Goal: Information Seeking & Learning: Find specific page/section

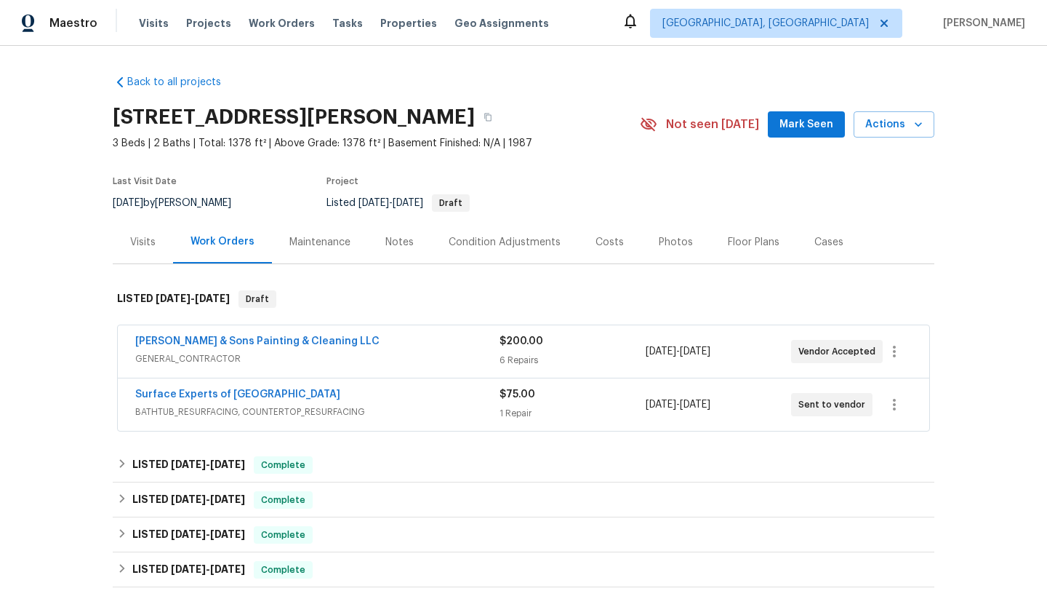
click at [308, 361] on span "GENERAL_CONTRACTOR" at bounding box center [317, 358] width 364 height 15
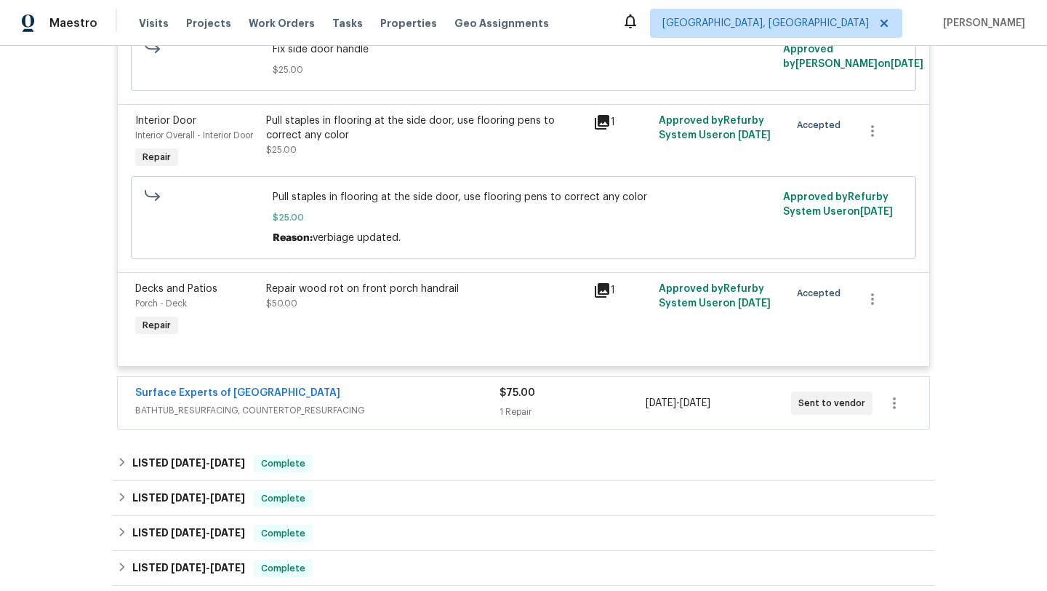
scroll to position [766, 0]
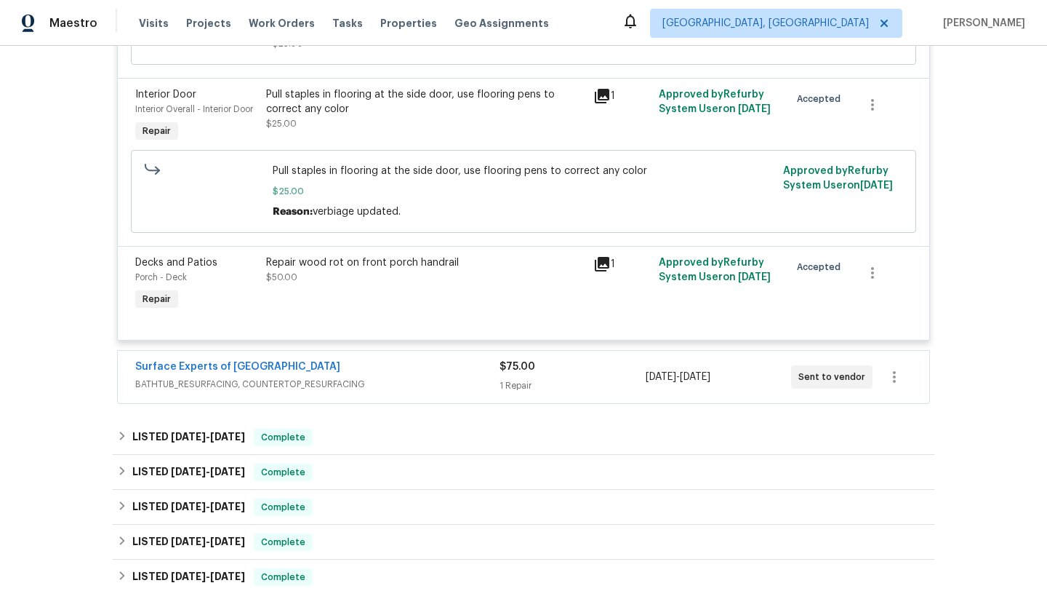
click at [380, 372] on div "Surface Experts of North Raleigh" at bounding box center [317, 367] width 364 height 17
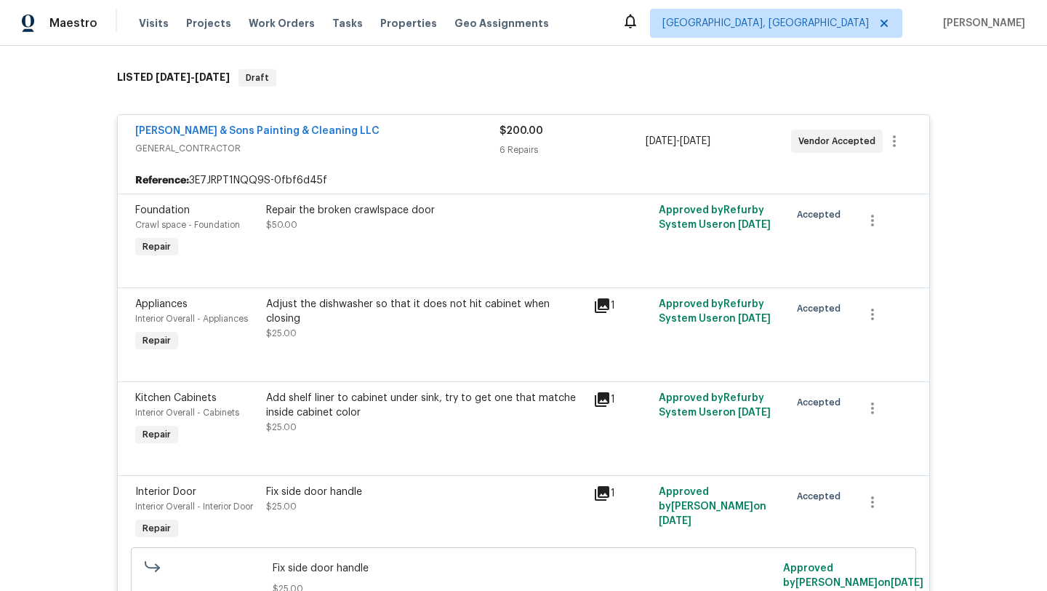
scroll to position [278, 0]
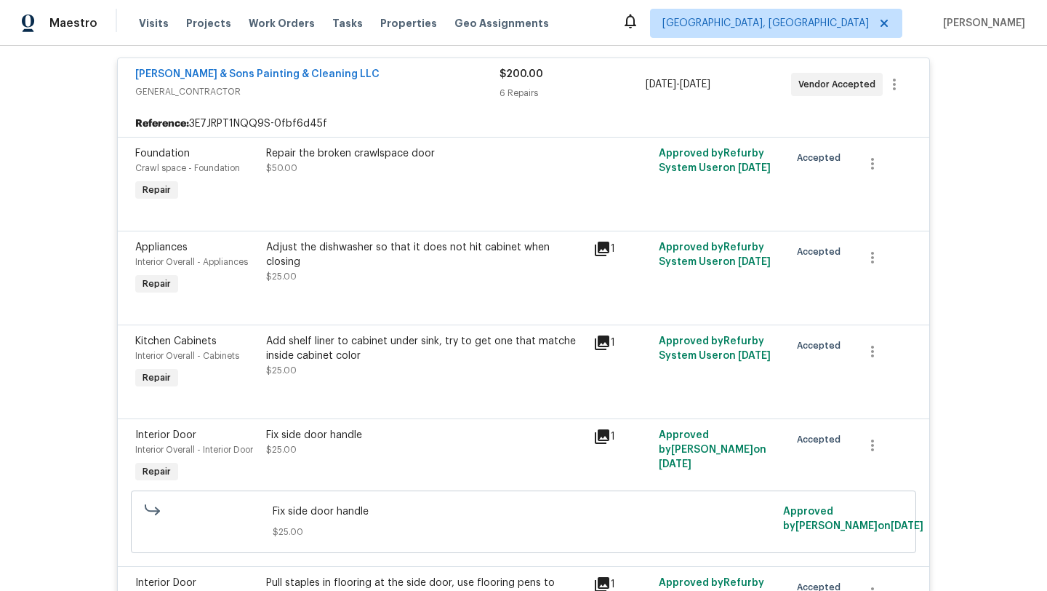
click at [604, 247] on icon at bounding box center [602, 248] width 15 height 15
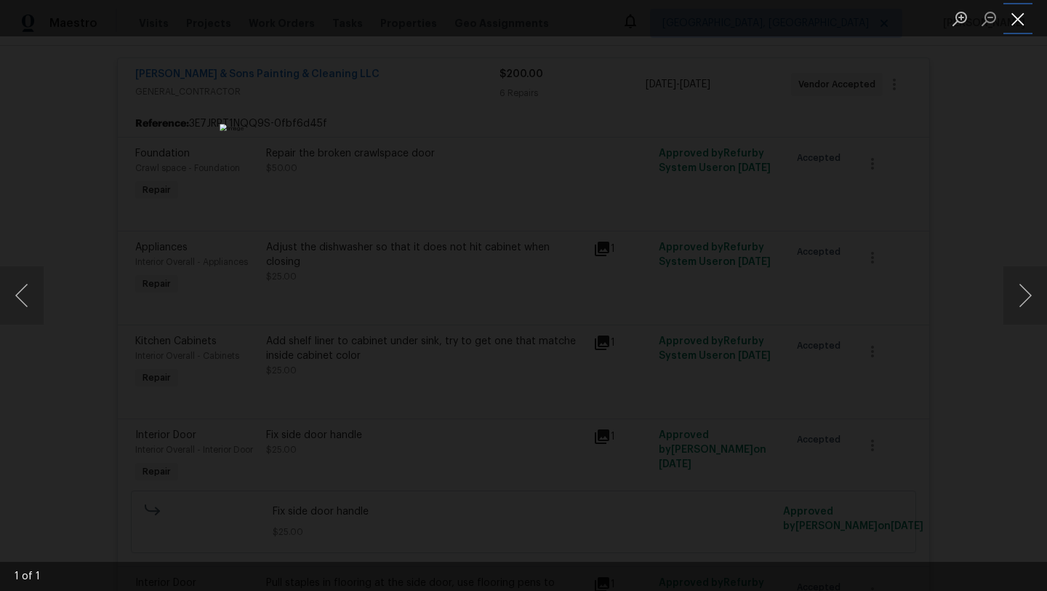
click at [1023, 18] on button "Close lightbox" at bounding box center [1018, 18] width 29 height 25
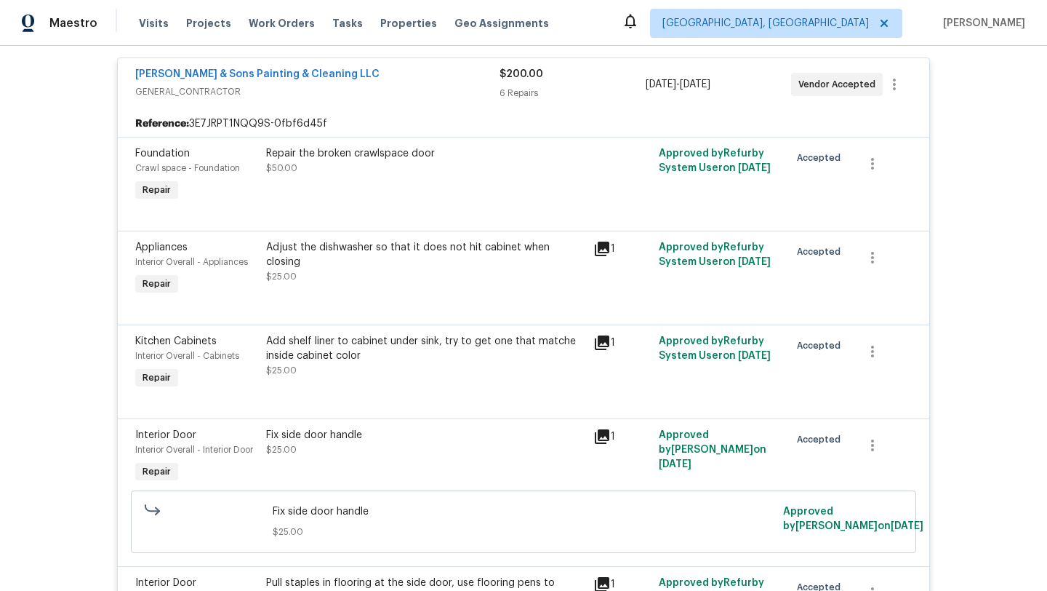
click at [608, 345] on icon at bounding box center [602, 342] width 15 height 15
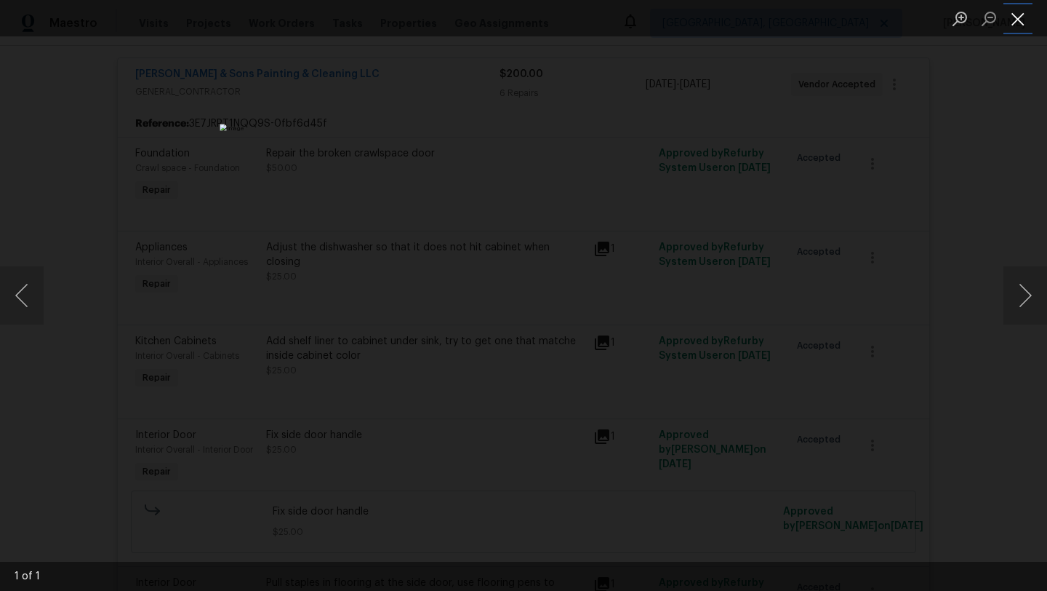
click at [1018, 13] on button "Close lightbox" at bounding box center [1018, 18] width 29 height 25
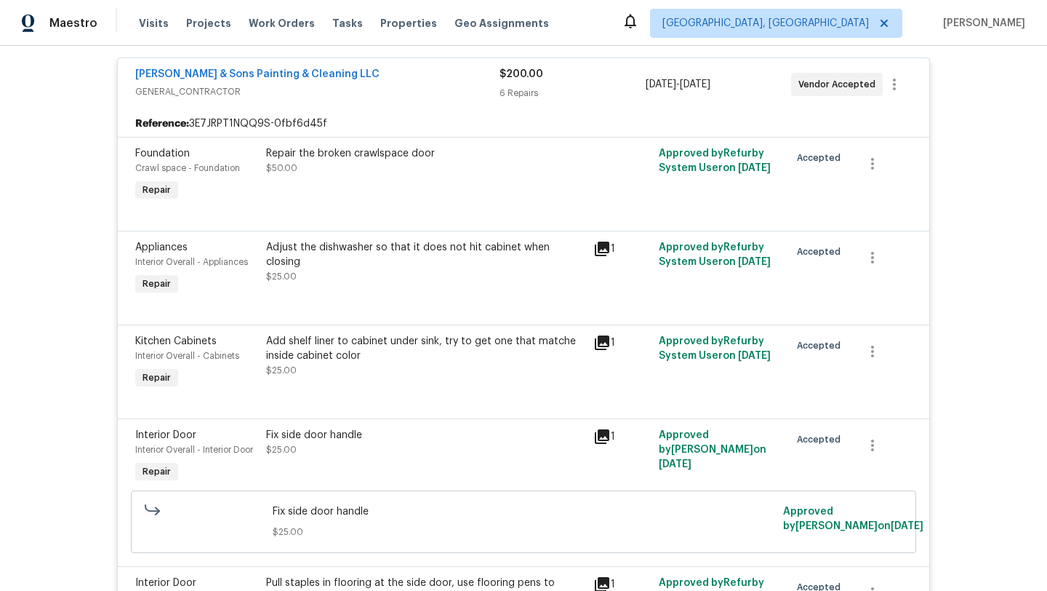
click at [602, 439] on icon at bounding box center [601, 436] width 17 height 17
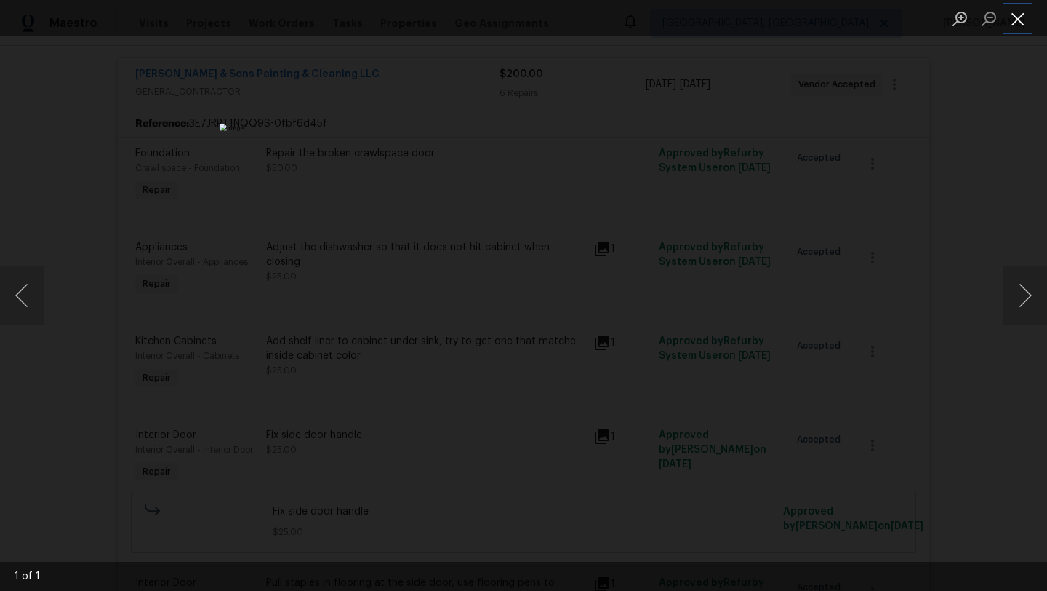
click at [1020, 18] on button "Close lightbox" at bounding box center [1018, 18] width 29 height 25
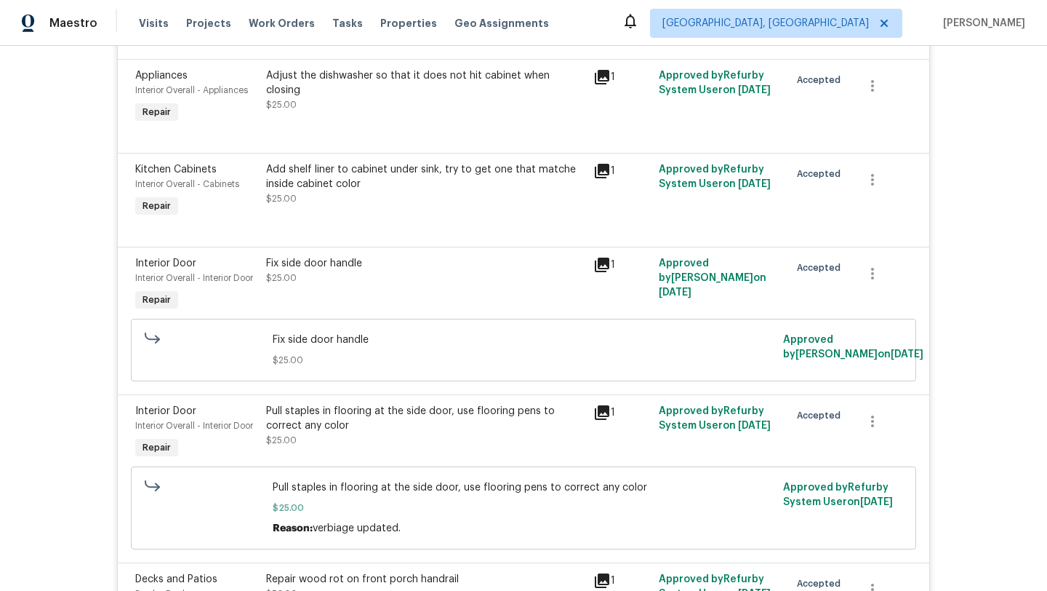
scroll to position [473, 0]
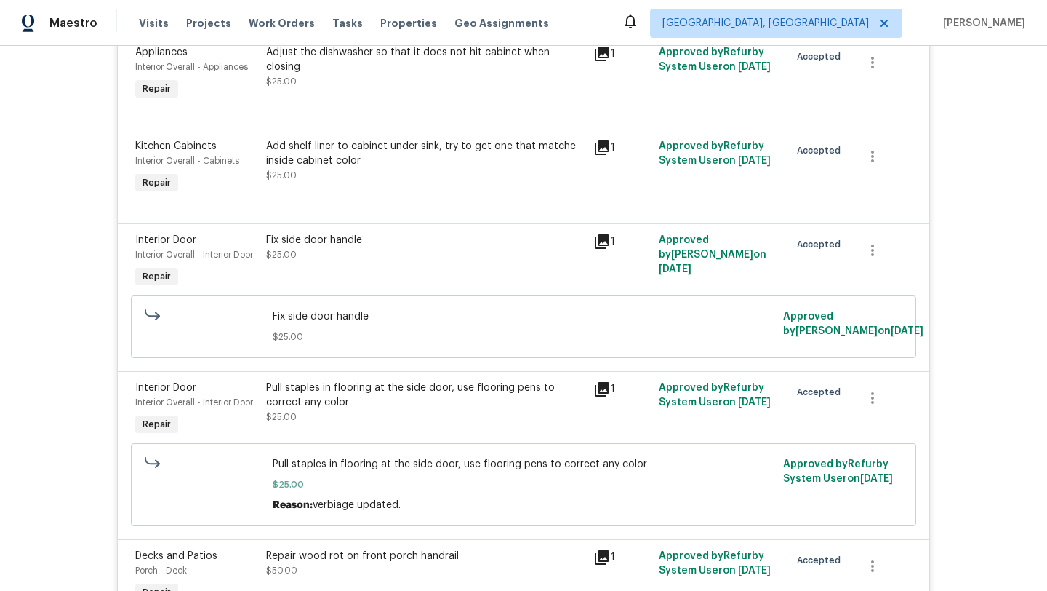
click at [600, 389] on icon at bounding box center [602, 389] width 15 height 15
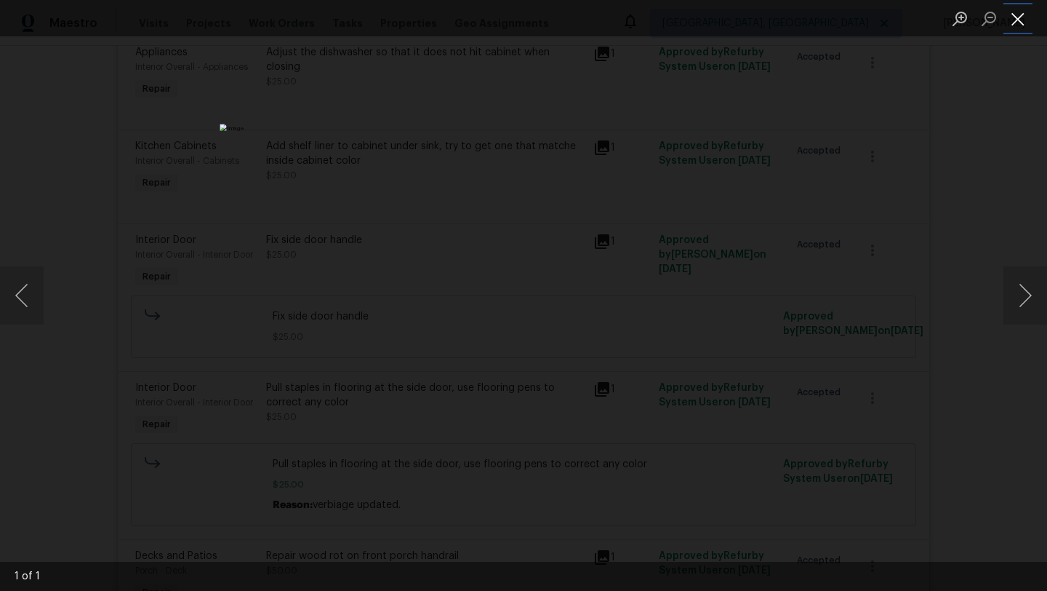
click at [1025, 16] on button "Close lightbox" at bounding box center [1018, 18] width 29 height 25
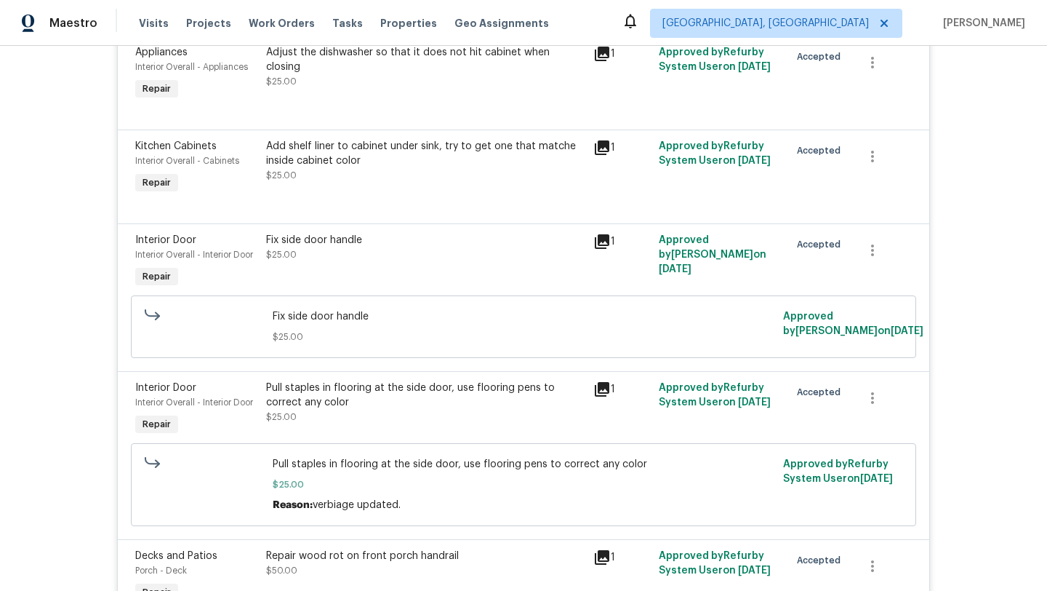
scroll to position [0, 0]
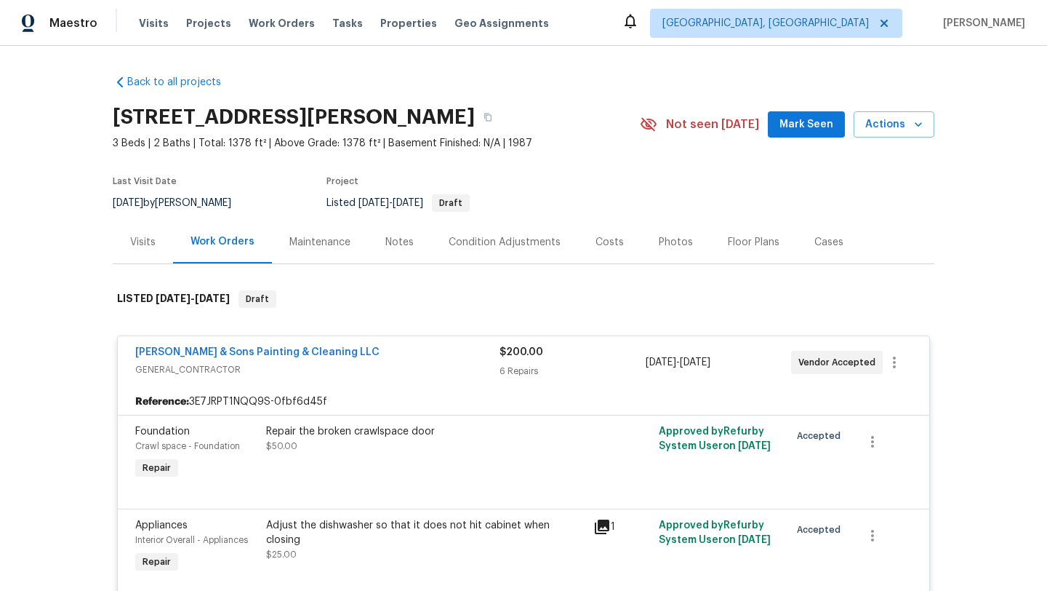
click at [152, 247] on div "Visits" at bounding box center [142, 242] width 25 height 15
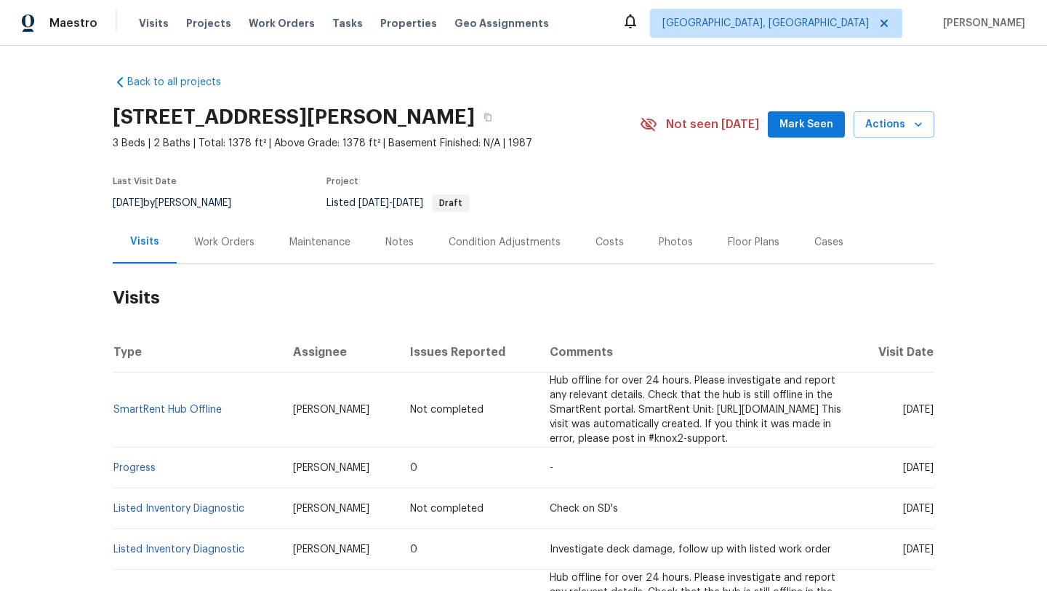
click at [903, 473] on span "Fri, Aug 08 2025" at bounding box center [918, 468] width 31 height 10
drag, startPoint x: 871, startPoint y: 481, endPoint x: 932, endPoint y: 487, distance: 60.6
click at [932, 473] on span "Fri, Aug 08 2025" at bounding box center [918, 468] width 31 height 10
copy span "Aug 08 2025"
click at [238, 239] on div "Work Orders" at bounding box center [224, 242] width 60 height 15
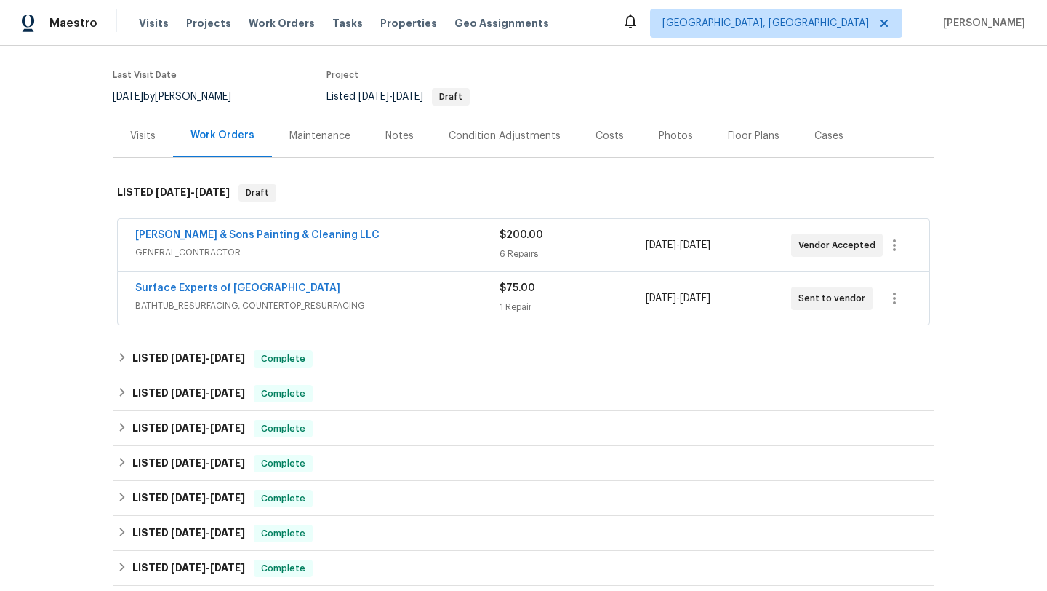
scroll to position [119, 0]
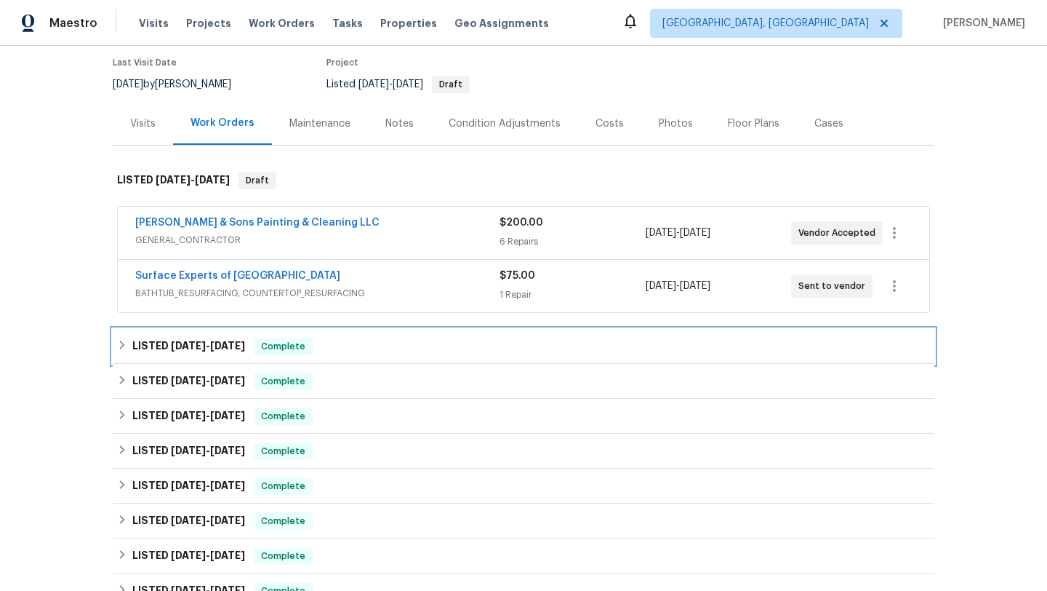
click at [324, 345] on div "LISTED 7/17/25 - 7/22/25 Complete" at bounding box center [523, 345] width 813 height 17
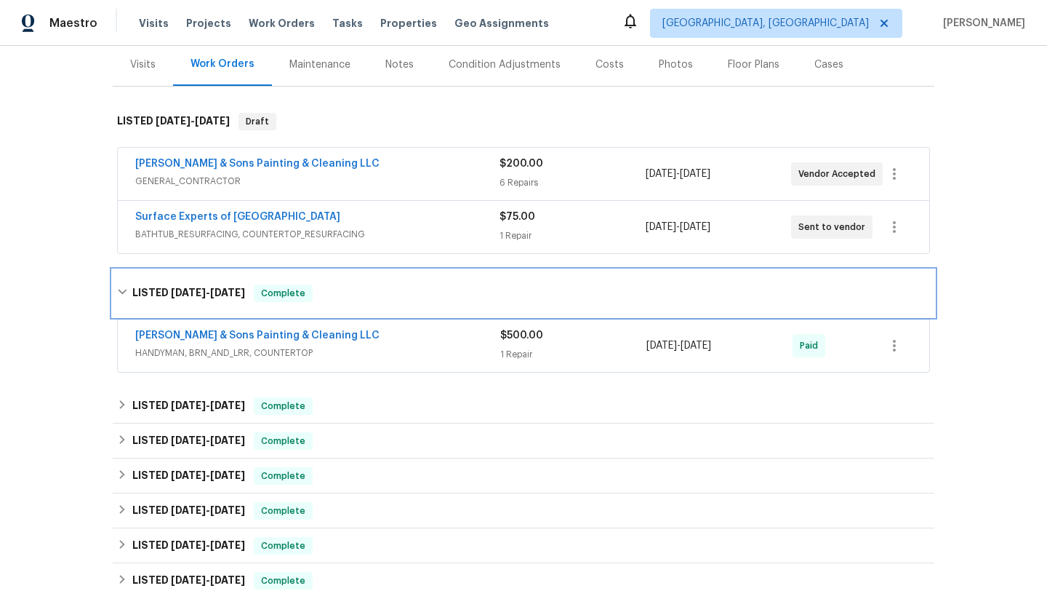
scroll to position [180, 0]
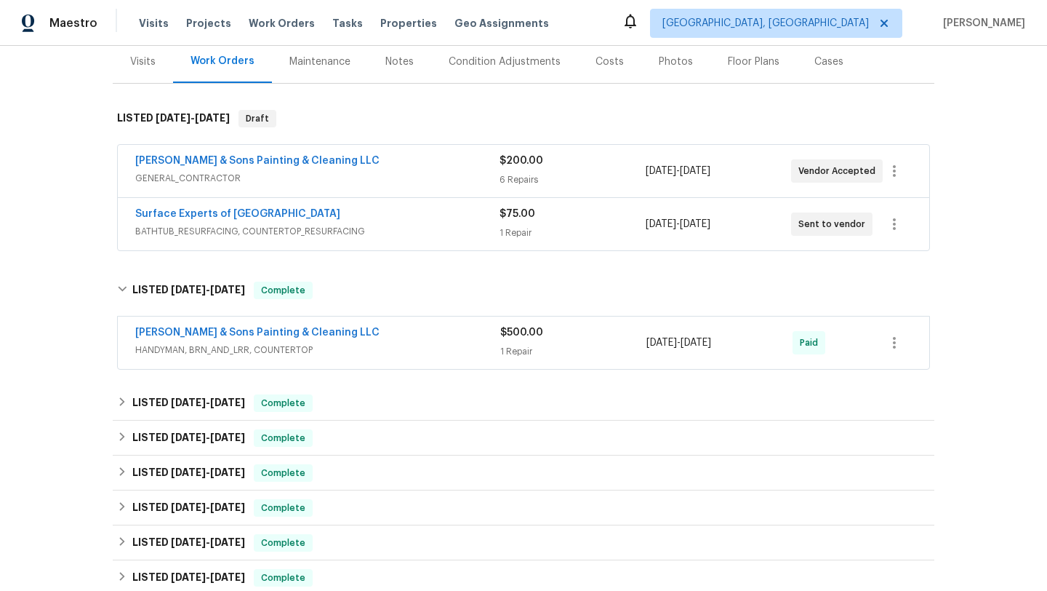
click at [378, 354] on span "HANDYMAN, BRN_AND_LRR, COUNTERTOP" at bounding box center [317, 350] width 365 height 15
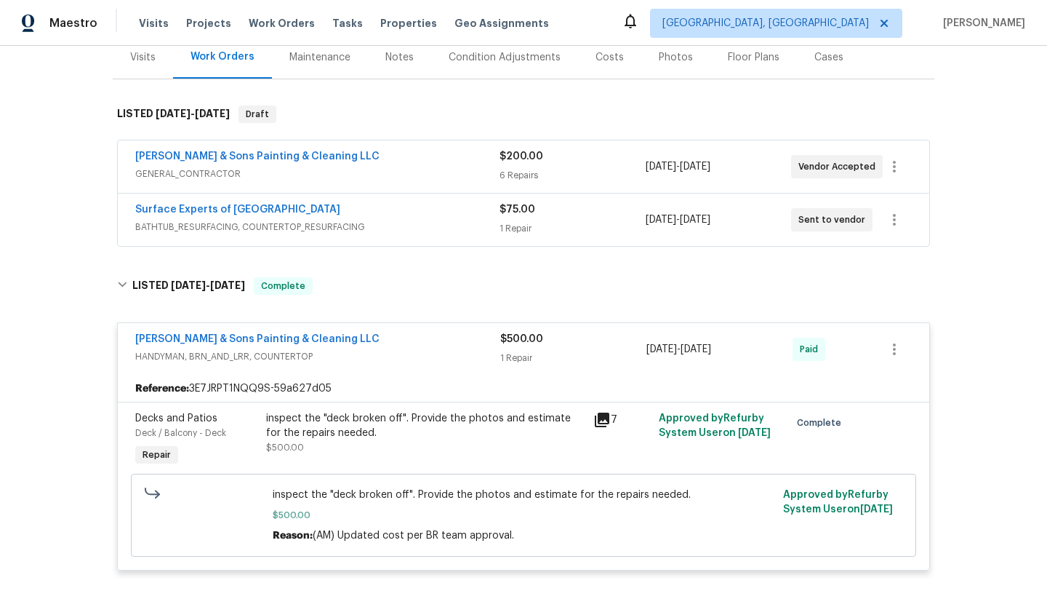
scroll to position [151, 0]
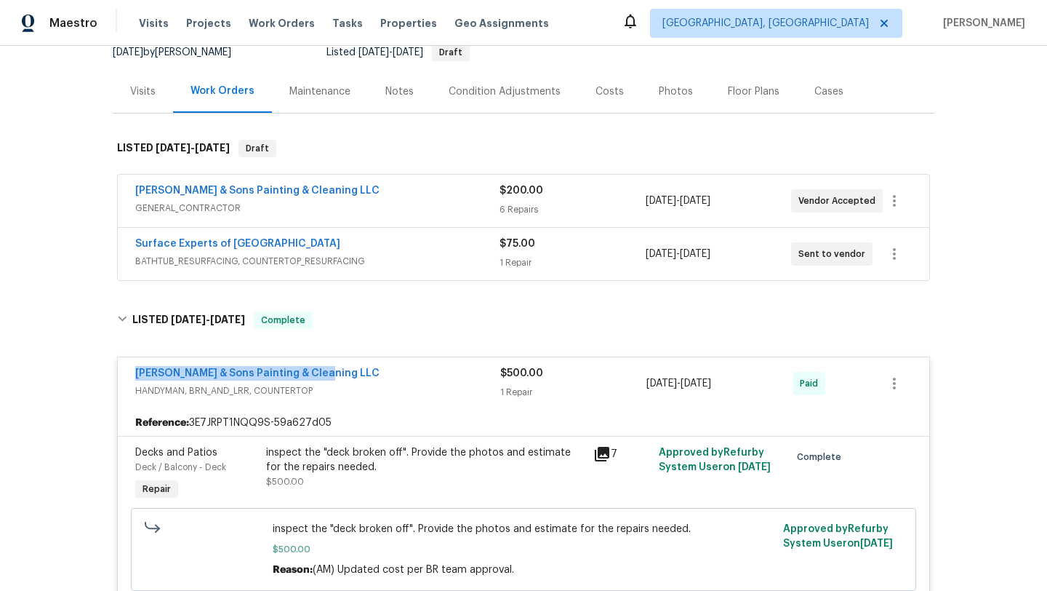
drag, startPoint x: 343, startPoint y: 378, endPoint x: 134, endPoint y: 376, distance: 208.8
click at [134, 376] on div "Hodge & Sons Painting & Cleaning LLC HANDYMAN, BRN_AND_LRR, COUNTERTOP $500.00 …" at bounding box center [524, 383] width 812 height 52
copy link "Hodge & Sons Painting & Cleaning LLC"
drag, startPoint x: 733, startPoint y: 383, endPoint x: 640, endPoint y: 380, distance: 93.1
click at [640, 380] on div "Hodge & Sons Painting & Cleaning LLC HANDYMAN, BRN_AND_LRR, COUNTERTOP $500.00 …" at bounding box center [506, 383] width 742 height 35
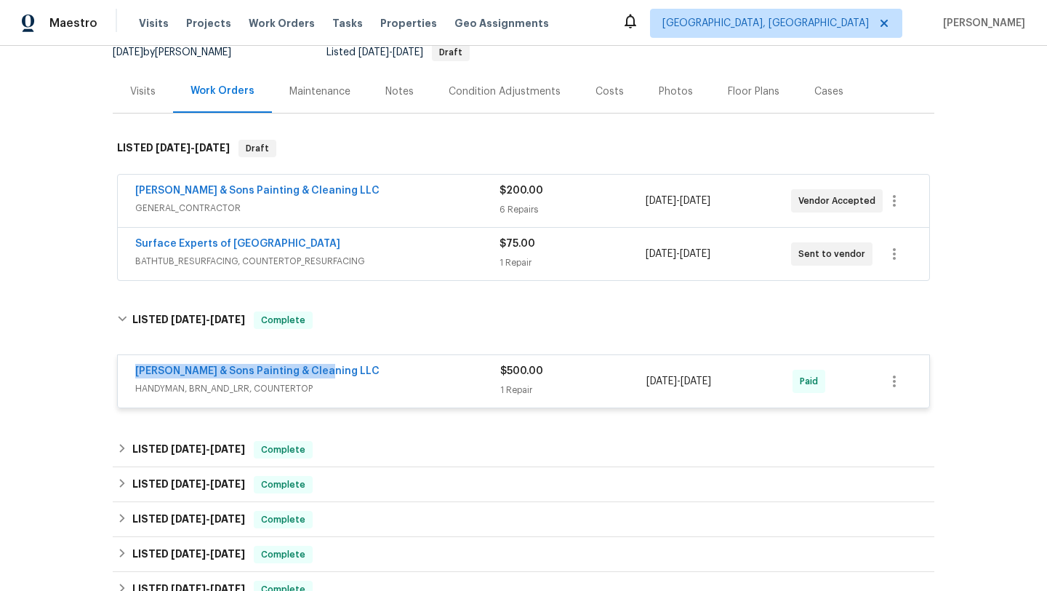
copy div "1 Repair 7/22/2025 - 7/22/2025"
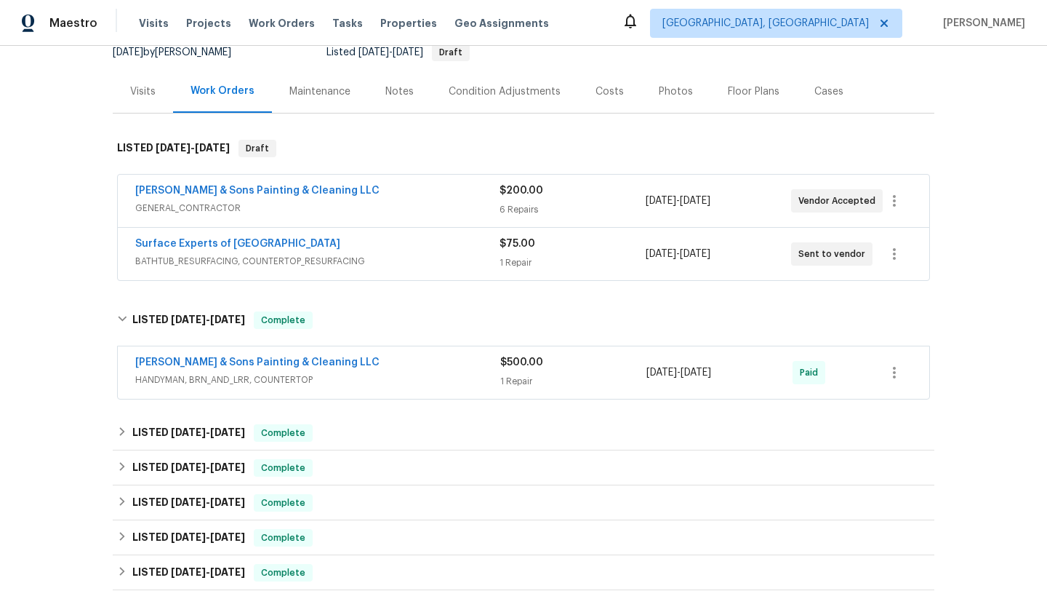
click at [412, 194] on div "Hodge & Sons Painting & Cleaning LLC" at bounding box center [317, 191] width 364 height 17
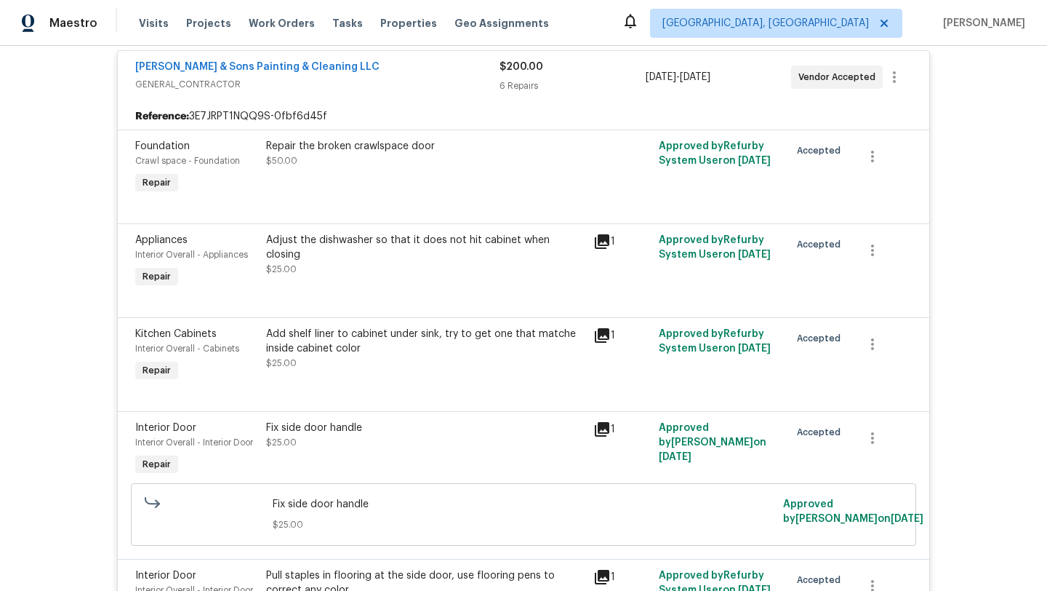
scroll to position [288, 0]
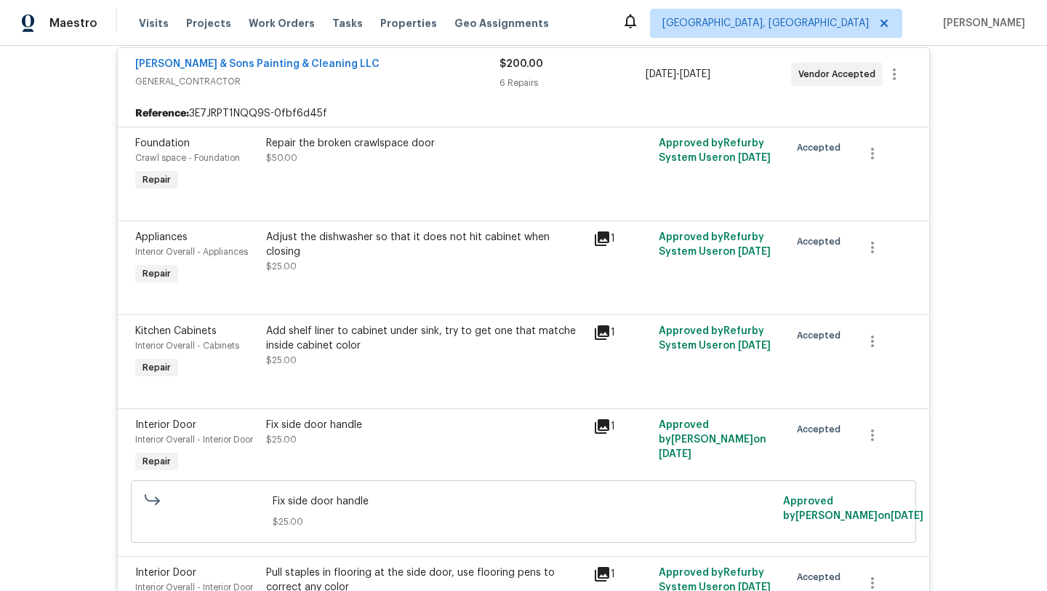
click at [610, 422] on icon at bounding box center [601, 425] width 17 height 17
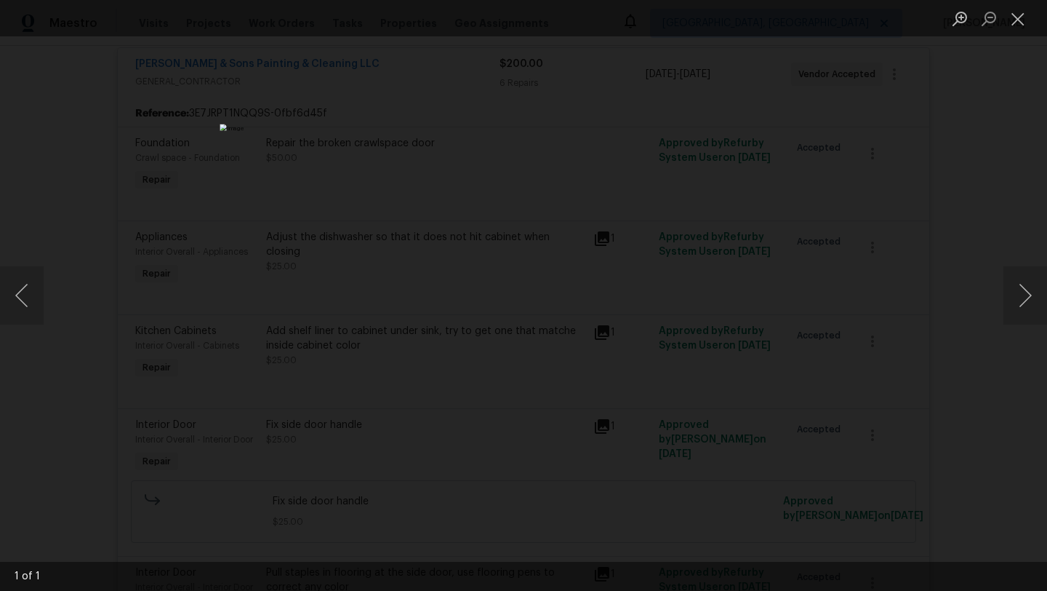
click at [992, 238] on div "Lightbox" at bounding box center [523, 295] width 1047 height 591
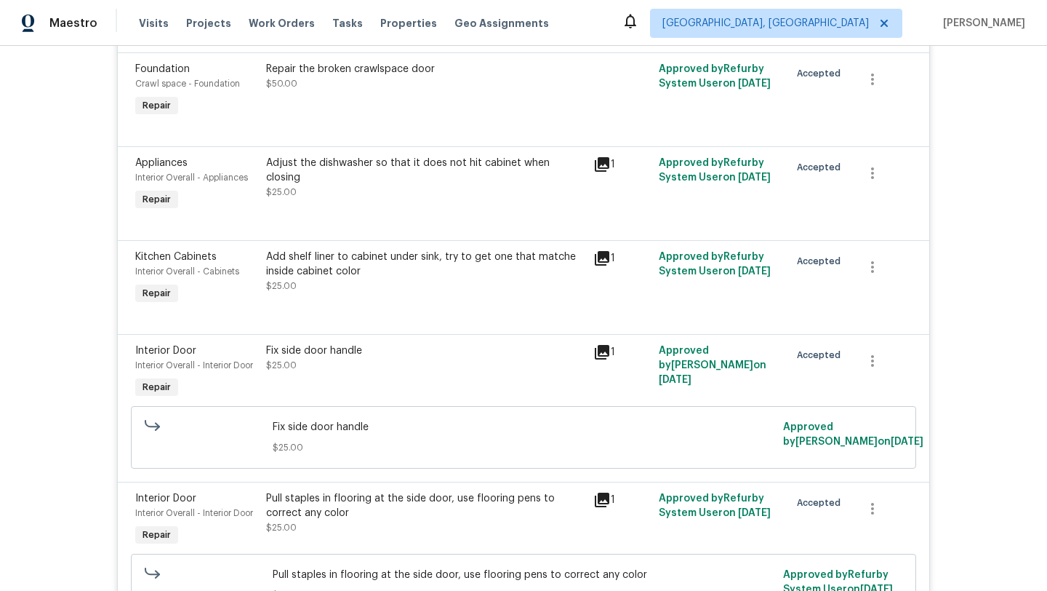
scroll to position [0, 0]
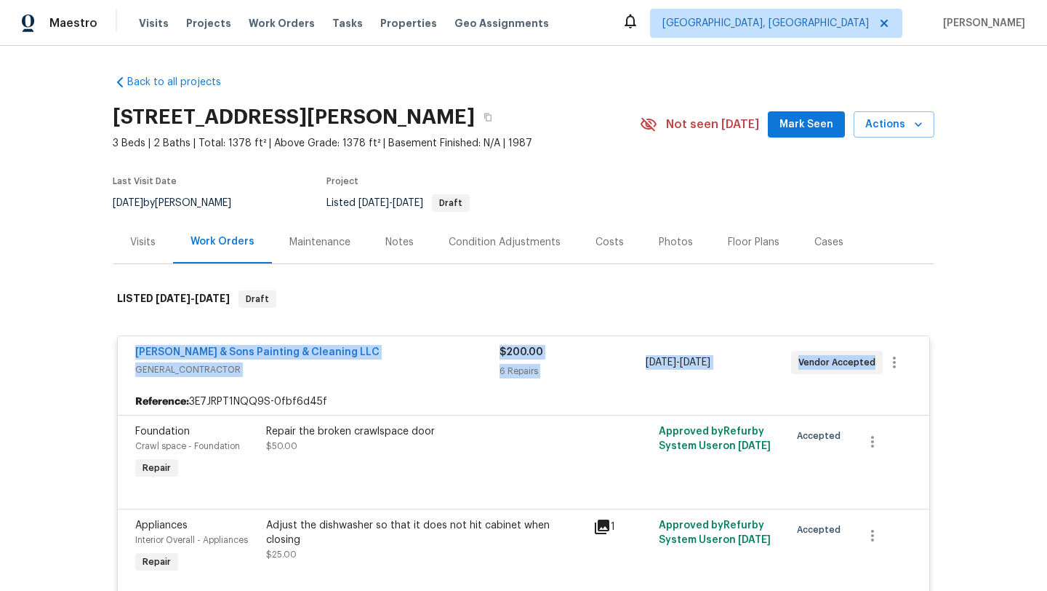
drag, startPoint x: 871, startPoint y: 369, endPoint x: 134, endPoint y: 351, distance: 737.7
click at [134, 351] on div "Hodge & Sons Painting & Cleaning LLC GENERAL_CONTRACTOR $200.00 6 Repairs 8/11/…" at bounding box center [524, 362] width 812 height 52
copy div "Hodge & Sons Painting & Cleaning LLC GENERAL_CONTRACTOR $200.00 6 Repairs 8/11/…"
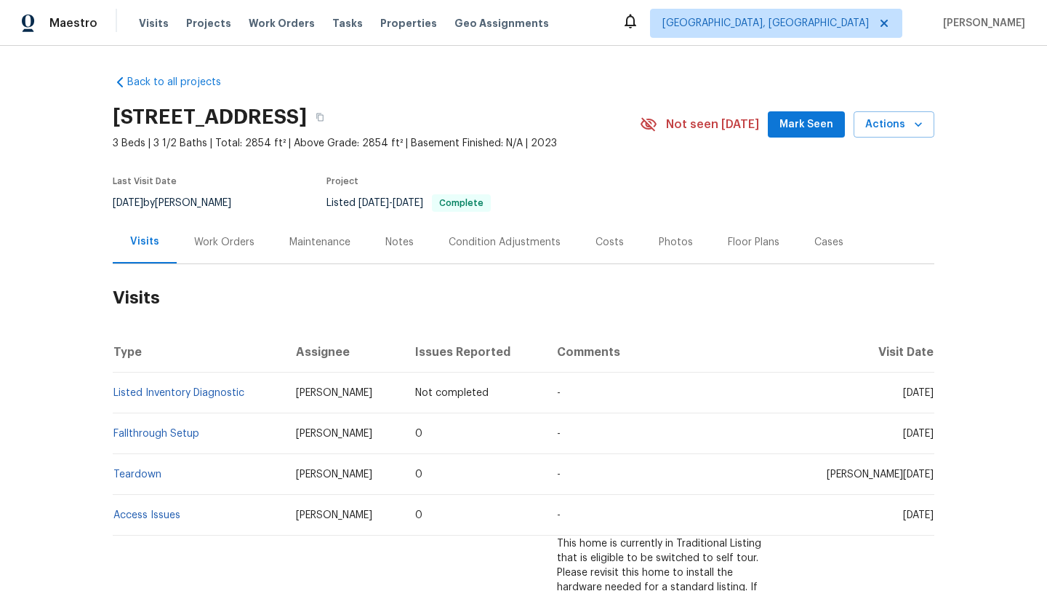
click at [221, 246] on div "Work Orders" at bounding box center [224, 242] width 60 height 15
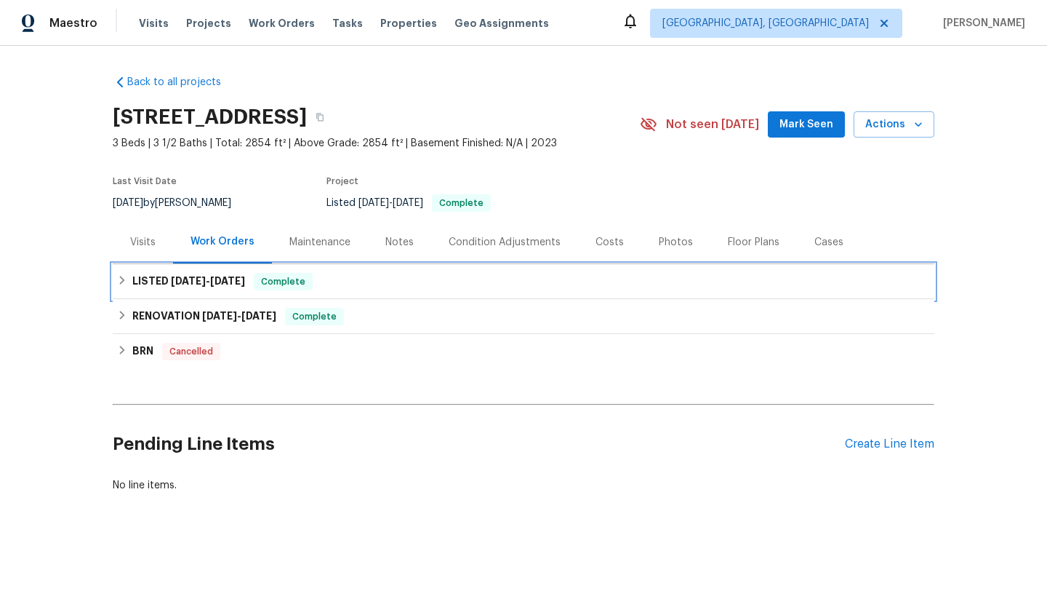
click at [239, 277] on span "5/15/25" at bounding box center [227, 281] width 35 height 10
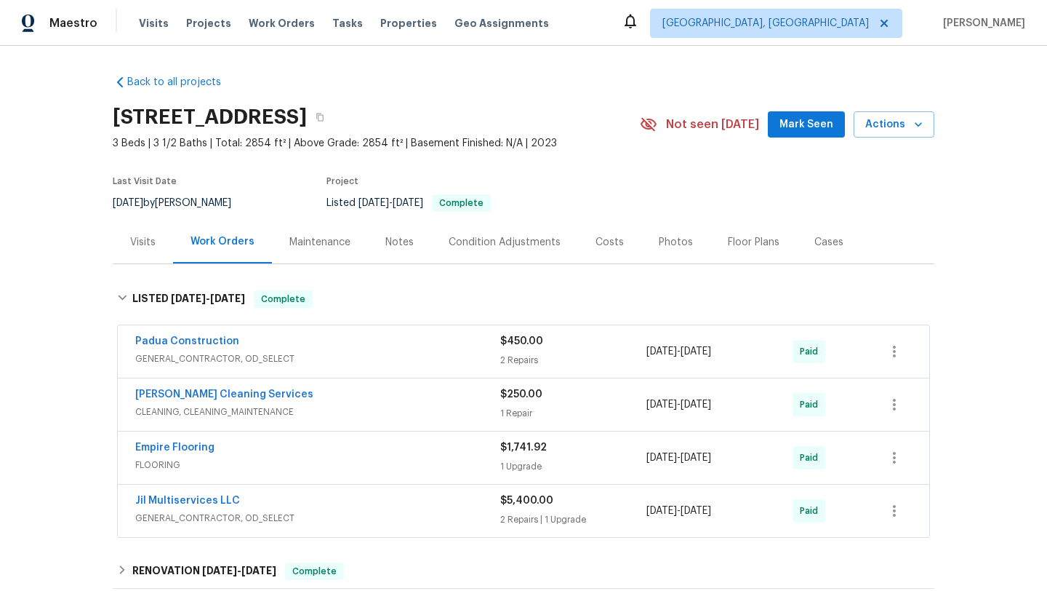
click at [154, 245] on div "Visits" at bounding box center [142, 242] width 25 height 15
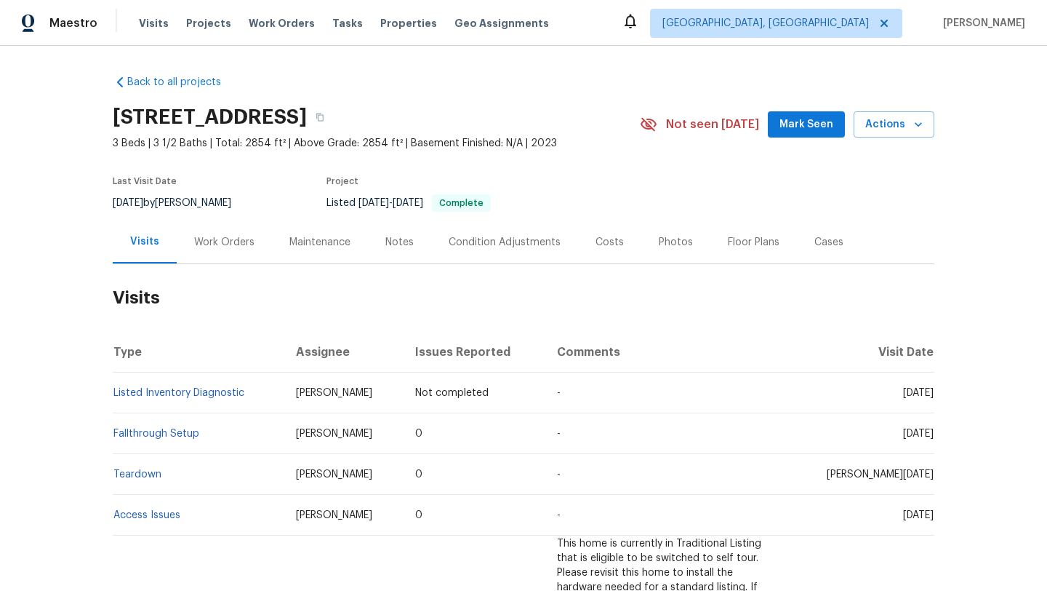
click at [903, 433] on span "Sat, Jun 21 2025" at bounding box center [918, 433] width 31 height 10
drag, startPoint x: 880, startPoint y: 433, endPoint x: 920, endPoint y: 439, distance: 40.3
click at [921, 439] on td "Sat, Jun 21 2025" at bounding box center [863, 433] width 143 height 41
drag, startPoint x: 879, startPoint y: 434, endPoint x: 932, endPoint y: 437, distance: 53.2
click at [932, 438] on span "Sat, Jun 21 2025" at bounding box center [918, 433] width 31 height 10
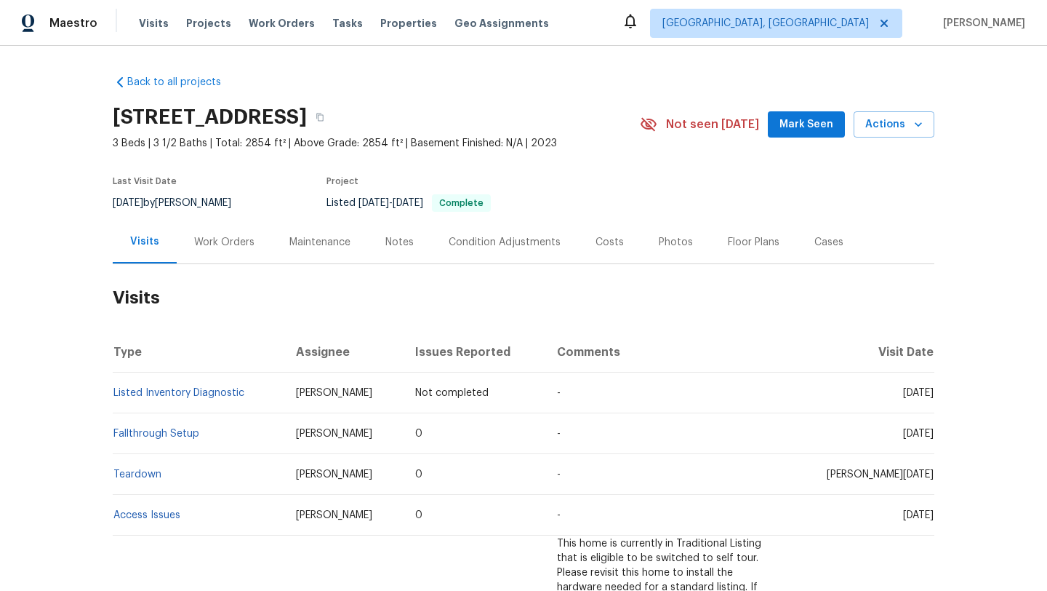
copy span "Jun 21 2025"
click at [220, 256] on div "Work Orders" at bounding box center [224, 241] width 95 height 43
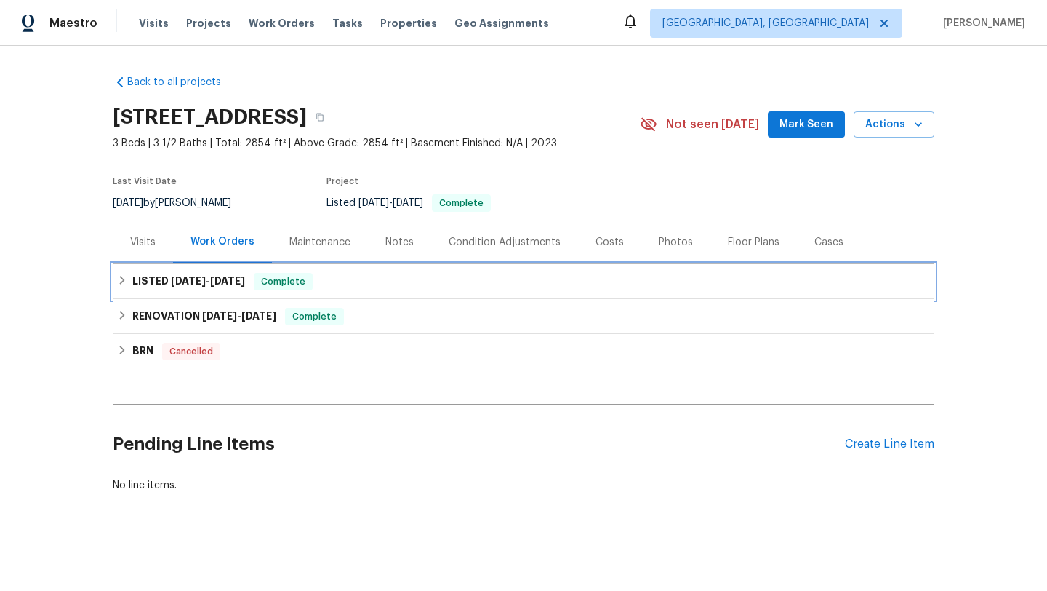
click at [245, 279] on span "5/15/25" at bounding box center [227, 281] width 35 height 10
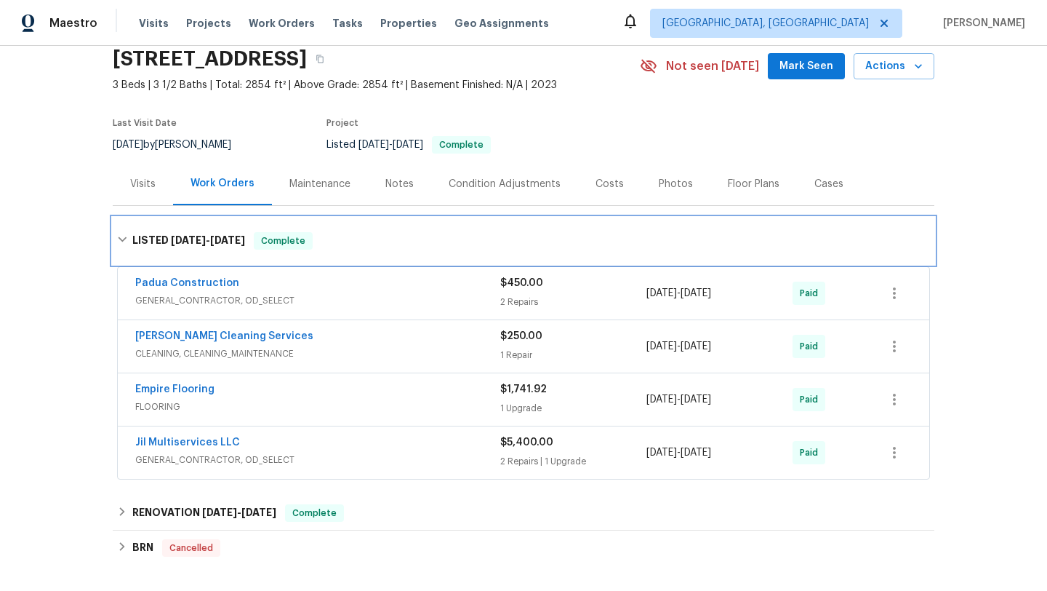
scroll to position [65, 0]
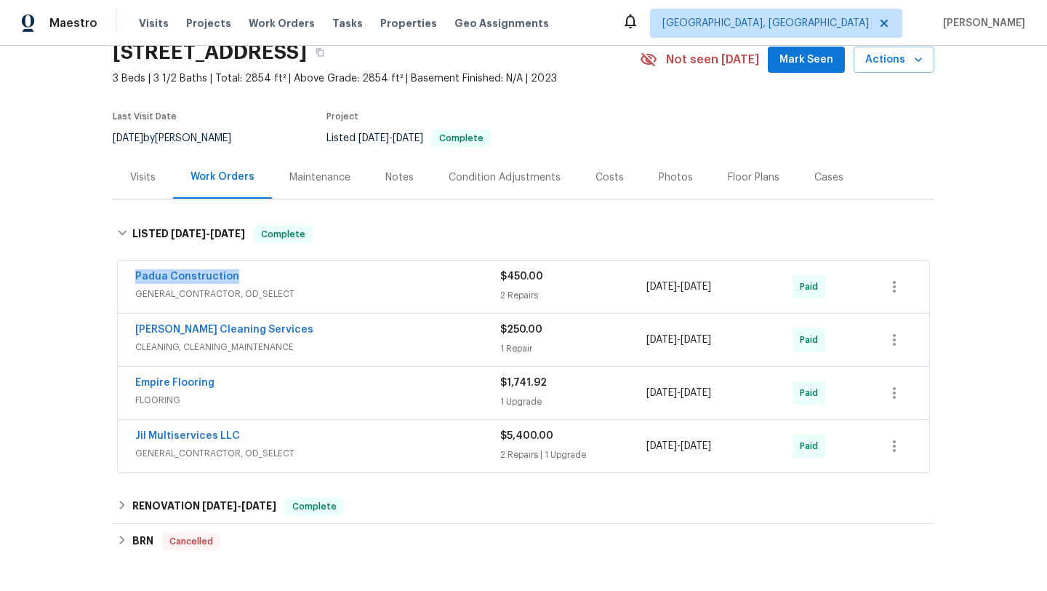
drag, startPoint x: 255, startPoint y: 281, endPoint x: 130, endPoint y: 280, distance: 124.4
click at [130, 280] on div "Padua Construction GENERAL_CONTRACTOR, OD_SELECT $450.00 2 Repairs 5/8/2025 - 5…" at bounding box center [524, 286] width 812 height 52
copy link "Padua Construction"
drag, startPoint x: 752, startPoint y: 289, endPoint x: 634, endPoint y: 286, distance: 118.6
click at [634, 286] on div "Padua Construction GENERAL_CONTRACTOR, OD_SELECT $450.00 2 Repairs 5/8/2025 - 5…" at bounding box center [506, 286] width 742 height 35
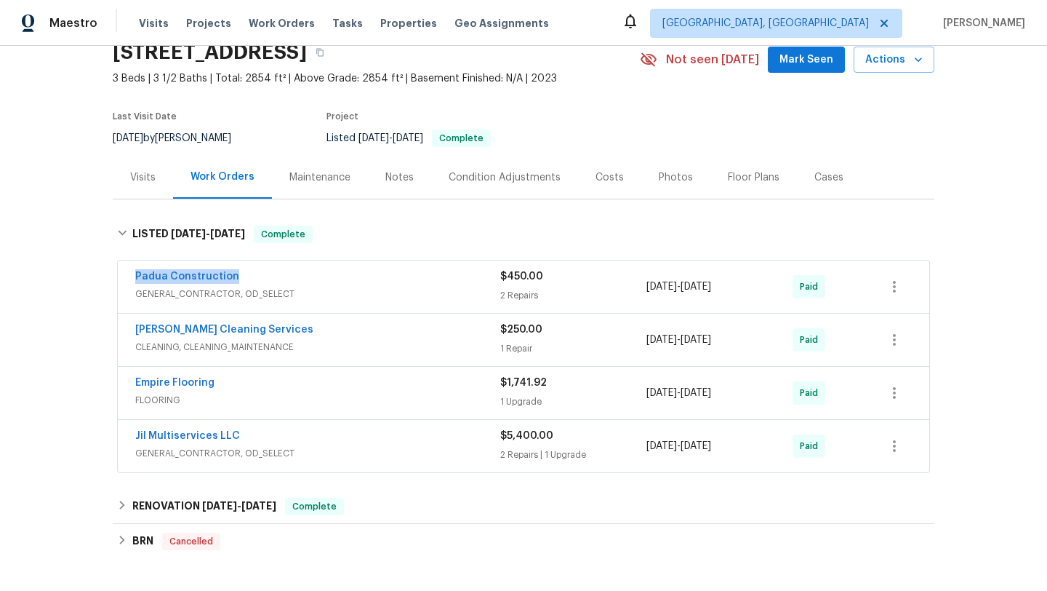
copy div "2 Repairs 5/8/2025 - 5/15/2025"
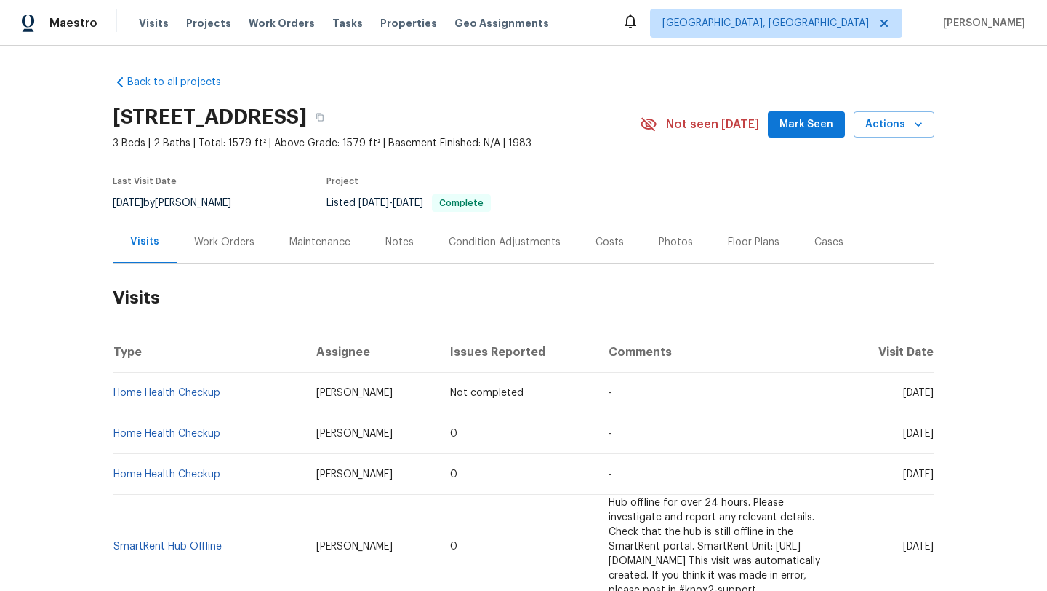
drag, startPoint x: 879, startPoint y: 438, endPoint x: 932, endPoint y: 439, distance: 53.8
click at [932, 439] on td "Mon, Aug 11 2025" at bounding box center [889, 433] width 91 height 41
copy span "Aug 11 2025"
click at [236, 252] on div "Work Orders" at bounding box center [224, 241] width 95 height 43
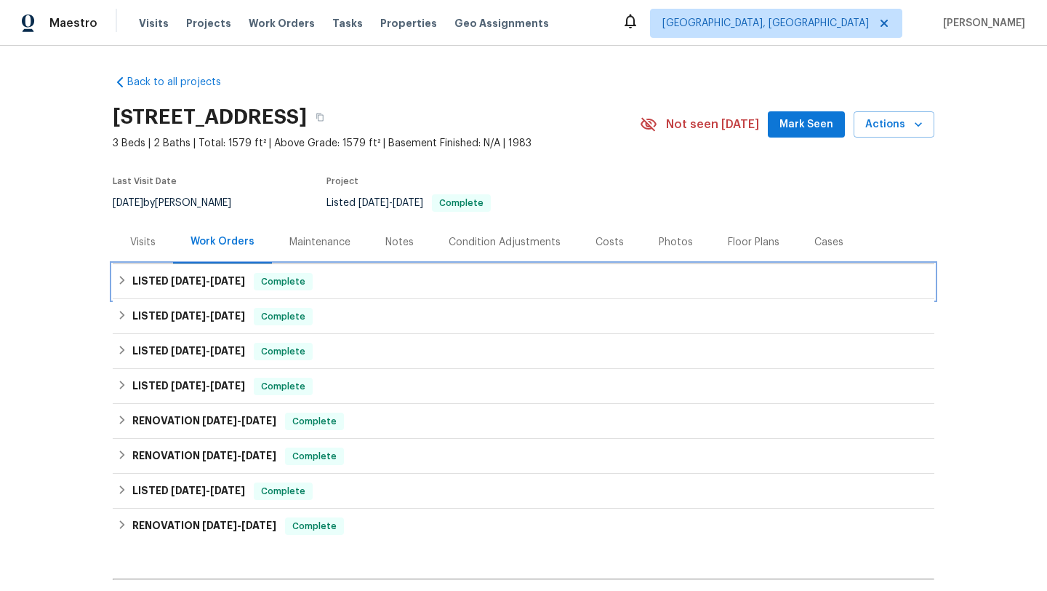
click at [264, 289] on div "Complete" at bounding box center [283, 281] width 59 height 17
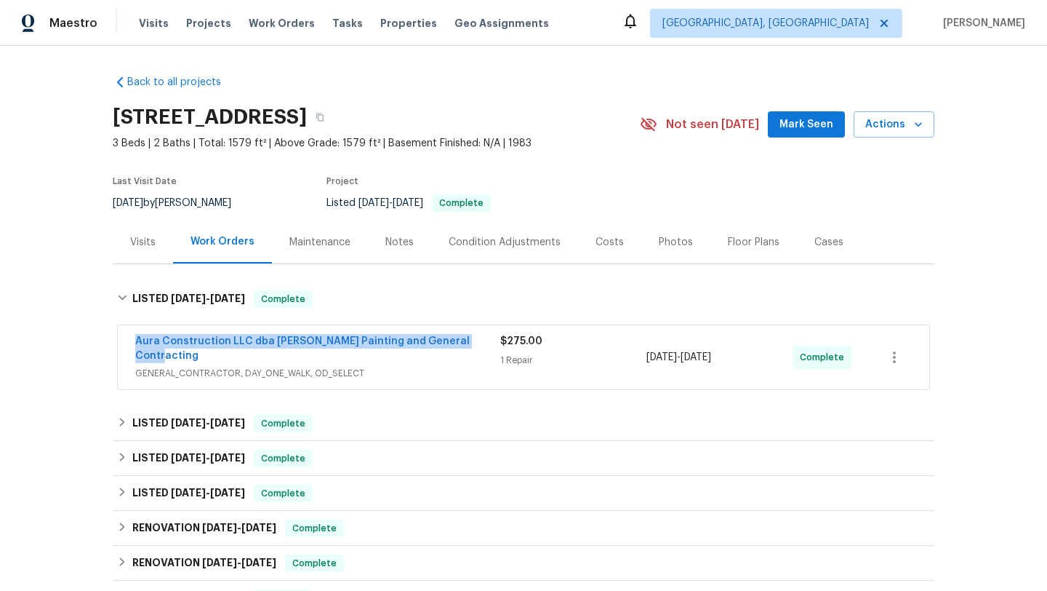
drag, startPoint x: 478, startPoint y: 344, endPoint x: 97, endPoint y: 345, distance: 380.4
click at [97, 345] on div "Back to all projects 17103 Costero Dr, Houston, TX 77083 3 Beds | 2 Baths | Tot…" at bounding box center [523, 318] width 1047 height 545
copy link "Aura Construction LLC dba Logan's Painting and General Contracting"
drag, startPoint x: 749, startPoint y: 351, endPoint x: 642, endPoint y: 351, distance: 107.6
click at [642, 351] on div "Aura Construction LLC dba Logan's Painting and General Contracting GENERAL_CONT…" at bounding box center [506, 357] width 742 height 47
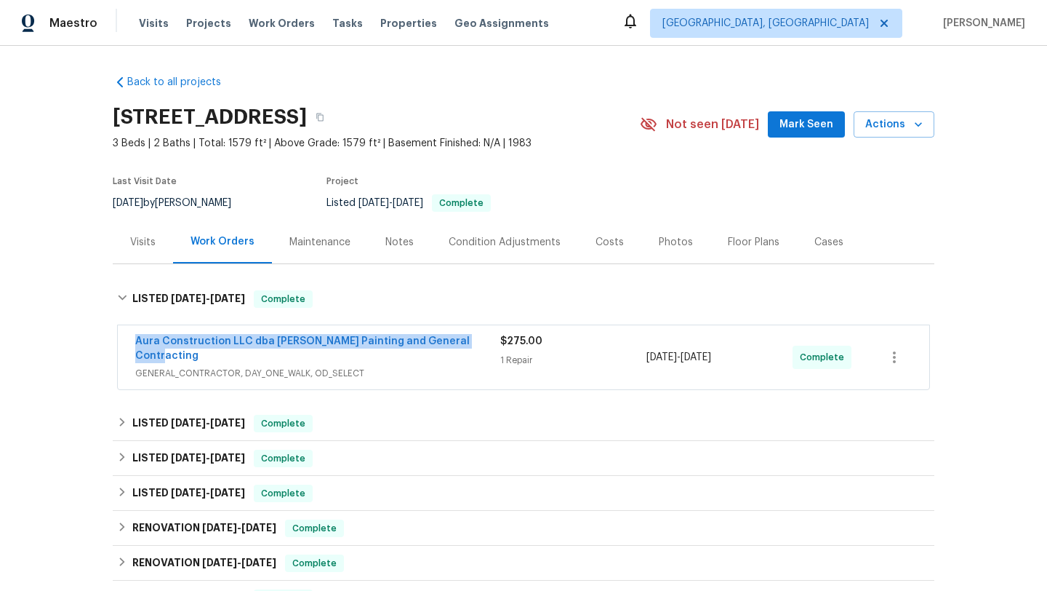
copy div "1 Repair 8/7/2025 - 8/8/2025"
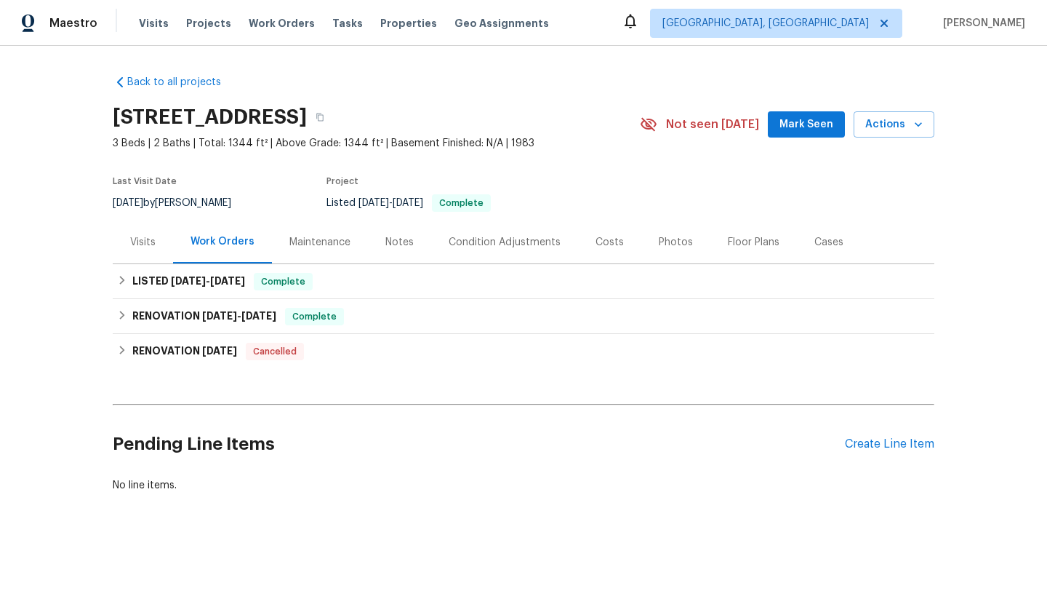
click at [151, 249] on div "Visits" at bounding box center [143, 241] width 60 height 43
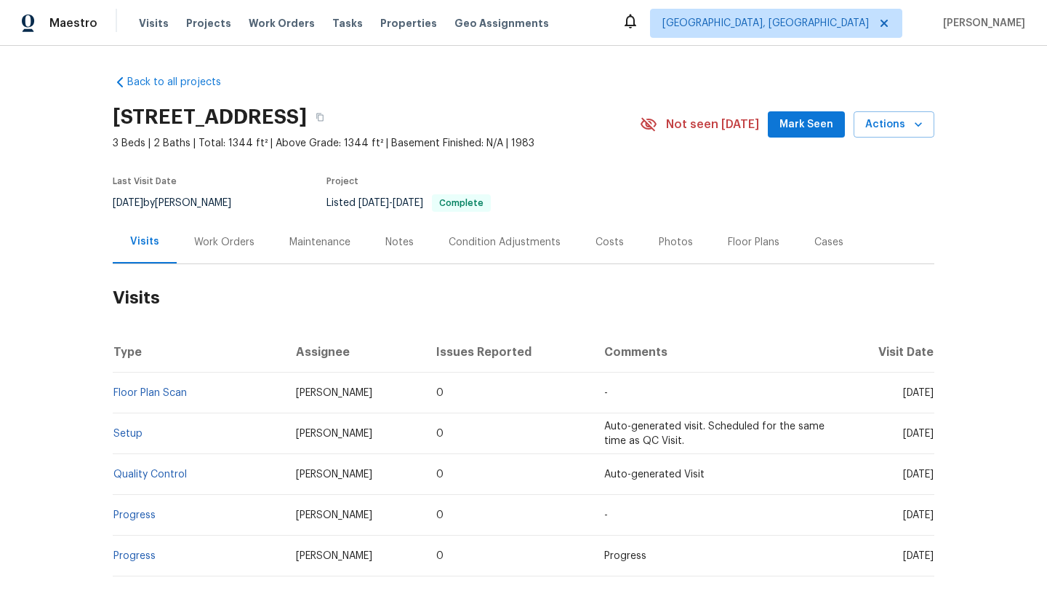
drag, startPoint x: 876, startPoint y: 391, endPoint x: 934, endPoint y: 398, distance: 57.8
click at [934, 398] on td "Fri, Jun 20 2025" at bounding box center [886, 392] width 95 height 41
copy span "Jun 20 2025"
click at [249, 243] on div "Work Orders" at bounding box center [224, 242] width 60 height 15
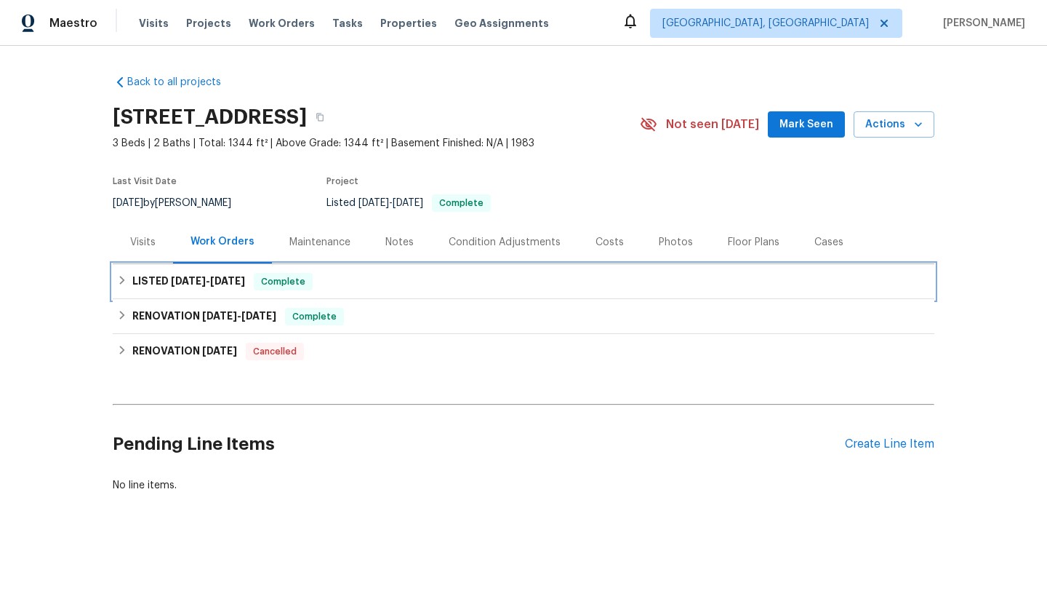
click at [266, 278] on span "Complete" at bounding box center [283, 281] width 56 height 15
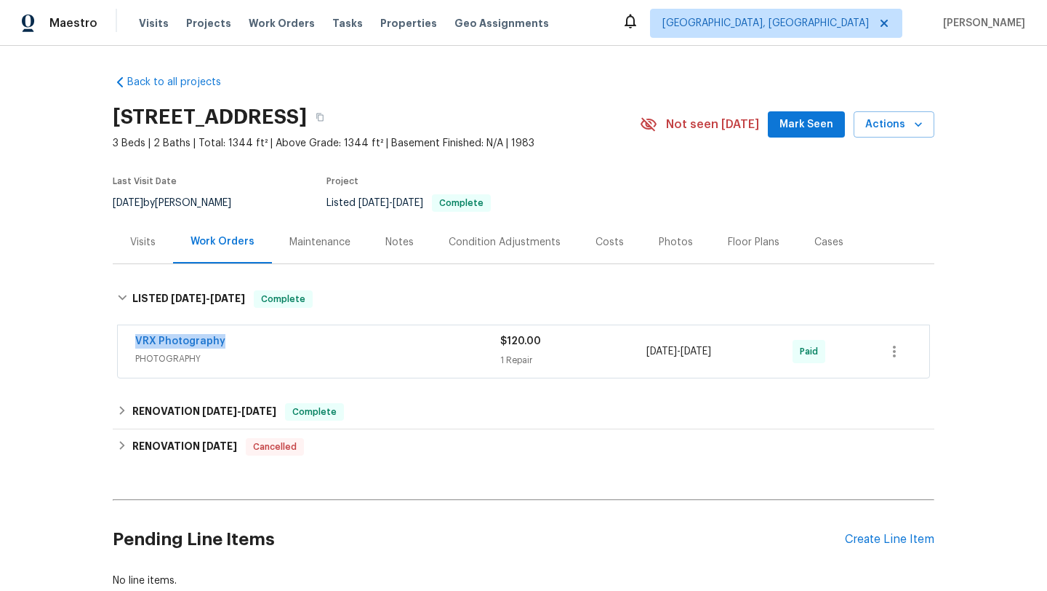
drag, startPoint x: 249, startPoint y: 349, endPoint x: 132, endPoint y: 341, distance: 117.4
click at [132, 341] on div "VRX Photography PHOTOGRAPHY $120.00 1 Repair 6/19/2025 - 6/20/2025 Paid" at bounding box center [524, 351] width 812 height 52
copy link "VRX Photography"
drag, startPoint x: 755, startPoint y: 356, endPoint x: 644, endPoint y: 350, distance: 111.4
click at [644, 350] on div "VRX Photography PHOTOGRAPHY $120.00 1 Repair 6/19/2025 - 6/20/2025 Paid" at bounding box center [506, 351] width 742 height 35
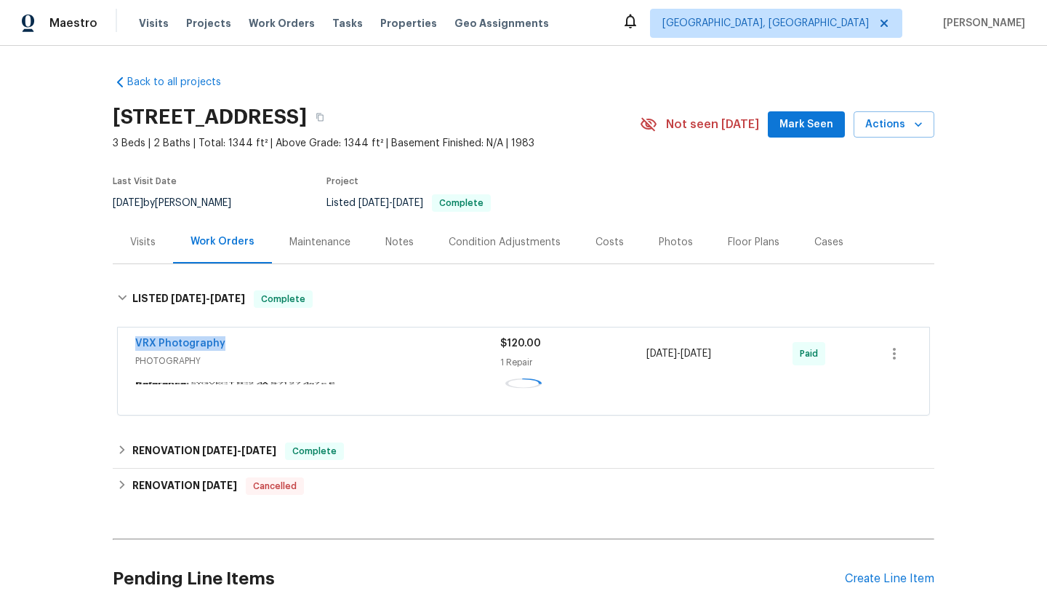
copy div "1 Repair 6/19/2025 - 6/20/2025"
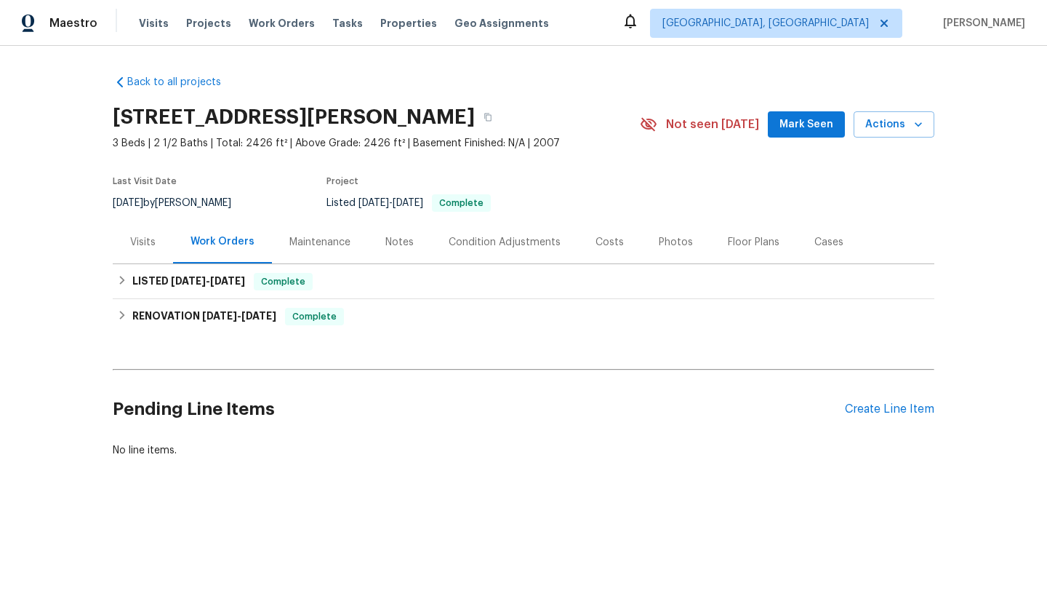
click at [151, 242] on div "Visits" at bounding box center [142, 242] width 25 height 15
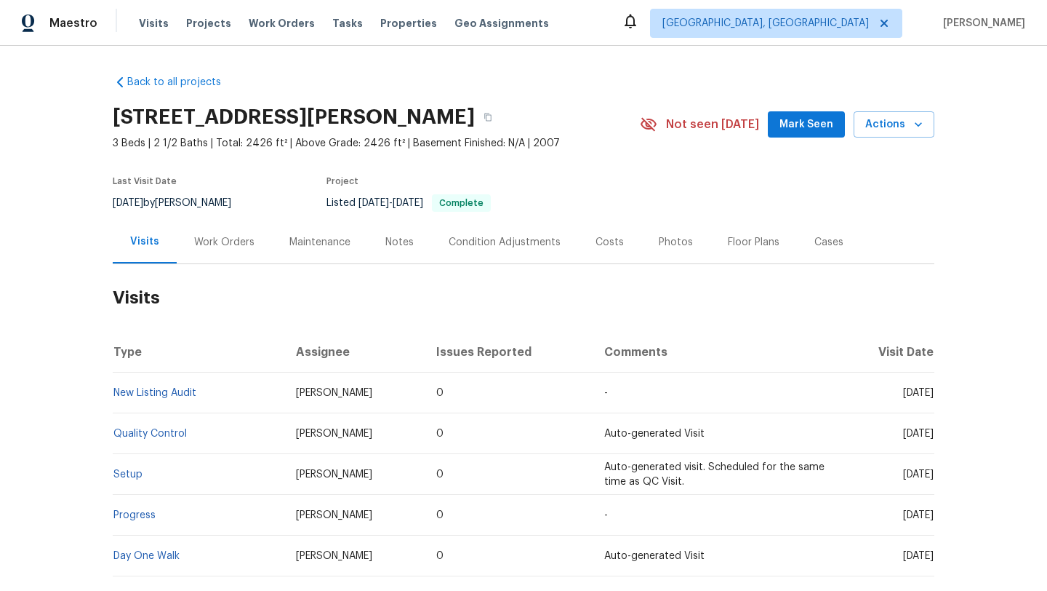
click at [223, 243] on div "Work Orders" at bounding box center [224, 242] width 60 height 15
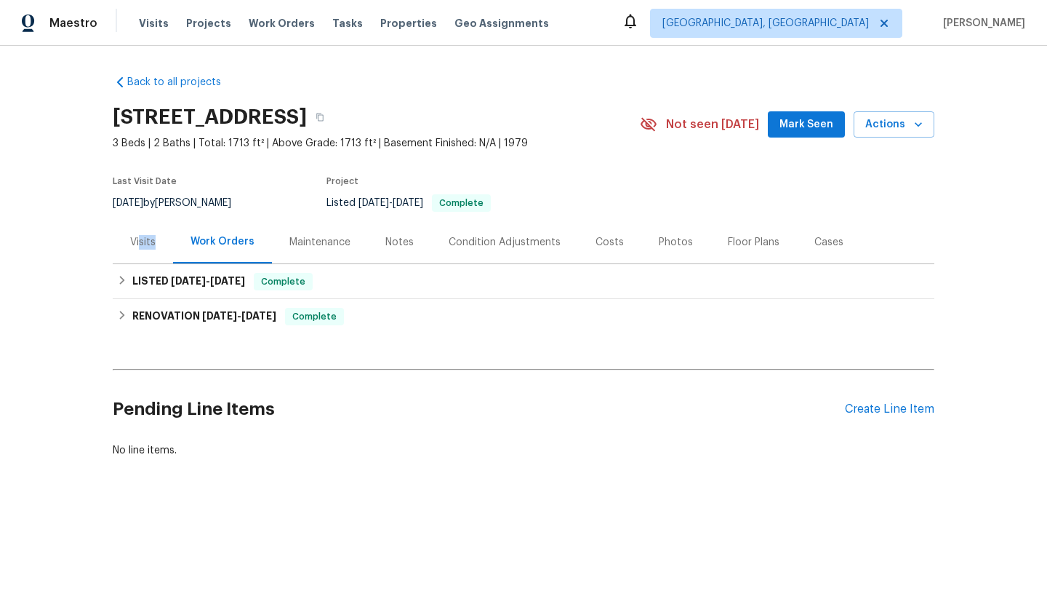
click at [138, 249] on div "Visits" at bounding box center [143, 241] width 60 height 43
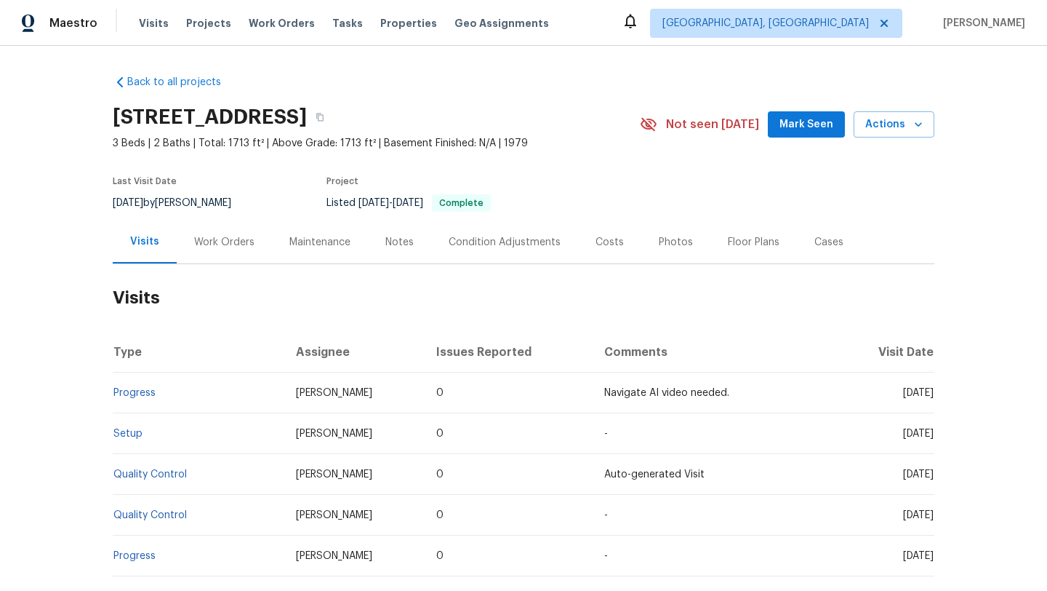
click at [903, 393] on span "Tue, Aug 05 2025" at bounding box center [918, 393] width 31 height 10
drag, startPoint x: 873, startPoint y: 393, endPoint x: 934, endPoint y: 398, distance: 61.3
click at [934, 398] on td "Tue, Aug 05 2025" at bounding box center [886, 392] width 95 height 41
copy span "Aug 05 2025"
click at [230, 240] on div "Work Orders" at bounding box center [224, 242] width 60 height 15
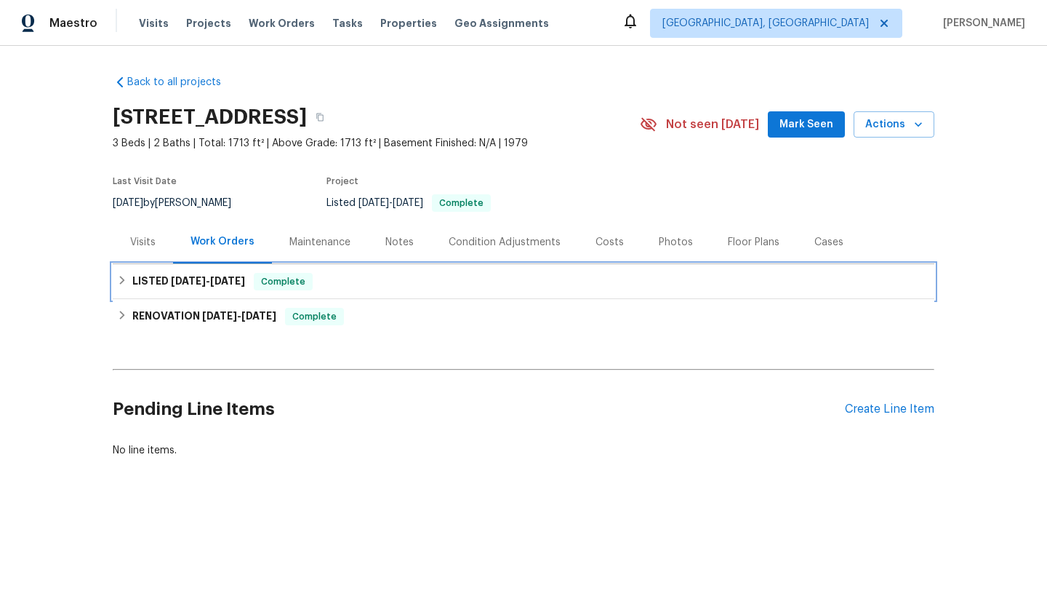
click at [244, 289] on div "LISTED 8/5/25 - 8/7/25 Complete" at bounding box center [523, 281] width 813 height 17
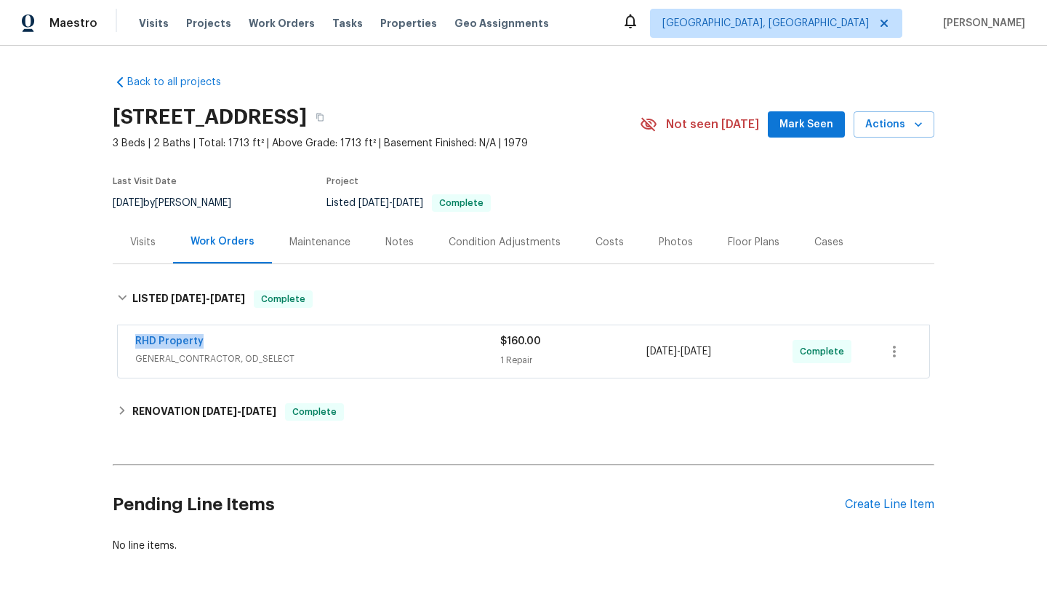
drag, startPoint x: 210, startPoint y: 343, endPoint x: 103, endPoint y: 343, distance: 107.6
click at [103, 343] on div "Back to all projects 1312 Rainwood Ln, Raleigh, NC 27615 3 Beds | 2 Baths | Tot…" at bounding box center [523, 318] width 1047 height 545
copy link "RHD Property"
drag, startPoint x: 746, startPoint y: 358, endPoint x: 642, endPoint y: 356, distance: 104.0
click at [642, 356] on div "RHD Property GENERAL_CONTRACTOR, OD_SELECT $160.00 1 Repair 8/5/2025 - 8/7/2025…" at bounding box center [506, 351] width 742 height 35
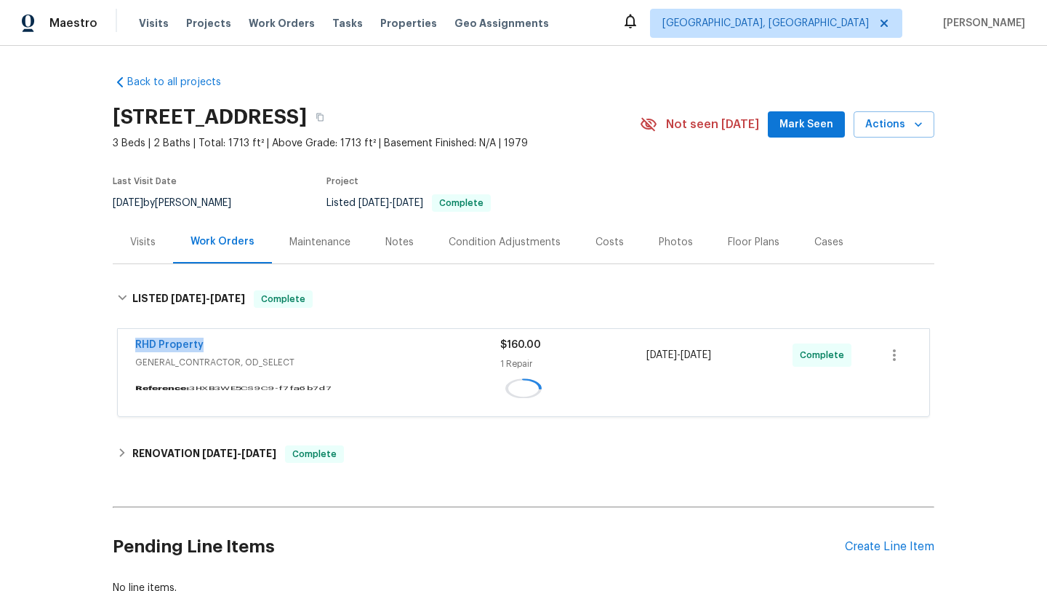
copy div "8/5/2025 - 8/7/2025"
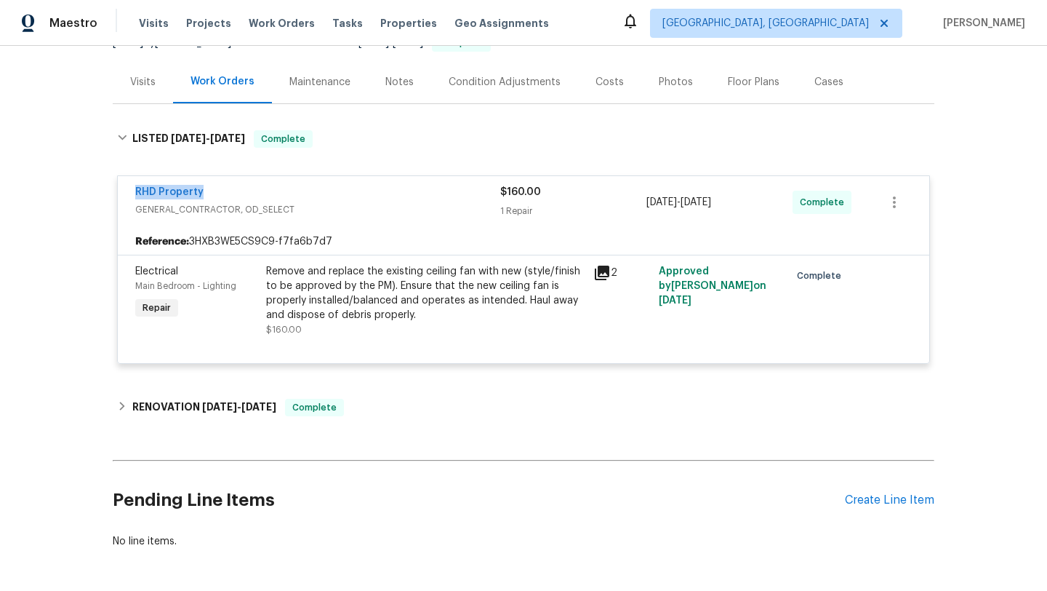
scroll to position [31, 0]
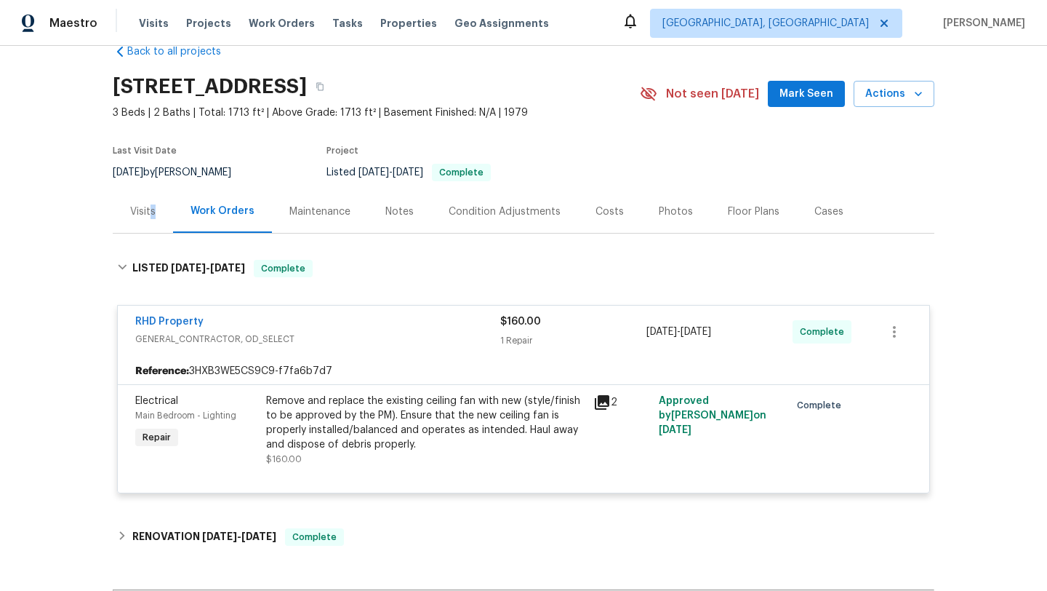
click at [151, 217] on div "Visits" at bounding box center [143, 211] width 60 height 43
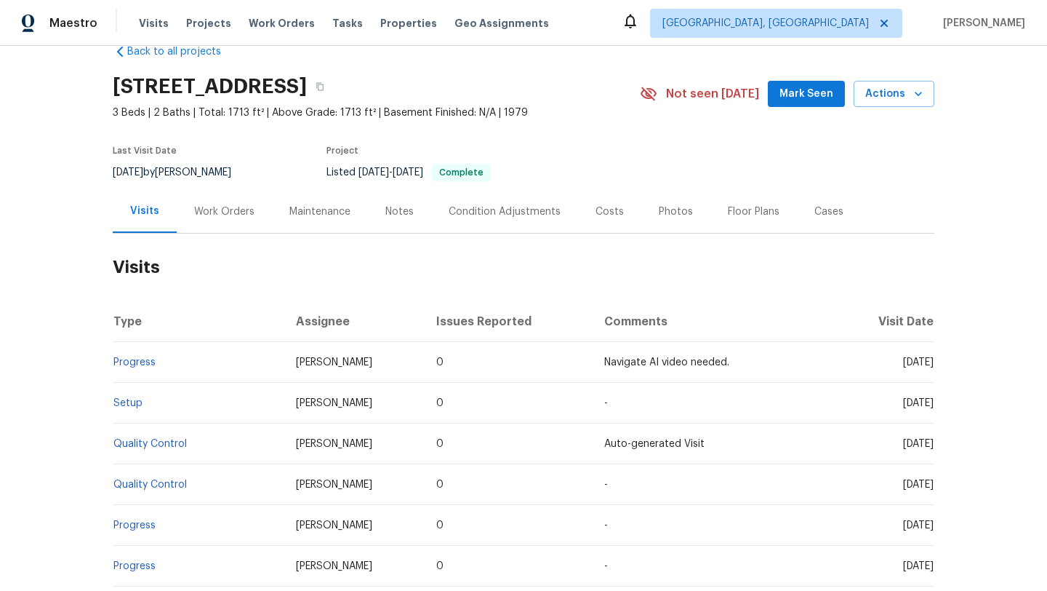
click at [231, 213] on div "Work Orders" at bounding box center [224, 211] width 60 height 15
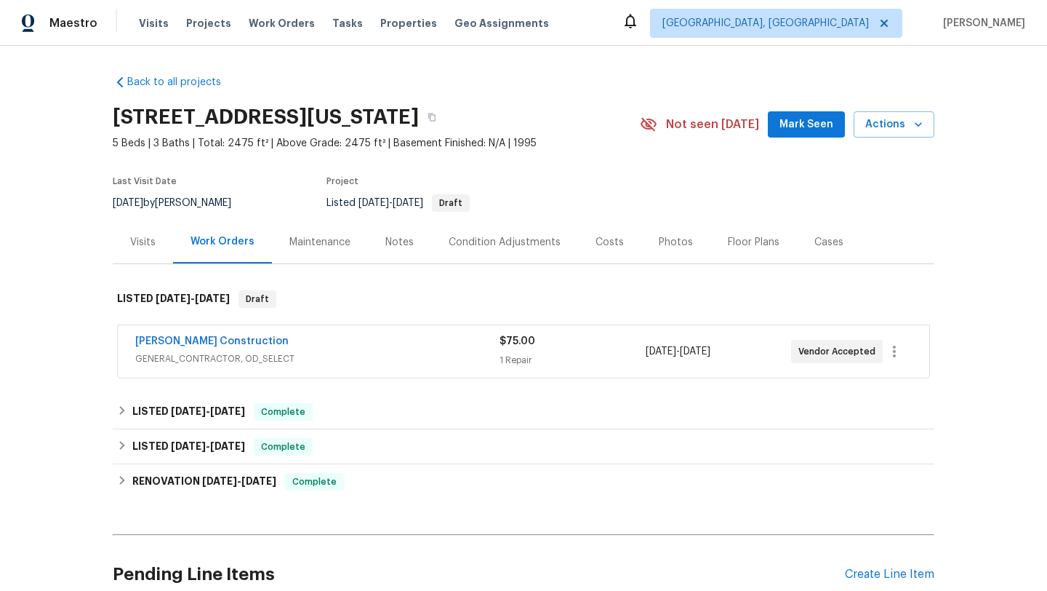
click at [156, 233] on div "Visits" at bounding box center [143, 241] width 60 height 43
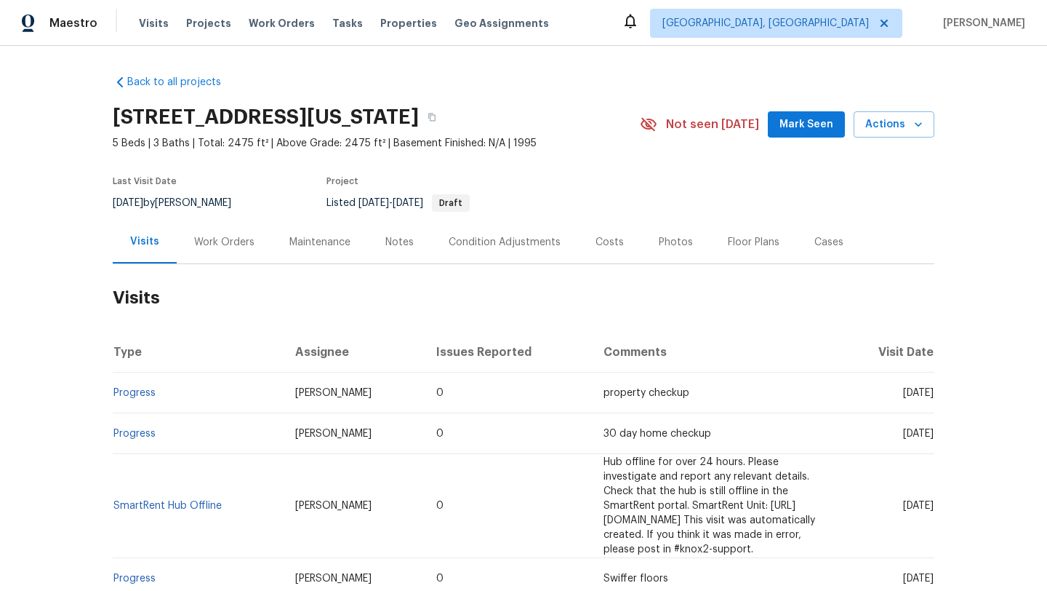
drag, startPoint x: 875, startPoint y: 393, endPoint x: 932, endPoint y: 401, distance: 58.1
click at [933, 401] on td "[DATE]" at bounding box center [887, 392] width 96 height 41
copy span "[DATE]"
click at [221, 247] on div "Work Orders" at bounding box center [224, 242] width 60 height 15
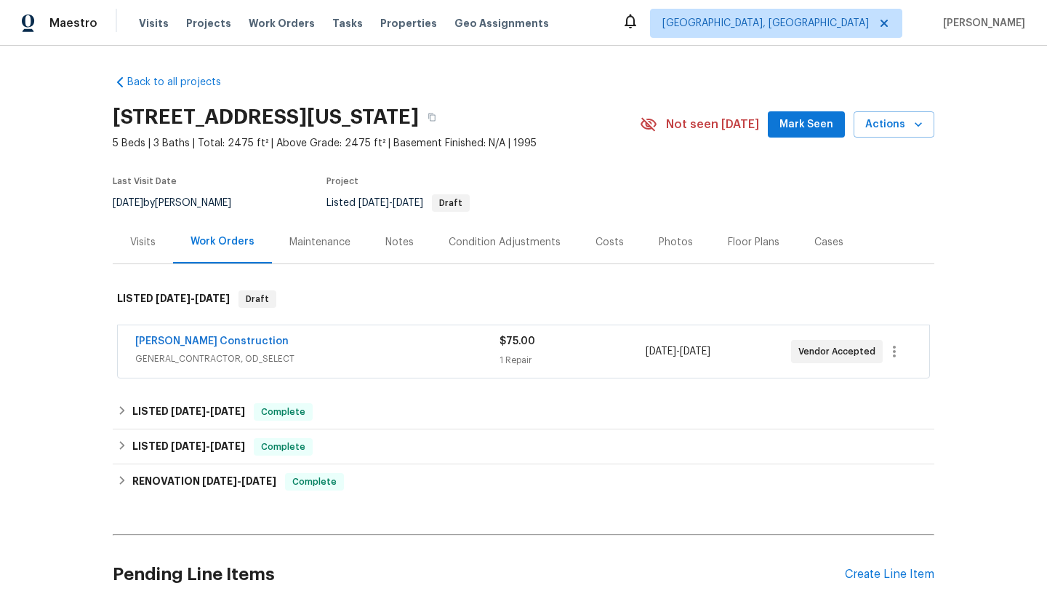
scroll to position [2, 0]
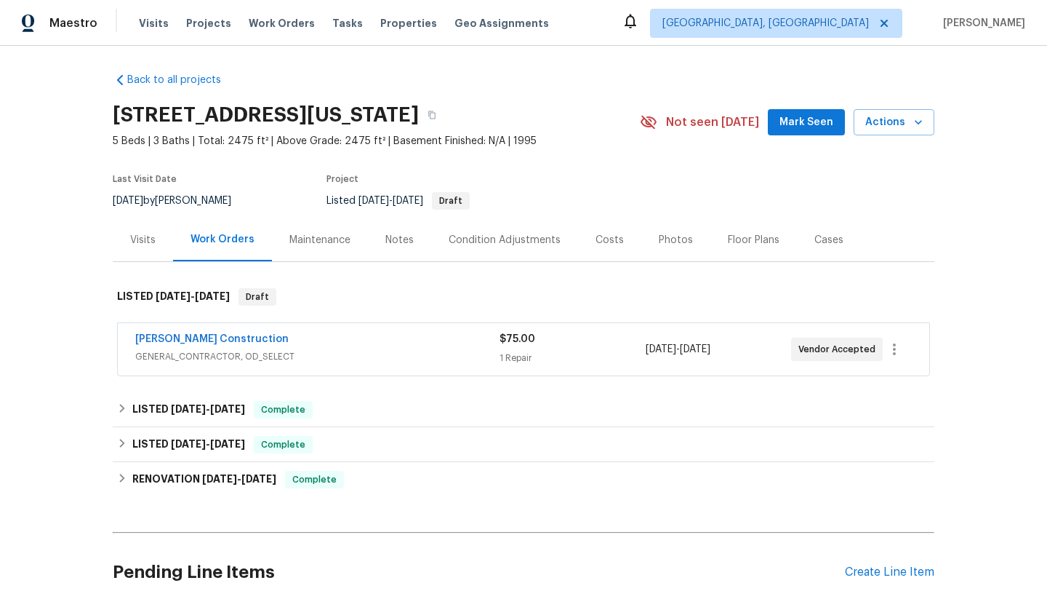
click at [279, 350] on span "GENERAL_CONTRACTOR, OD_SELECT" at bounding box center [317, 356] width 364 height 15
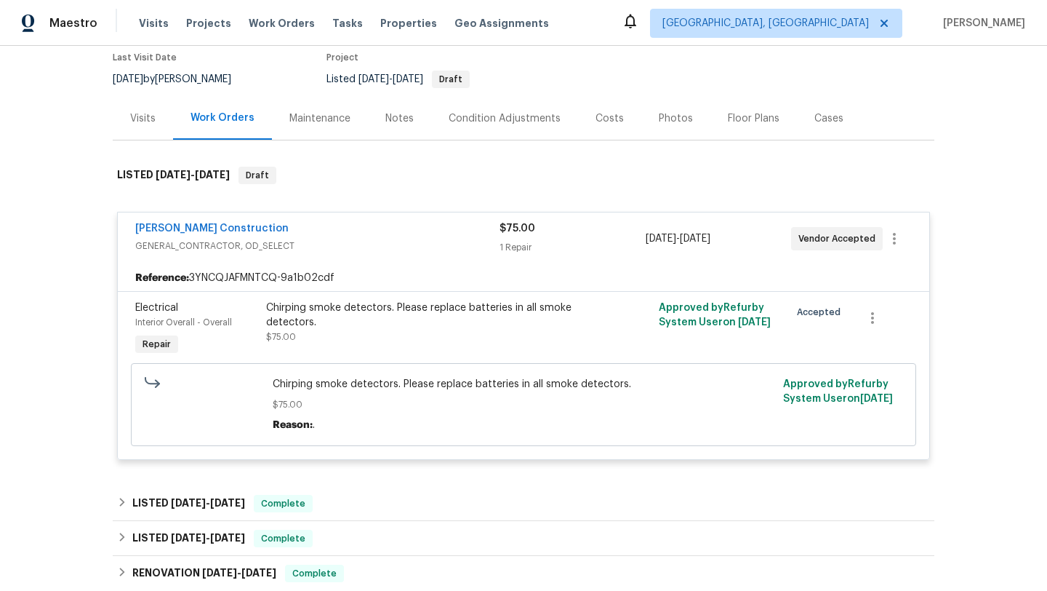
scroll to position [204, 0]
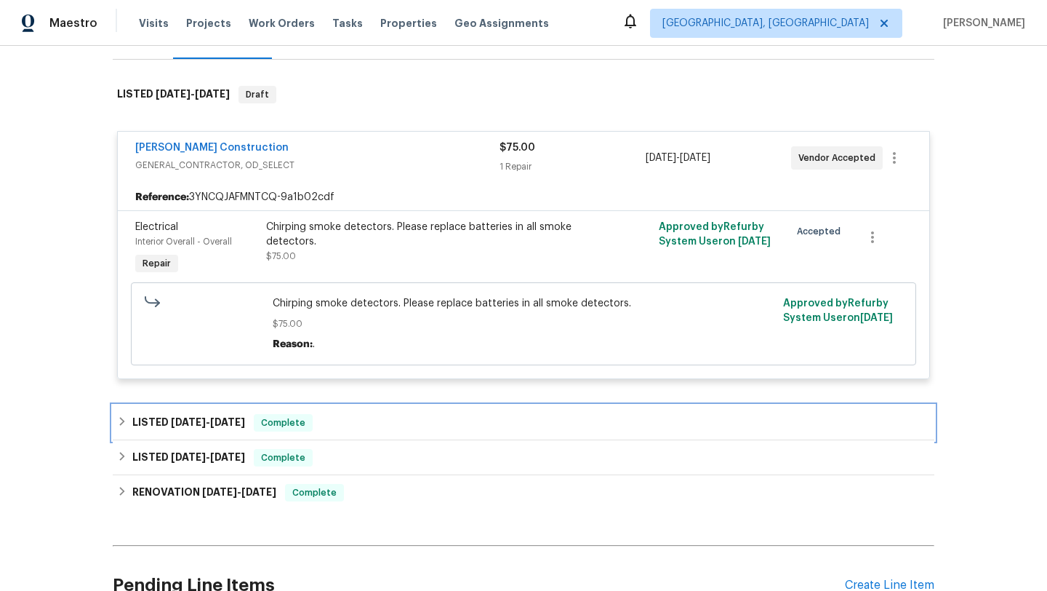
click at [279, 429] on span "Complete" at bounding box center [283, 422] width 56 height 15
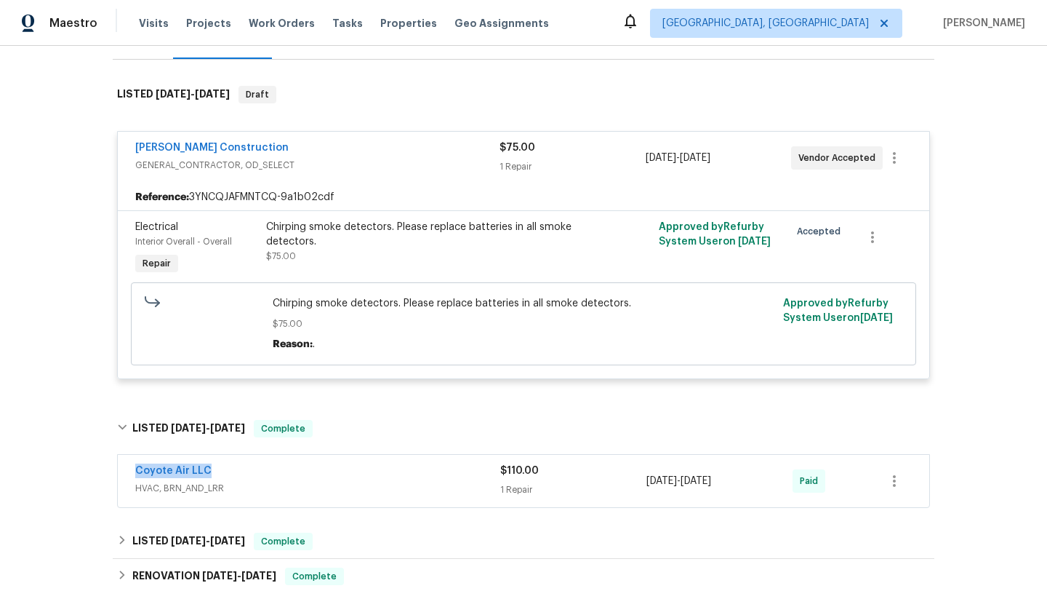
drag, startPoint x: 244, startPoint y: 472, endPoint x: 119, endPoint y: 468, distance: 125.2
click at [118, 468] on div "Coyote Air LLC HVAC, BRN_AND_LRR $110.00 1 Repair [DATE] - [DATE] Paid" at bounding box center [524, 481] width 812 height 52
copy link "Coyote Air LLC"
drag, startPoint x: 762, startPoint y: 479, endPoint x: 614, endPoint y: 479, distance: 148.4
click at [614, 479] on div "Coyote Air LLC HVAC, BRN_AND_LRR $110.00 1 Repair [DATE] - [DATE] Paid" at bounding box center [506, 480] width 742 height 35
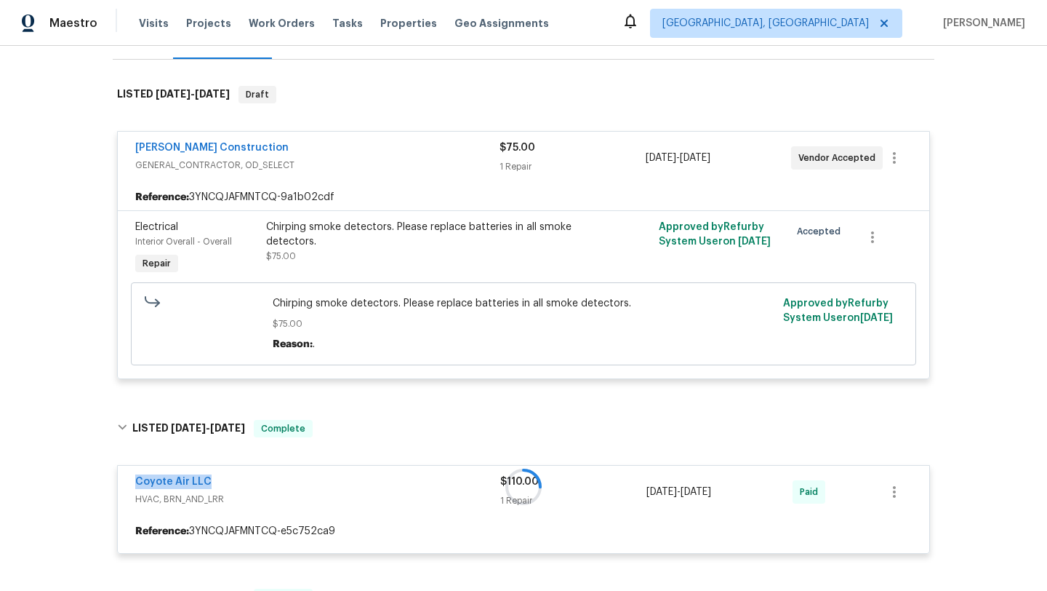
copy div "1 Repair [DATE] - [DATE]"
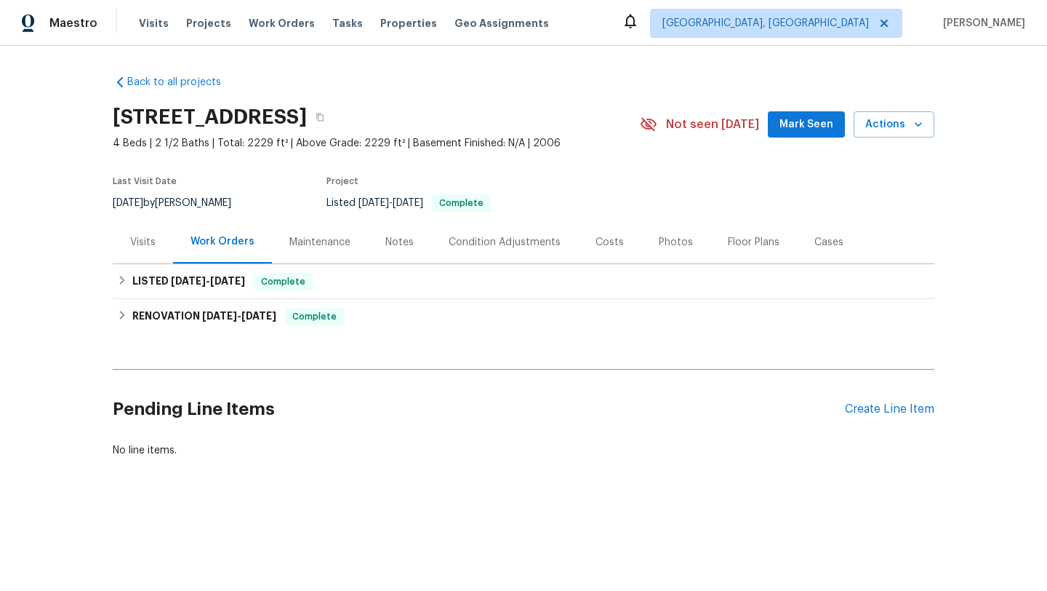
click at [153, 247] on div "Visits" at bounding box center [142, 242] width 25 height 15
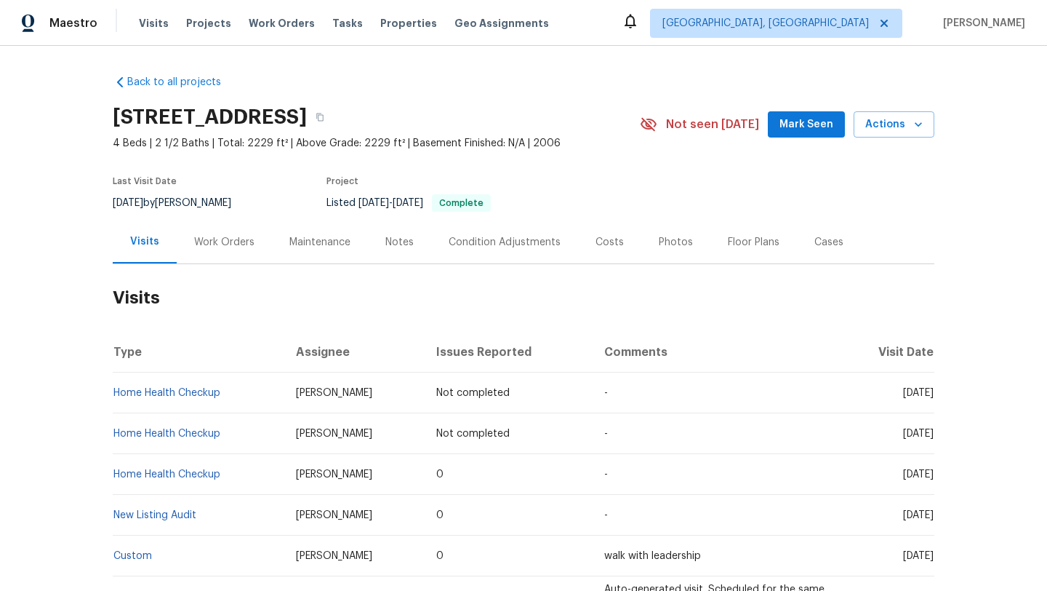
drag, startPoint x: 881, startPoint y: 475, endPoint x: 933, endPoint y: 479, distance: 52.5
click at [933, 479] on span "Mon, Jul 28 2025" at bounding box center [918, 474] width 31 height 10
copy span "Jul 28 2025"
click at [223, 250] on div "Work Orders" at bounding box center [224, 241] width 95 height 43
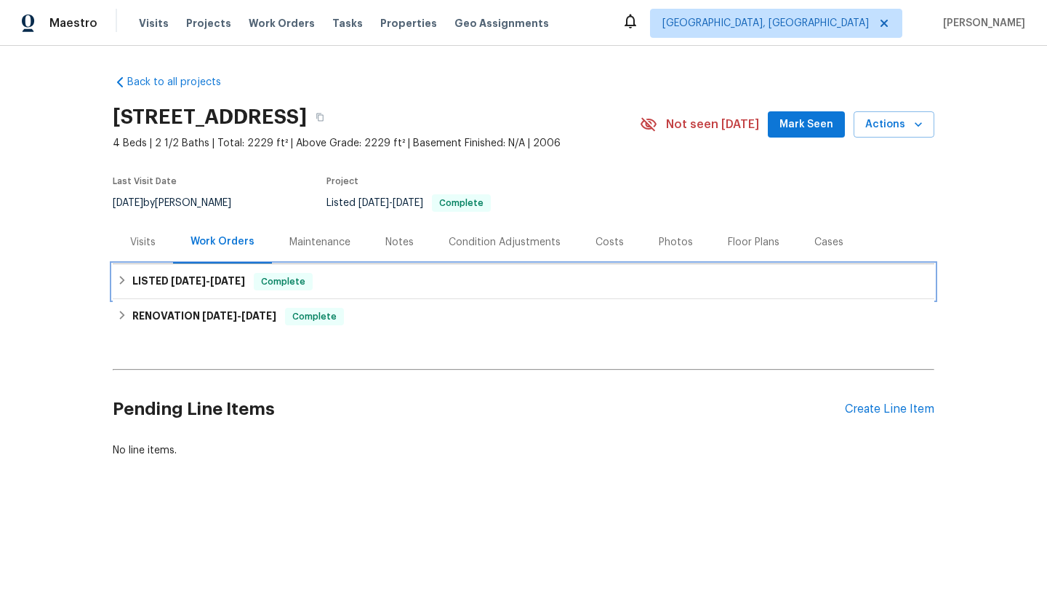
click at [245, 281] on span "6/28/25" at bounding box center [227, 281] width 35 height 10
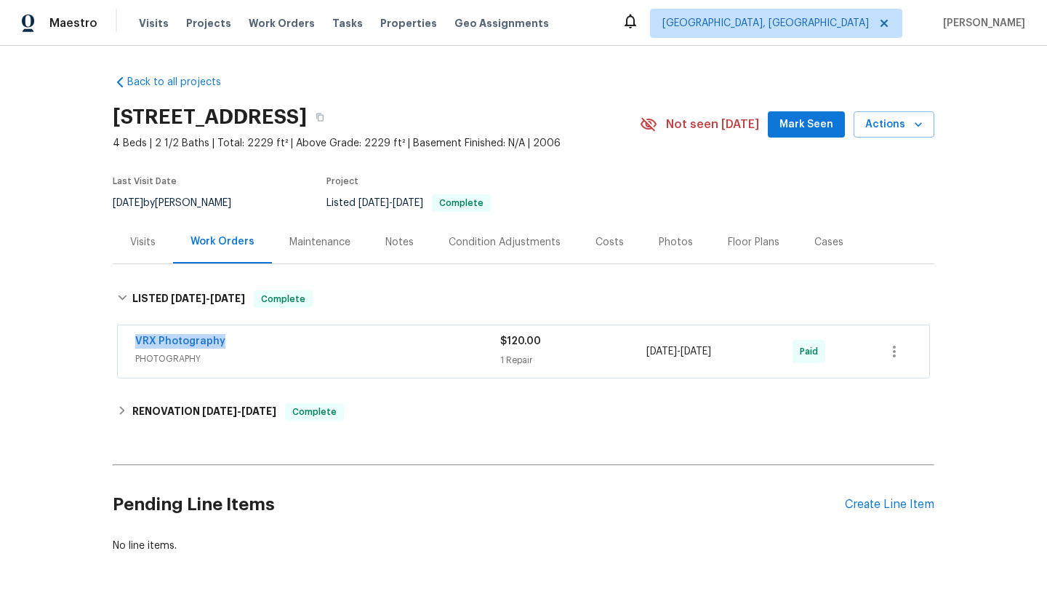
drag, startPoint x: 252, startPoint y: 336, endPoint x: 127, endPoint y: 340, distance: 124.4
click at [127, 341] on div "VRX Photography PHOTOGRAPHY $120.00 1 Repair 6/27/2025 - 6/28/2025 Paid" at bounding box center [524, 351] width 812 height 52
copy link "VRX Photography"
drag, startPoint x: 764, startPoint y: 353, endPoint x: 642, endPoint y: 352, distance: 121.5
click at [642, 352] on div "VRX Photography PHOTOGRAPHY $120.00 1 Repair 6/27/2025 - 6/28/2025 Paid" at bounding box center [506, 351] width 742 height 35
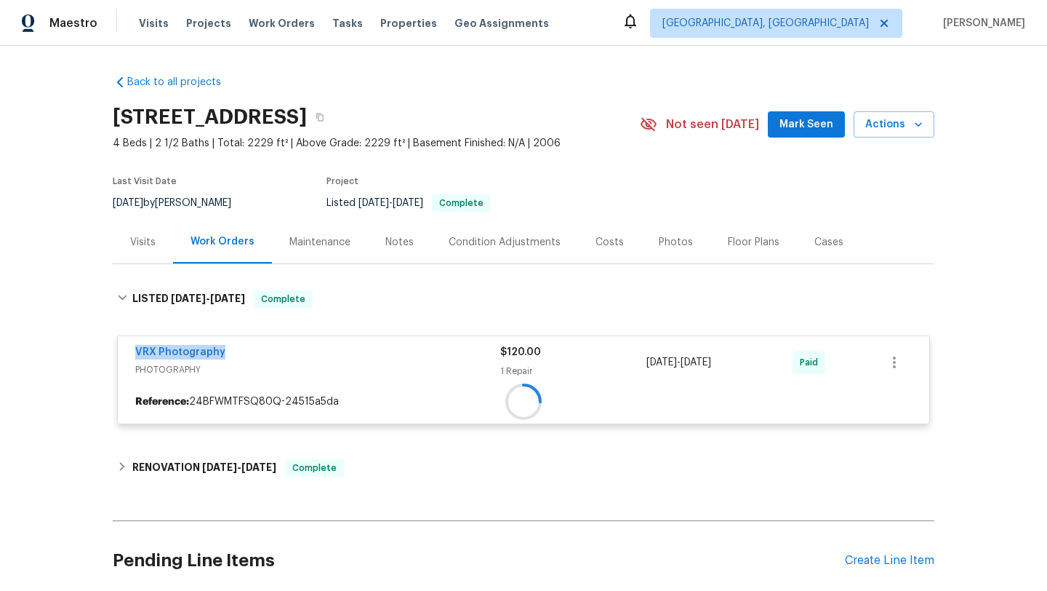
copy div "1 Repair 6/27/2025 - 6/28/2025"
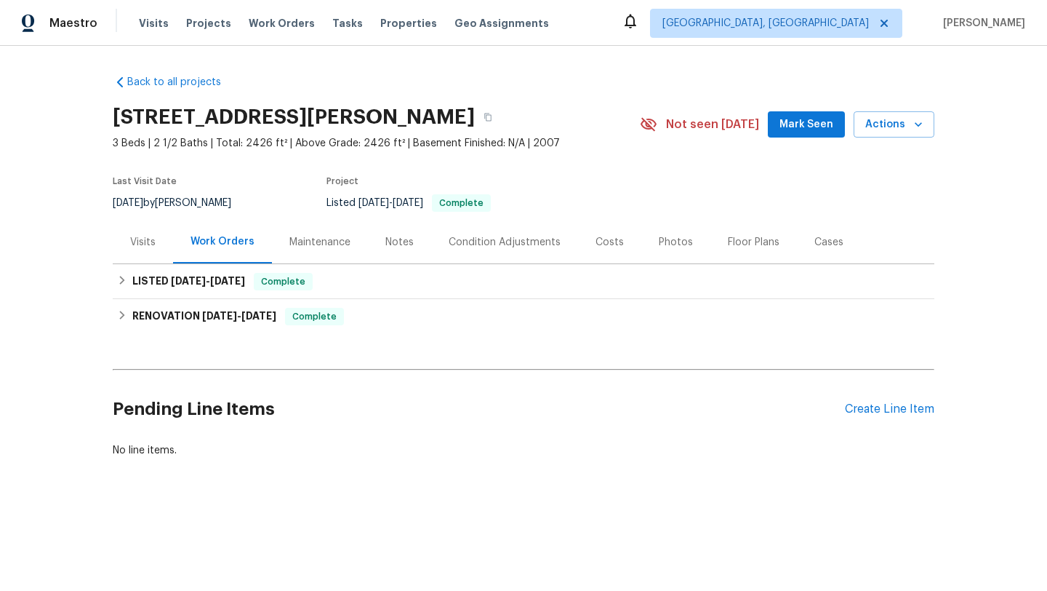
click at [153, 235] on div "Visits" at bounding box center [142, 242] width 25 height 15
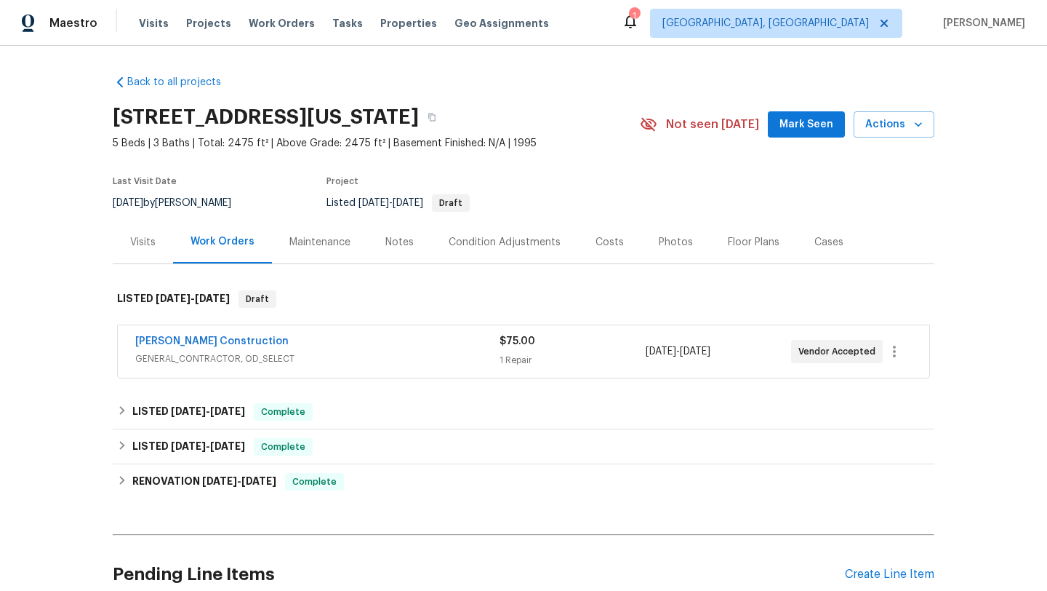
click at [304, 359] on span "GENERAL_CONTRACTOR, OD_SELECT" at bounding box center [317, 358] width 364 height 15
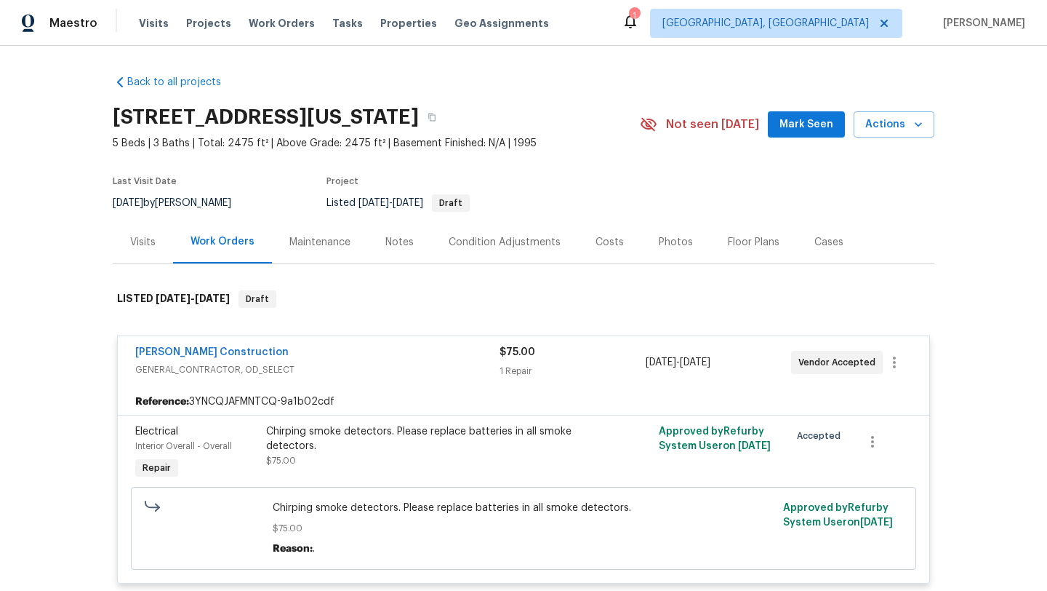
scroll to position [63, 0]
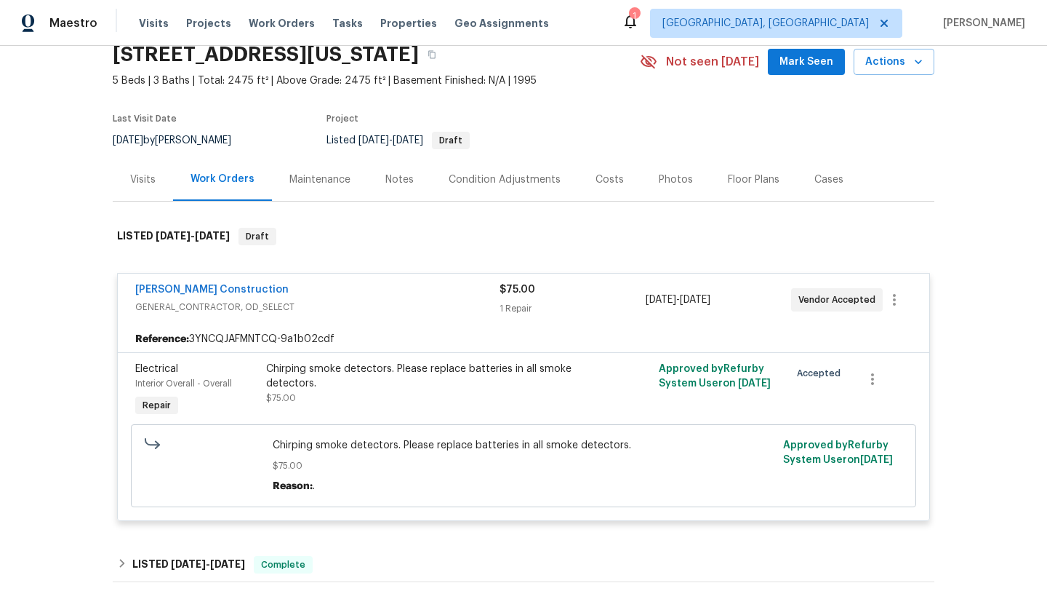
click at [146, 196] on div "Visits" at bounding box center [143, 179] width 60 height 43
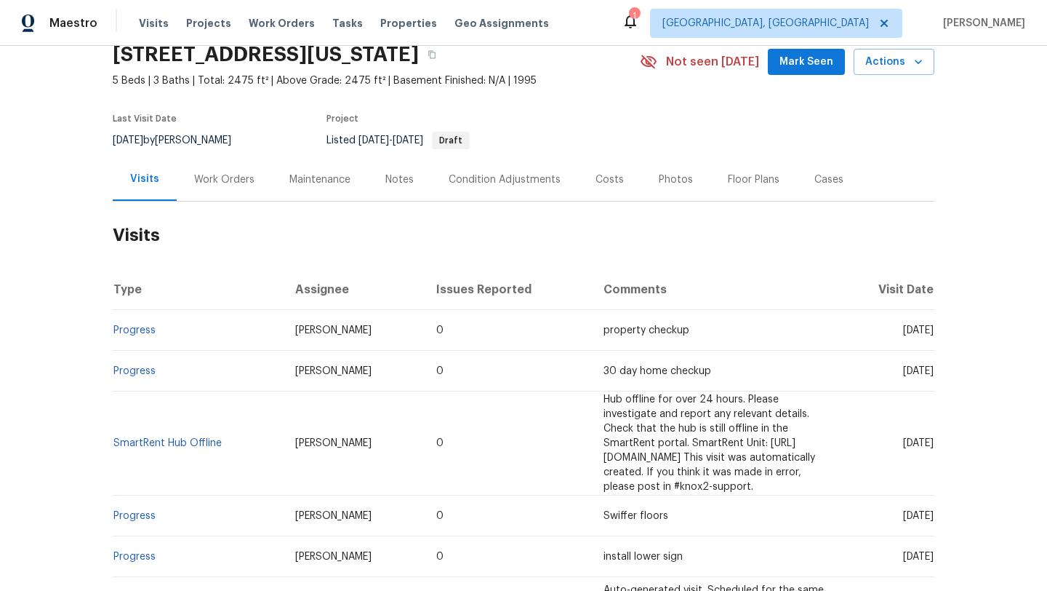
click at [903, 333] on span "Thu, Aug 07 2025" at bounding box center [918, 330] width 31 height 10
drag, startPoint x: 874, startPoint y: 328, endPoint x: 934, endPoint y: 332, distance: 60.5
click at [934, 332] on td "Thu, Aug 07 2025" at bounding box center [887, 330] width 96 height 41
copy span "Aug 07 2025"
click at [219, 179] on div "Work Orders" at bounding box center [224, 179] width 60 height 15
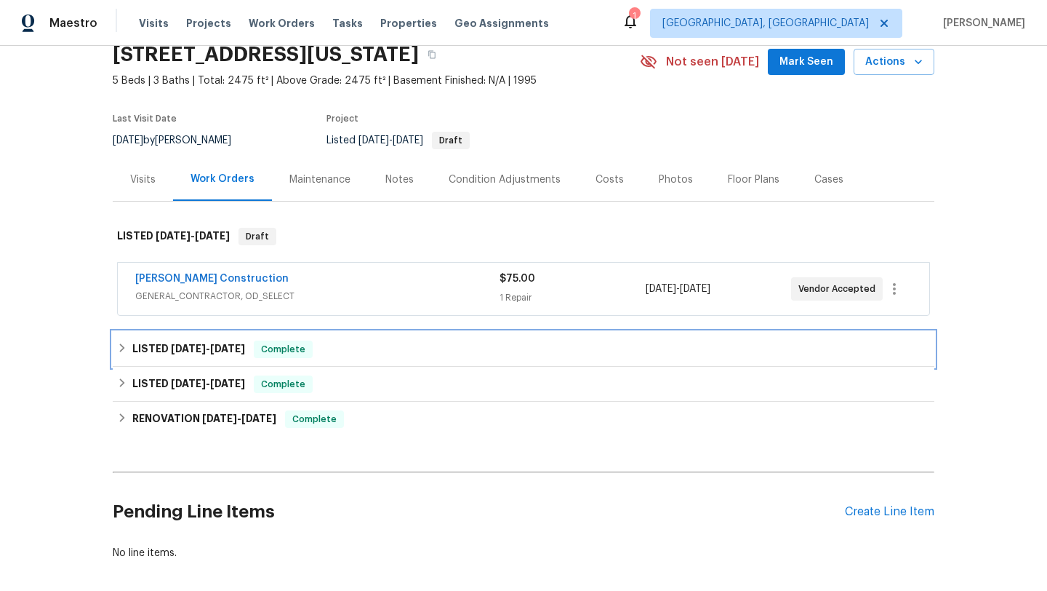
click at [257, 352] on div "LISTED 5/14/25 - 5/15/25 Complete" at bounding box center [523, 348] width 813 height 17
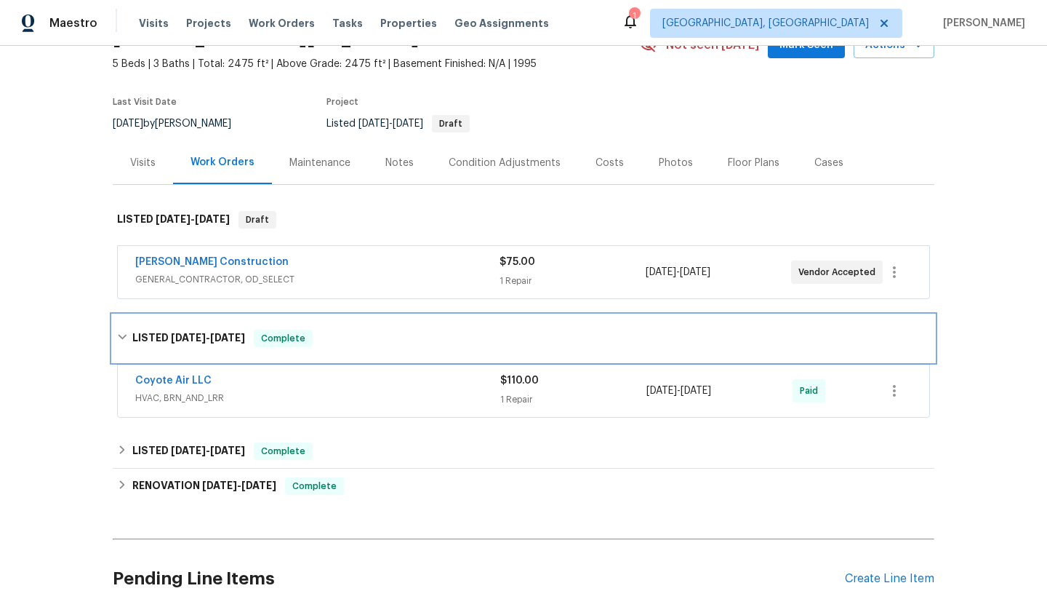
scroll to position [96, 0]
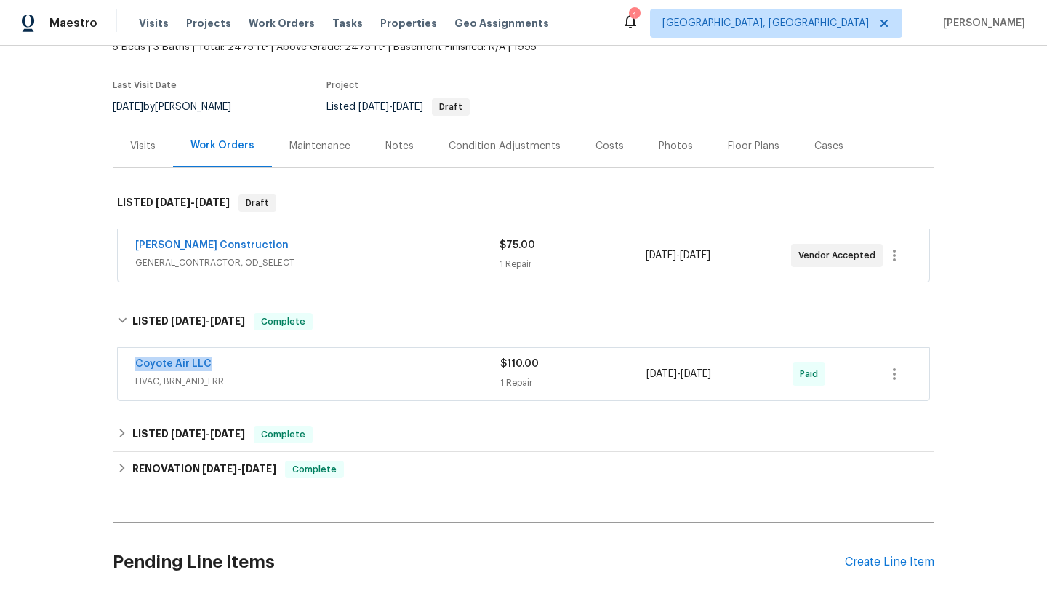
drag, startPoint x: 226, startPoint y: 364, endPoint x: 94, endPoint y: 362, distance: 132.4
click at [94, 362] on div "Back to all projects 1360 E Washington Ave, Gilbert, AZ 85234 5 Beds | 3 Baths …" at bounding box center [523, 318] width 1047 height 545
copy link "Coyote Air LLC"
drag, startPoint x: 755, startPoint y: 375, endPoint x: 646, endPoint y: 373, distance: 109.1
click at [647, 373] on div "5/14/2025 - 5/14/2025" at bounding box center [720, 373] width 146 height 35
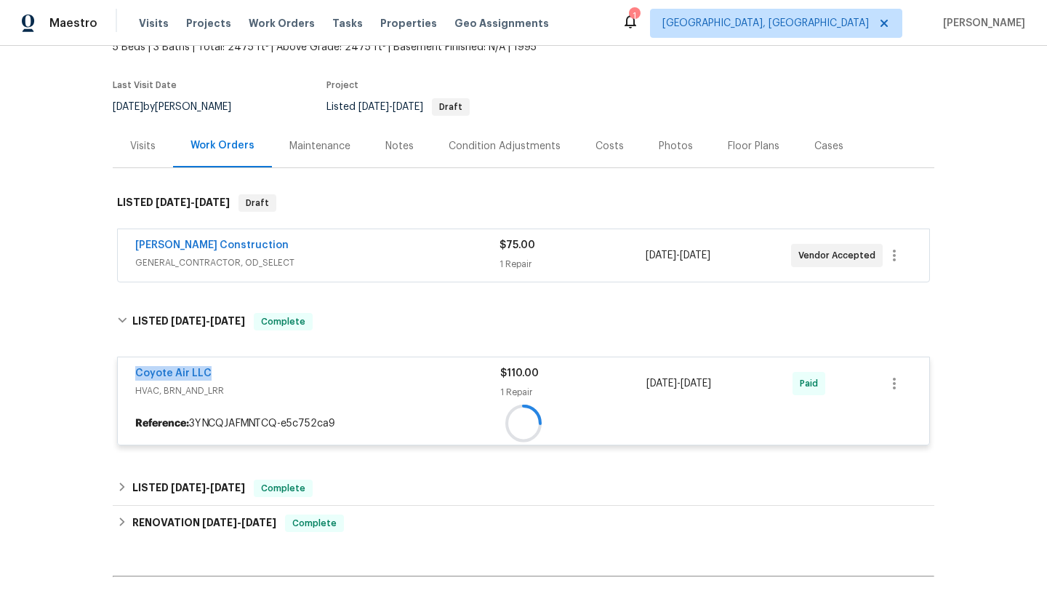
copy span "5/14/2025 - 5/14/2025"
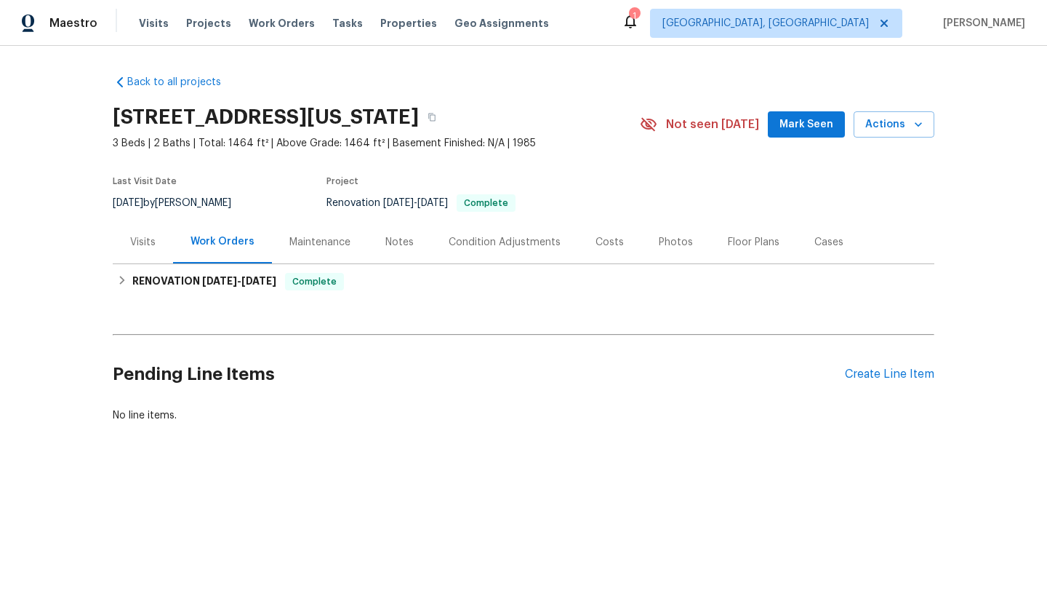
click at [140, 253] on div "Visits" at bounding box center [143, 241] width 60 height 43
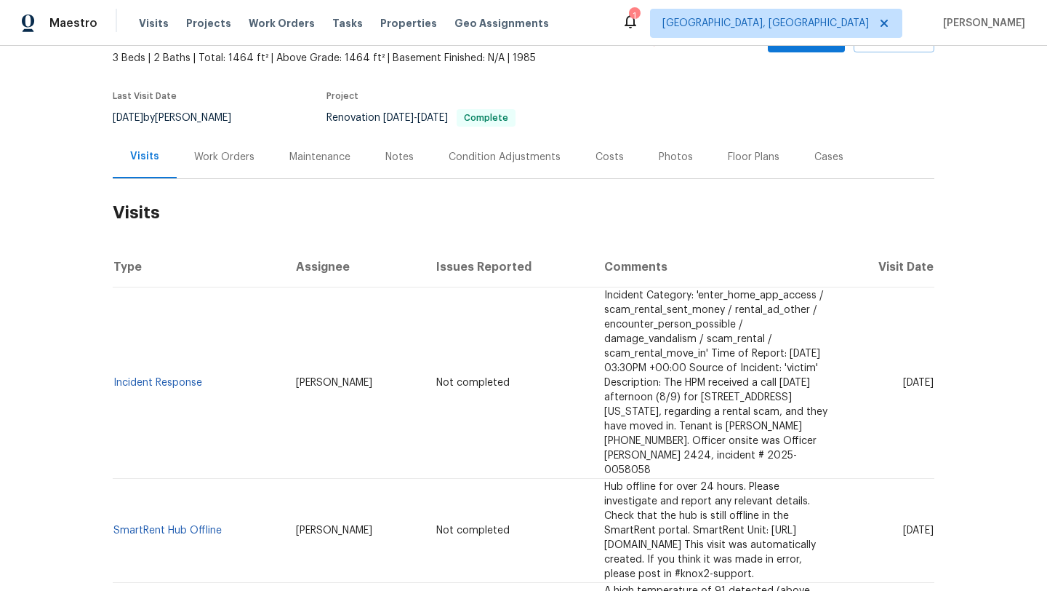
scroll to position [95, 0]
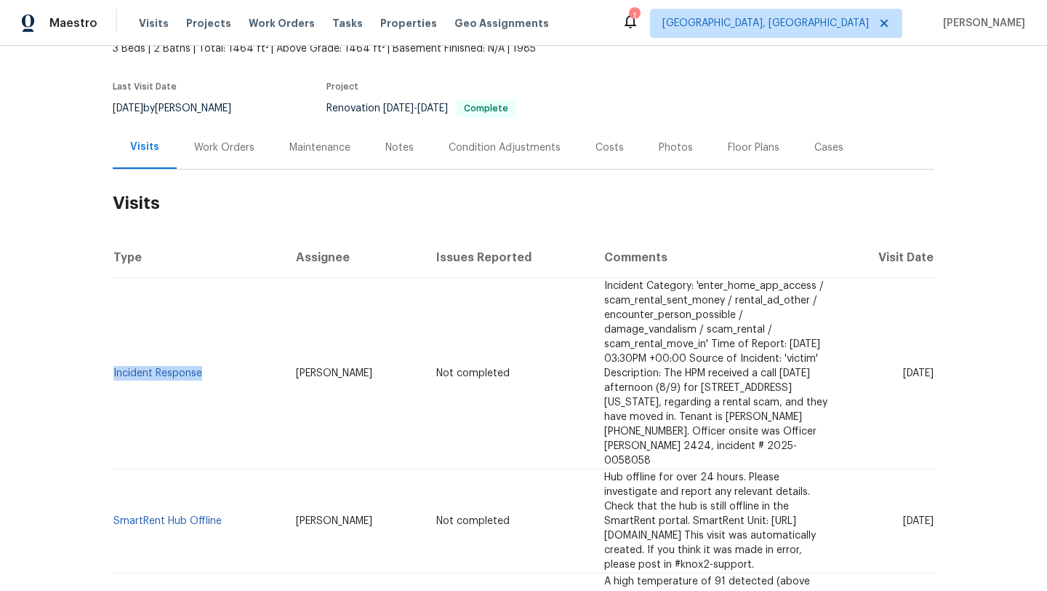
drag, startPoint x: 202, startPoint y: 353, endPoint x: 113, endPoint y: 355, distance: 89.5
click at [113, 355] on td "Incident Response" at bounding box center [199, 373] width 172 height 191
copy link "Incident Response"
drag, startPoint x: 877, startPoint y: 353, endPoint x: 932, endPoint y: 357, distance: 55.4
click at [932, 357] on td "Tue, Aug 12 2025" at bounding box center [886, 373] width 95 height 191
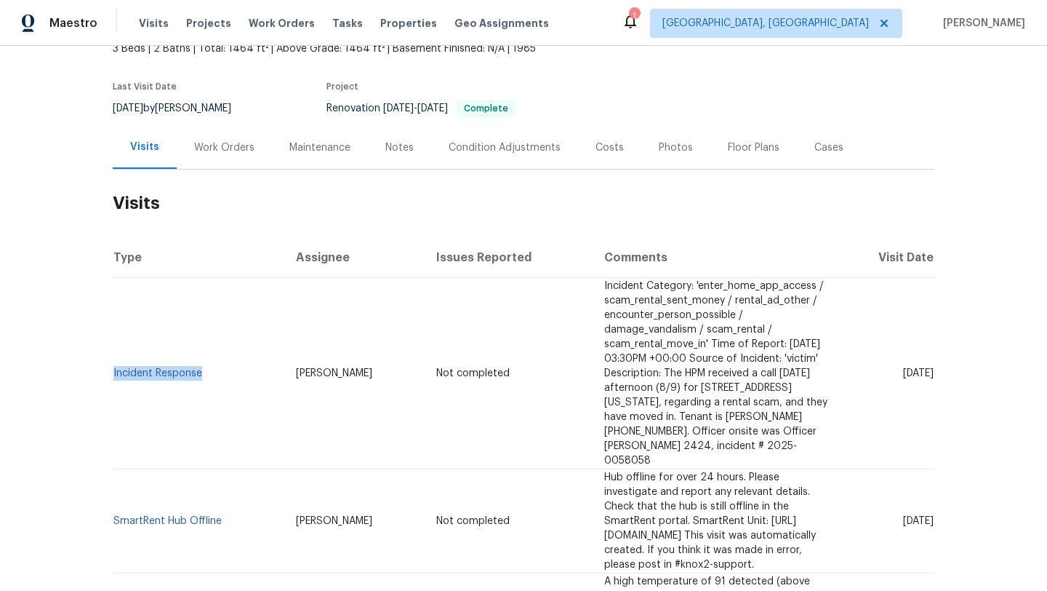
copy span "Aug 12 2025"
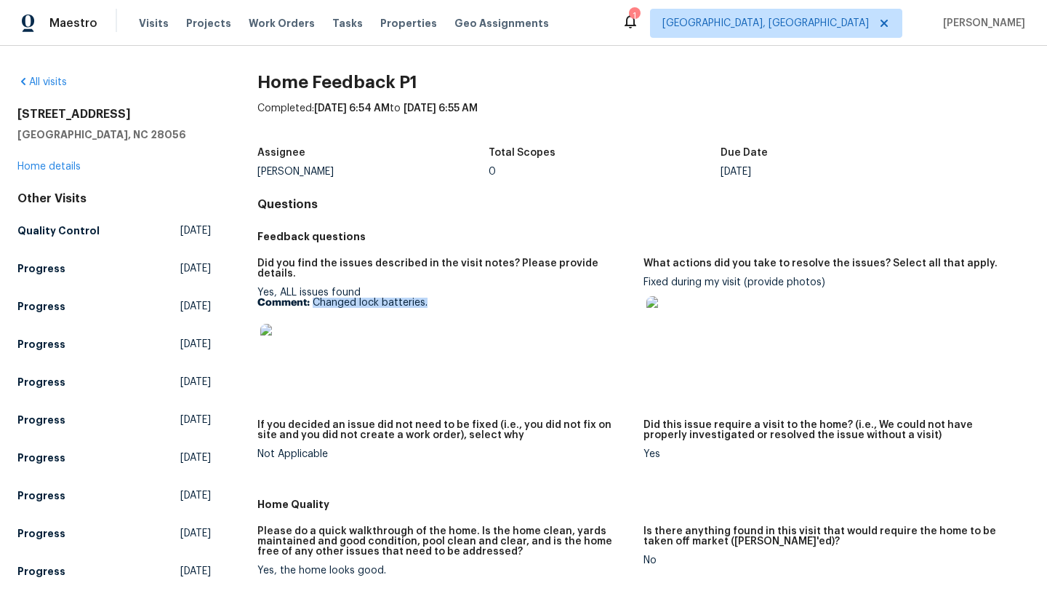
drag, startPoint x: 437, startPoint y: 295, endPoint x: 314, endPoint y: 293, distance: 122.9
click at [313, 297] on p "Comment: Changed lock batteries." at bounding box center [444, 302] width 375 height 10
copy p "Changed lock batteries."
drag, startPoint x: 743, startPoint y: 283, endPoint x: 644, endPoint y: 284, distance: 98.2
click at [644, 284] on div "Fixed during my visit (provide photos)" at bounding box center [831, 314] width 375 height 74
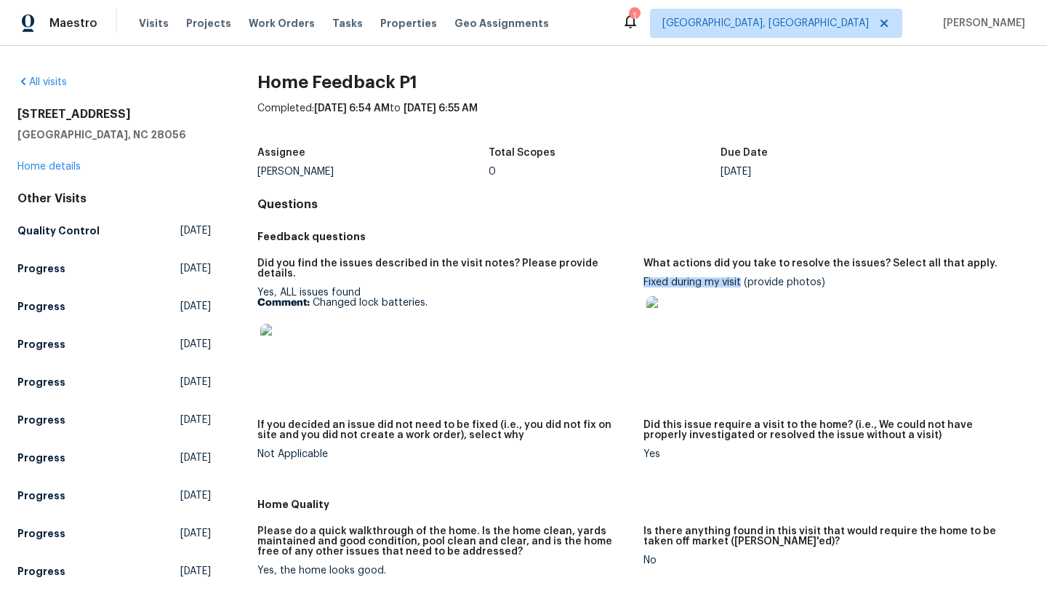
copy div "Fixed during my visit"
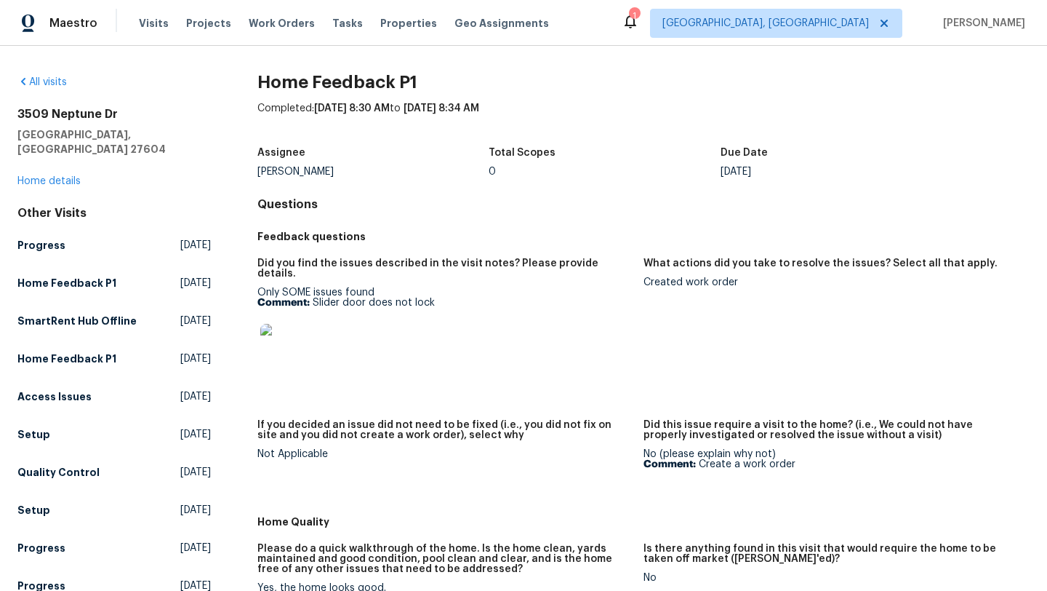
click at [40, 160] on div "[STREET_ADDRESS][PERSON_NAME] Home details" at bounding box center [113, 147] width 193 height 81
click at [42, 176] on link "Home details" at bounding box center [48, 181] width 63 height 10
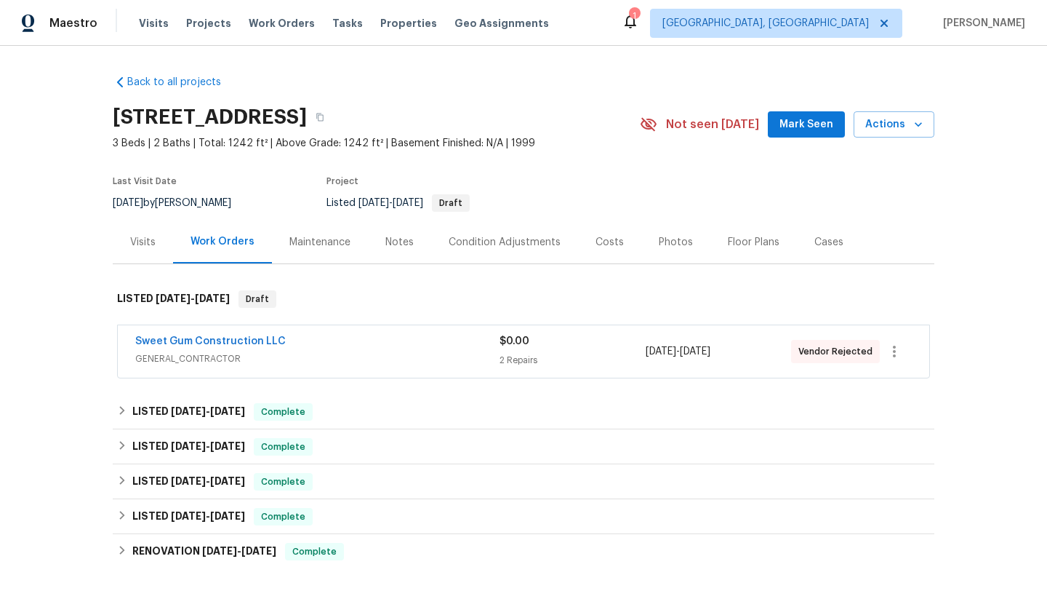
click at [303, 360] on span "GENERAL_CONTRACTOR" at bounding box center [317, 358] width 364 height 15
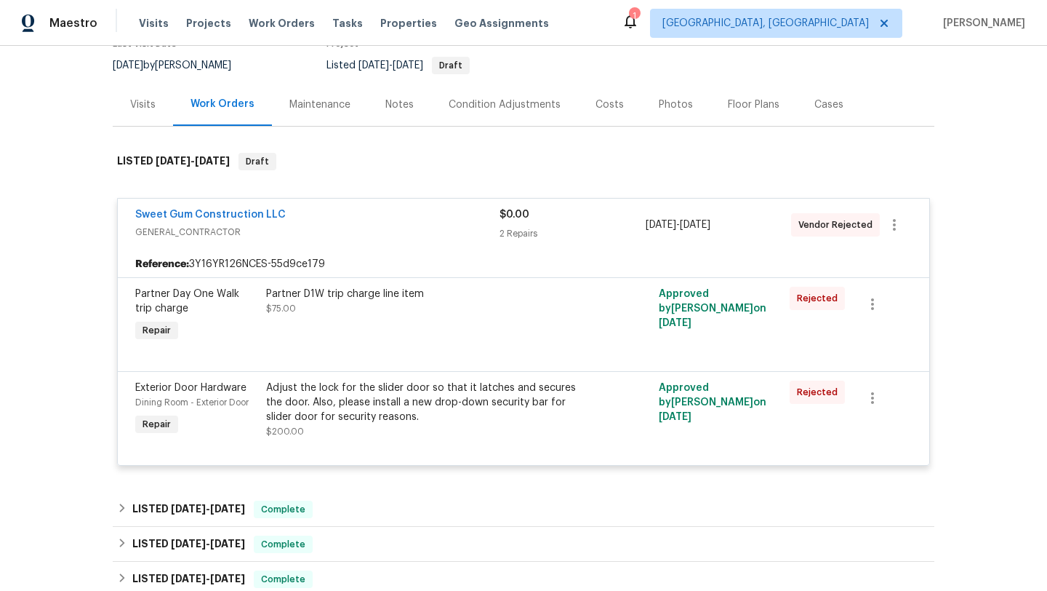
scroll to position [151, 0]
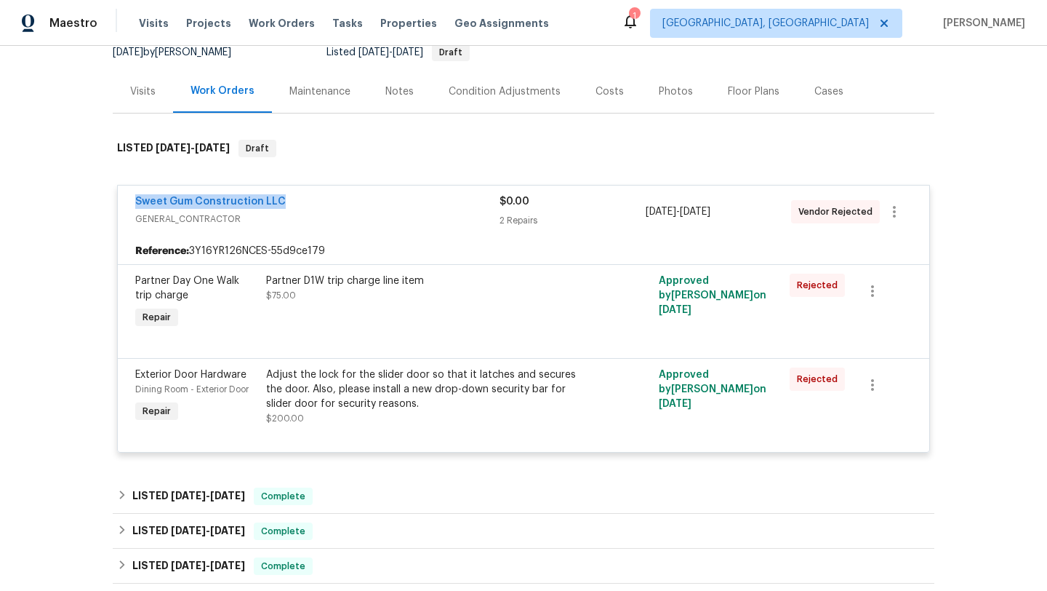
drag, startPoint x: 290, startPoint y: 200, endPoint x: 113, endPoint y: 197, distance: 177.5
click at [113, 197] on div "Sweet Gum Construction LLC GENERAL_CONTRACTOR $0.00 2 Repairs [DATE] - [DATE] V…" at bounding box center [524, 319] width 822 height 295
copy link "Sweet Gum Construction LLC"
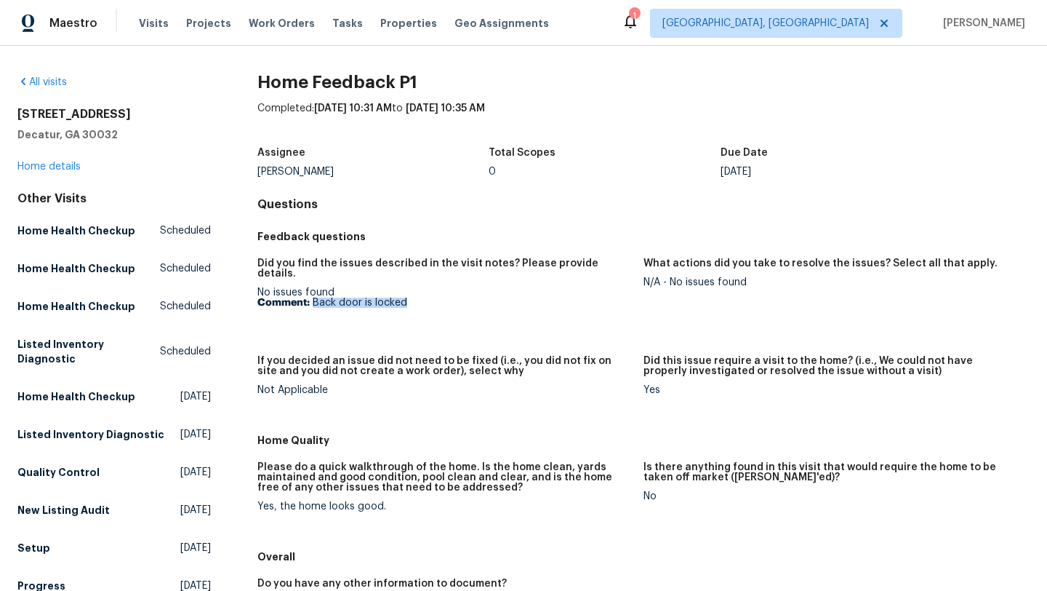
drag, startPoint x: 425, startPoint y: 292, endPoint x: 313, endPoint y: 291, distance: 112.0
click at [313, 297] on p "Comment: Back door is locked" at bounding box center [444, 302] width 375 height 10
copy p "Back door is locked"
drag, startPoint x: 748, startPoint y: 282, endPoint x: 670, endPoint y: 283, distance: 78.6
click at [670, 283] on div "N/A - No issues found" at bounding box center [831, 282] width 375 height 10
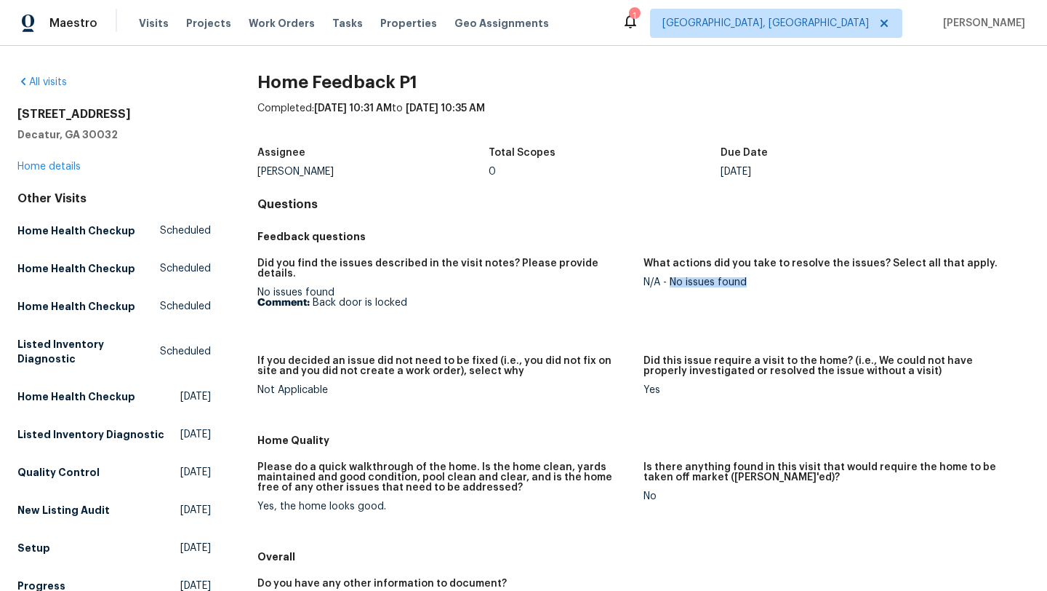
copy div "No issues found"
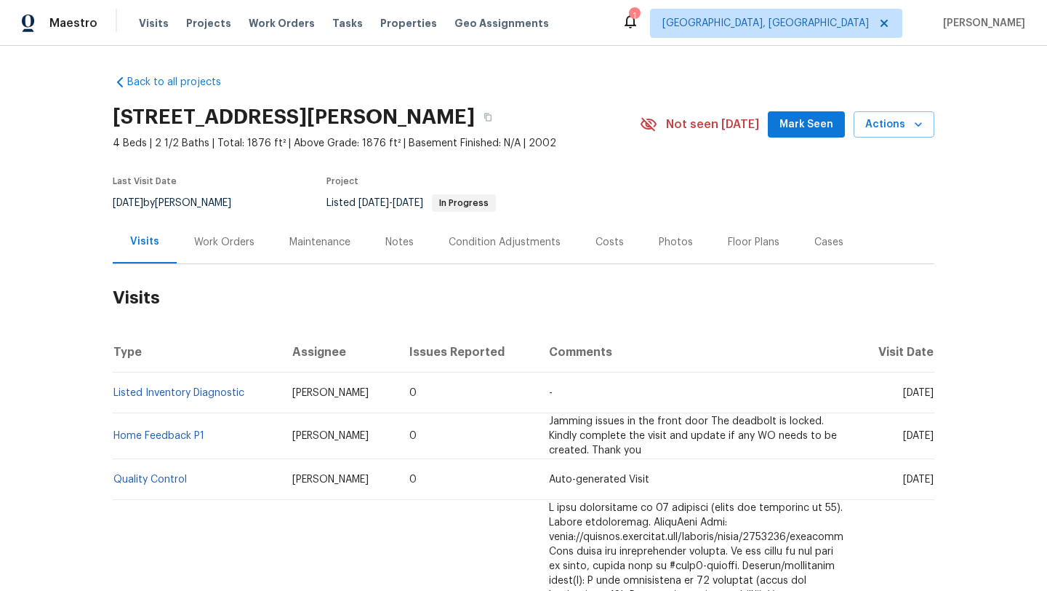
click at [810, 254] on div "Cases" at bounding box center [829, 241] width 64 height 43
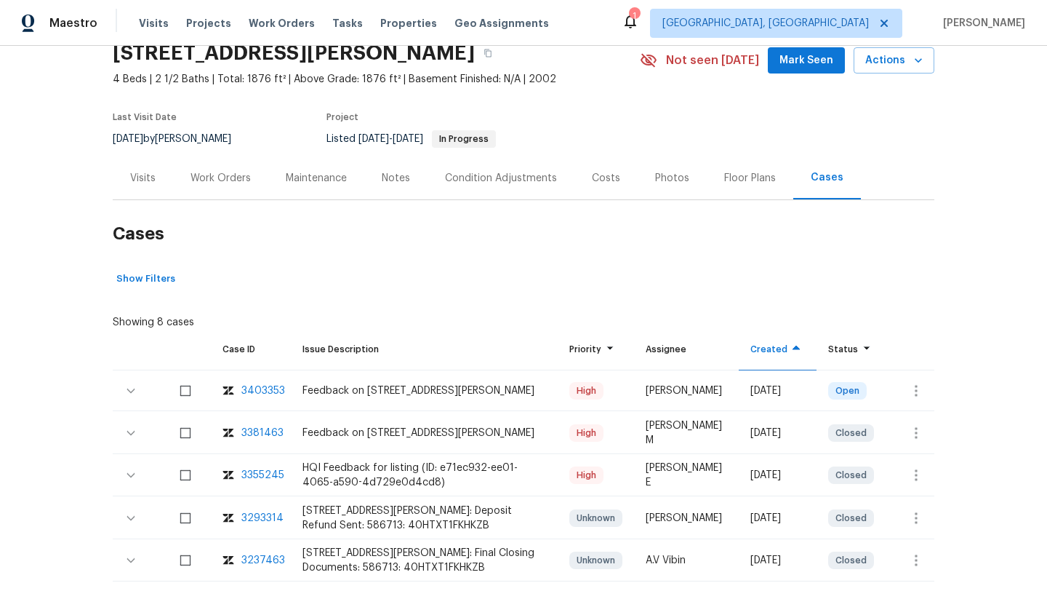
scroll to position [160, 0]
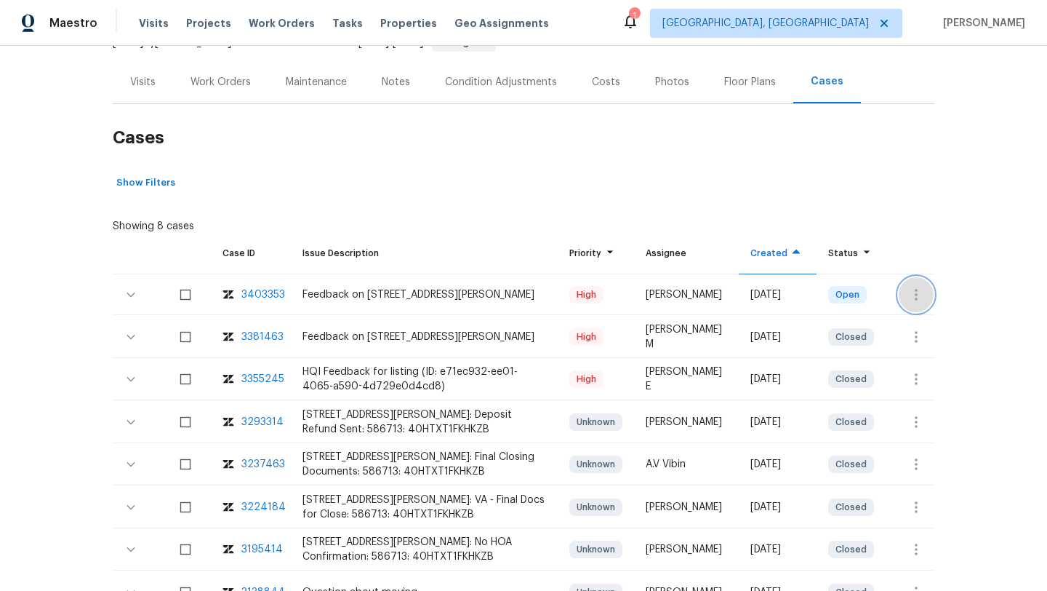
click at [920, 297] on icon "button" at bounding box center [916, 294] width 17 height 17
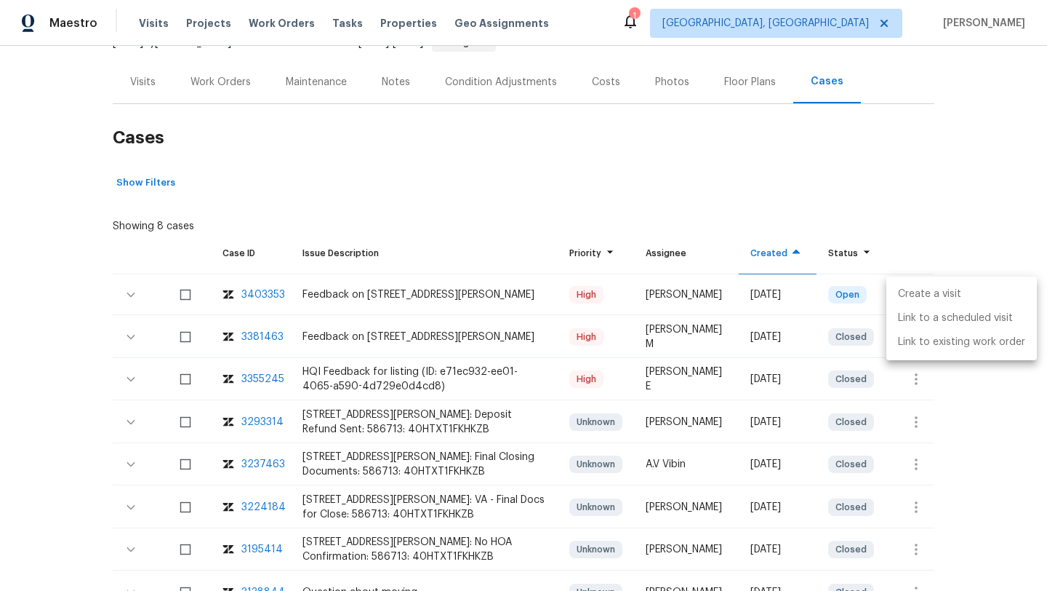
click at [934, 295] on li "Create a visit" at bounding box center [962, 294] width 151 height 24
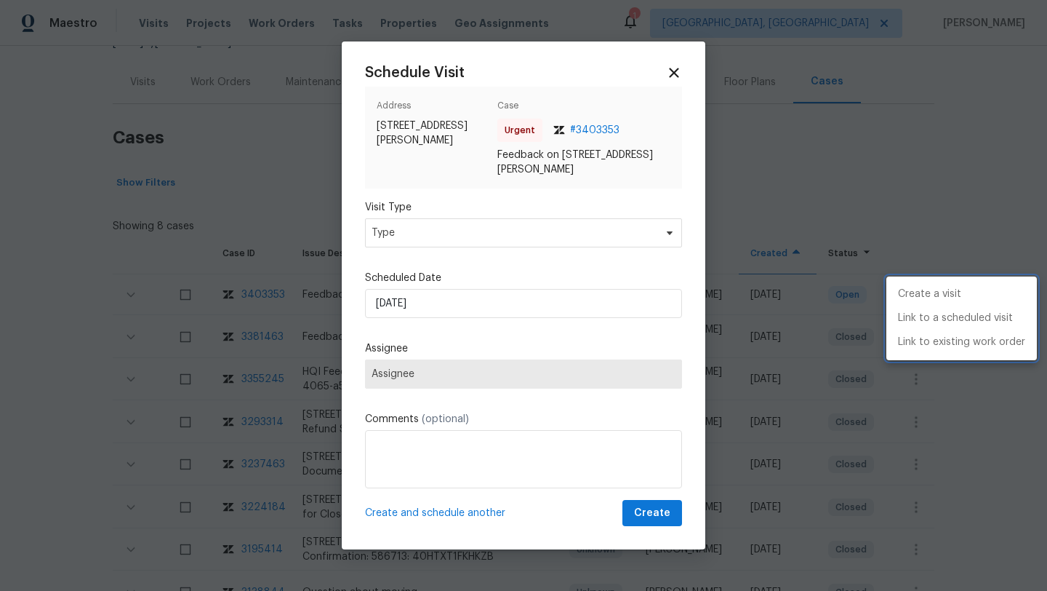
click at [535, 220] on div at bounding box center [523, 295] width 1047 height 591
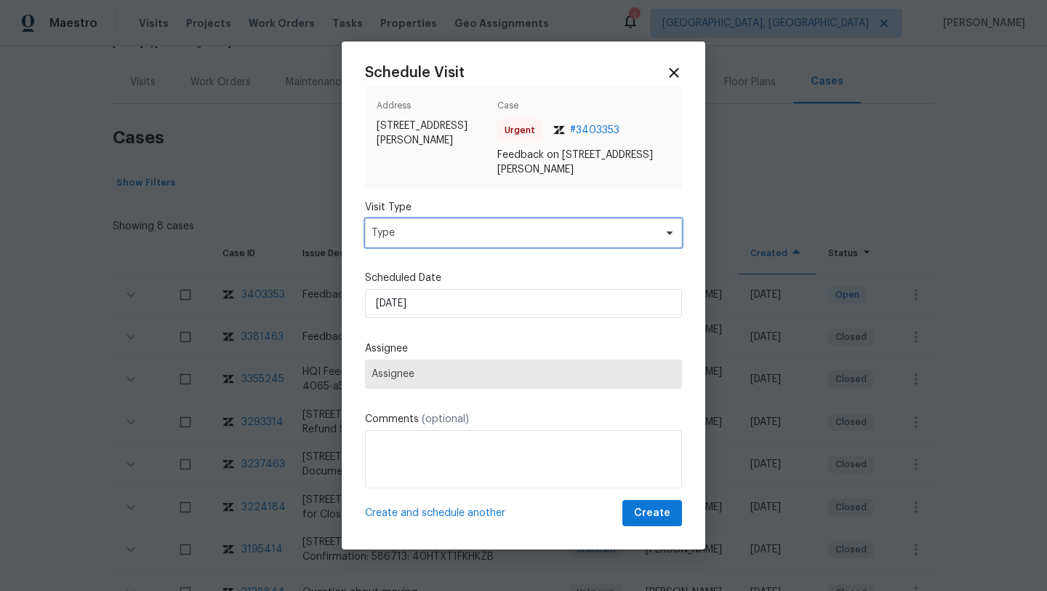
click at [528, 232] on span "Type" at bounding box center [513, 232] width 283 height 15
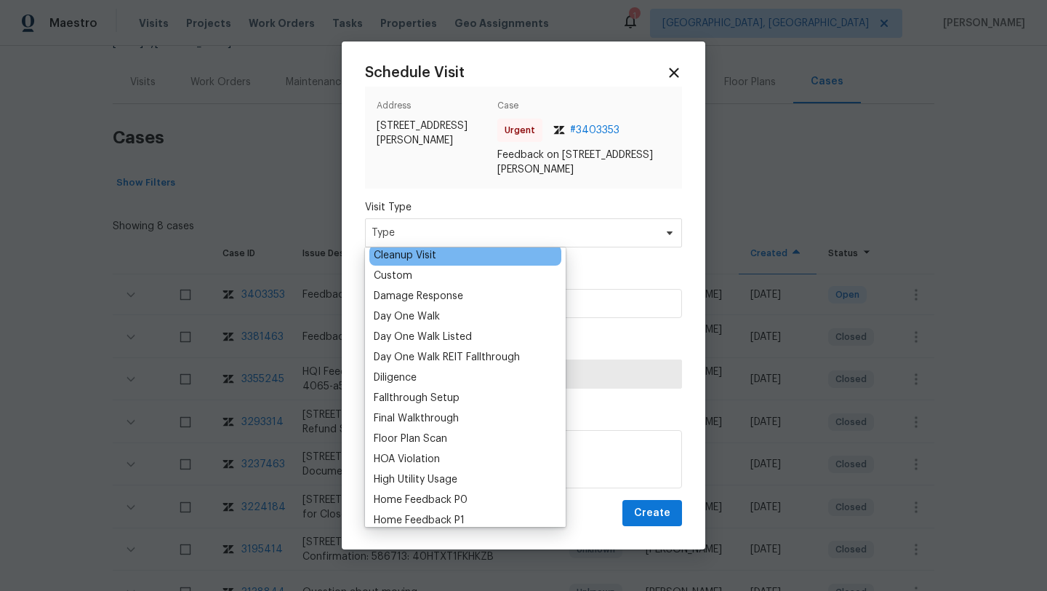
scroll to position [379, 0]
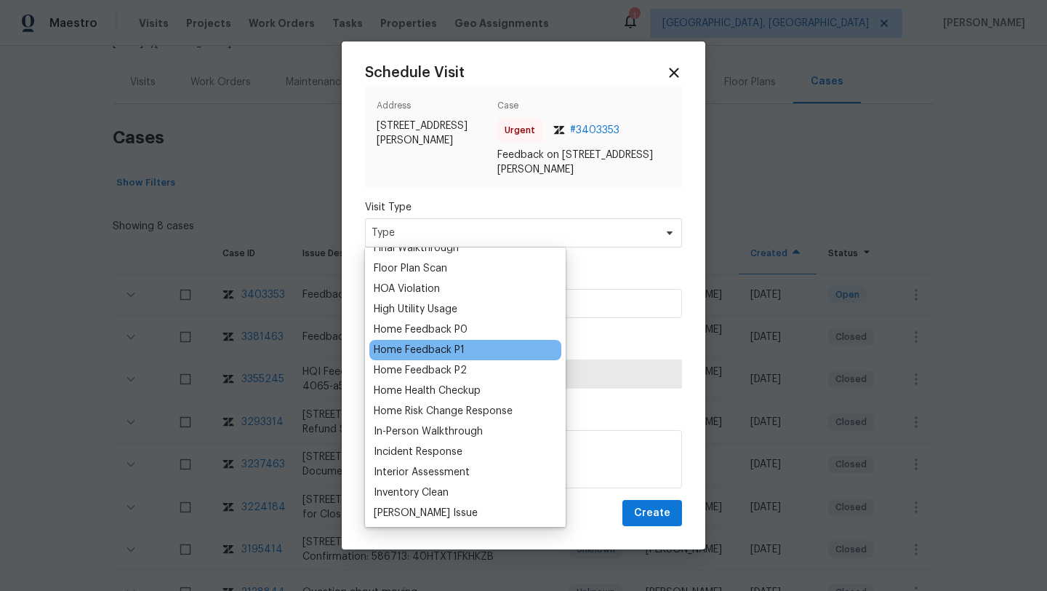
click at [465, 348] on div "Home Feedback P1" at bounding box center [465, 350] width 192 height 20
click at [457, 351] on div "Home Feedback P1" at bounding box center [419, 350] width 91 height 15
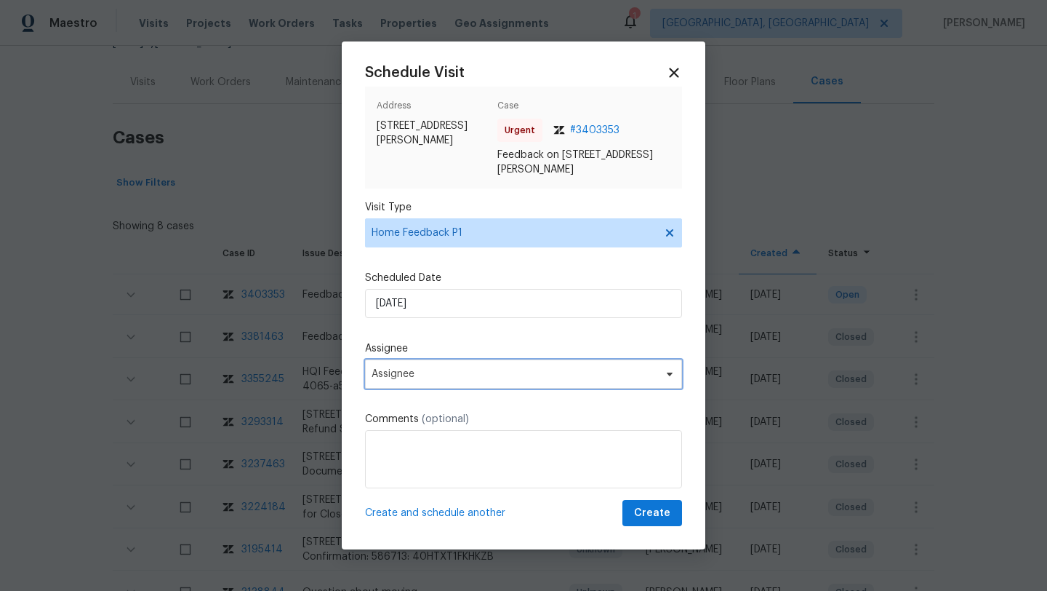
click at [431, 381] on span "Assignee" at bounding box center [523, 373] width 317 height 29
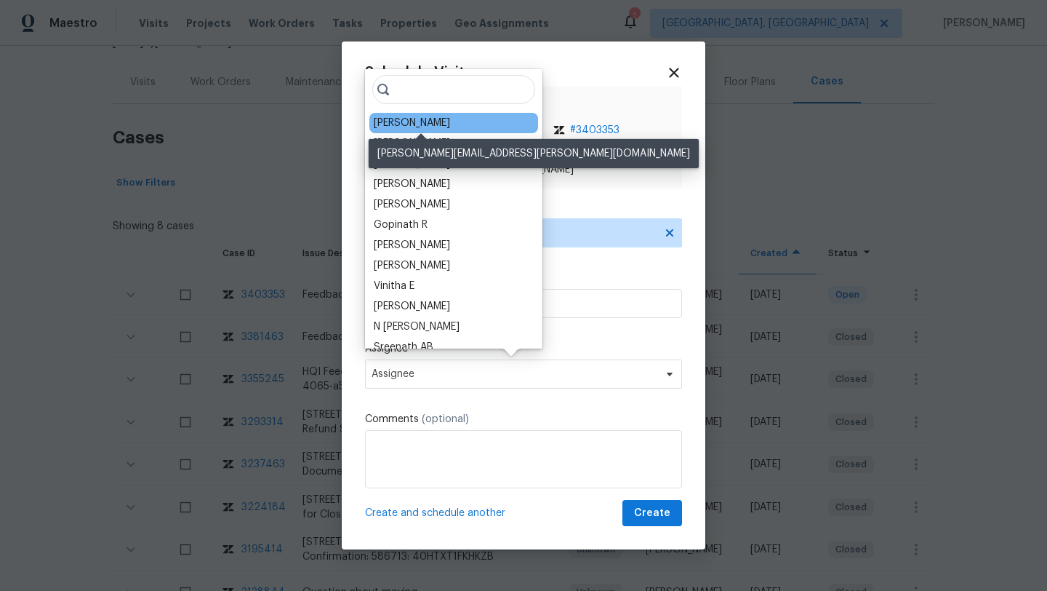
click at [428, 120] on div "[PERSON_NAME]" at bounding box center [412, 123] width 76 height 15
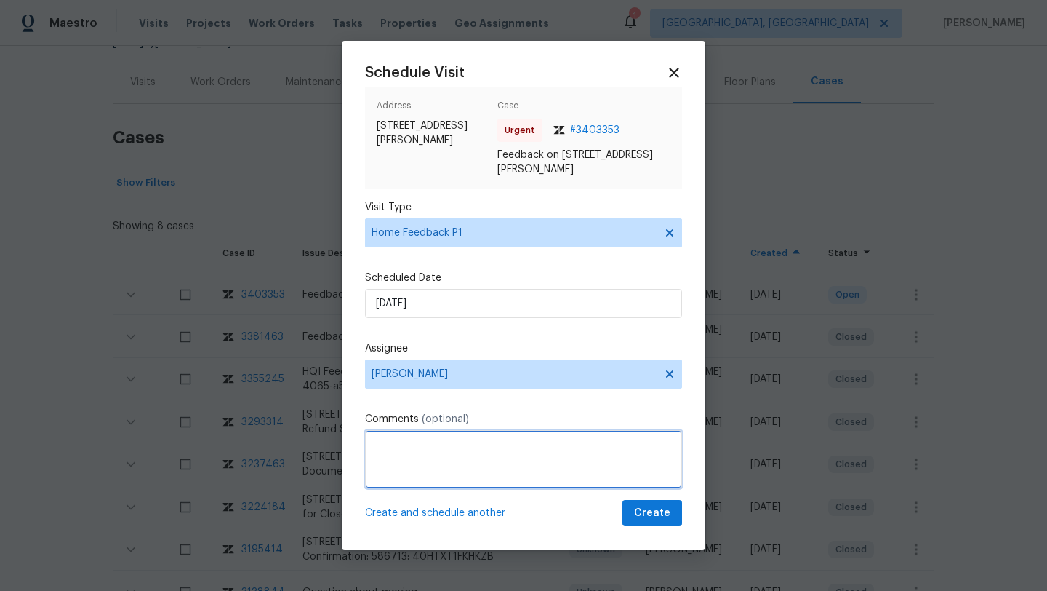
click at [394, 454] on textarea at bounding box center [523, 459] width 317 height 58
paste textarea "Feedback Message: keypad is not working the knob is locked"
type textarea "Feedback Message: keypad is not working the knob is locked"
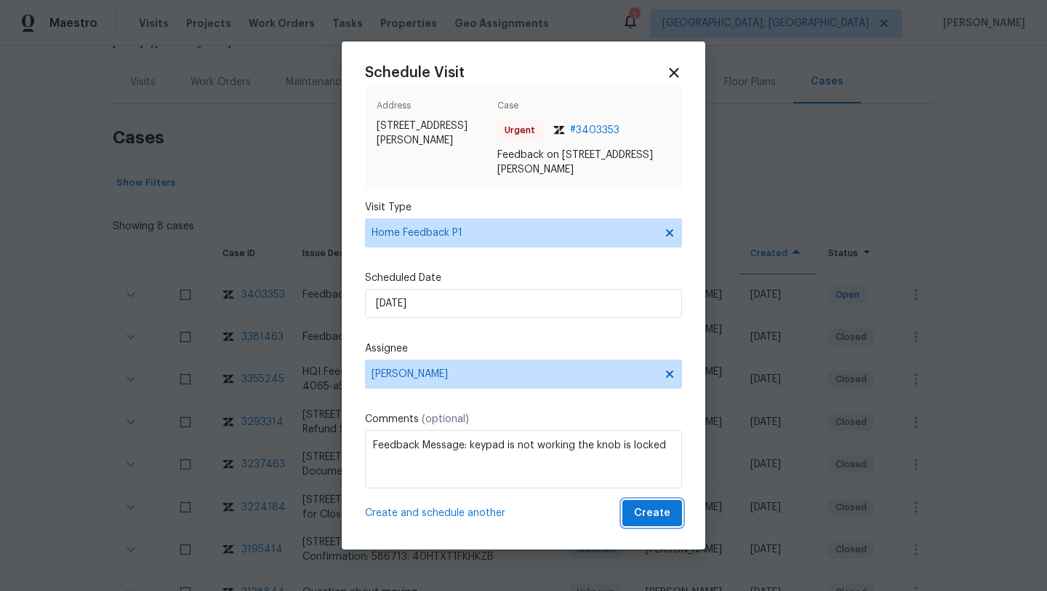
click at [670, 517] on span "Create" at bounding box center [652, 513] width 36 height 18
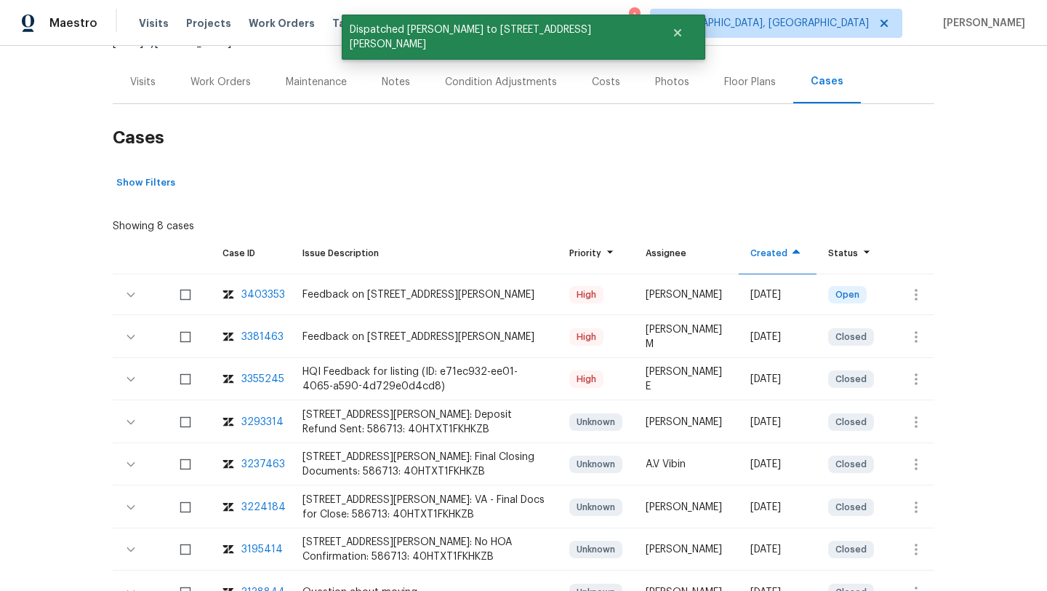
click at [145, 89] on div "Visits" at bounding box center [142, 82] width 25 height 15
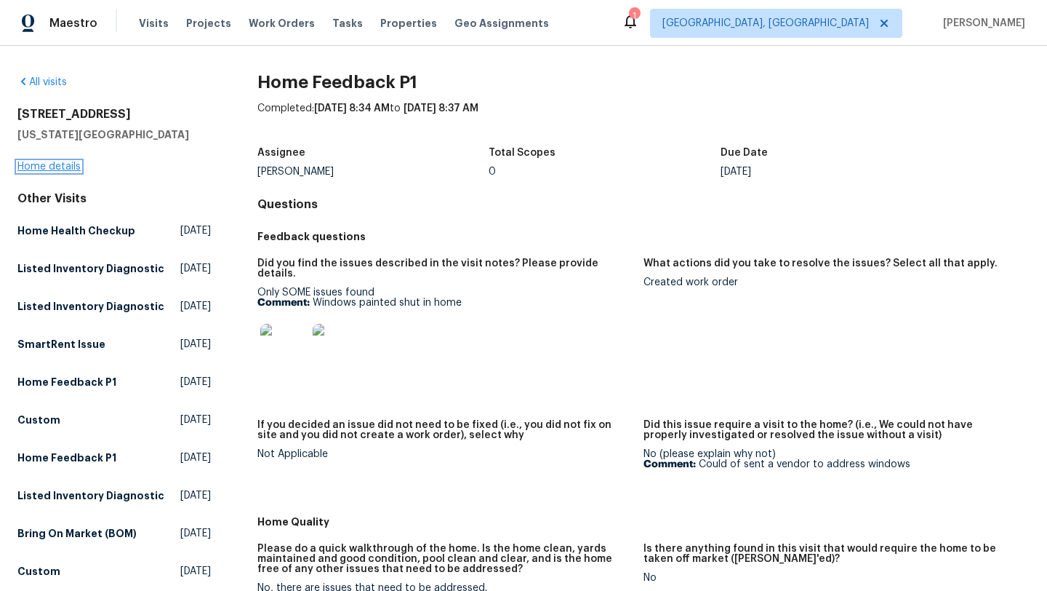
click at [68, 167] on link "Home details" at bounding box center [48, 166] width 63 height 10
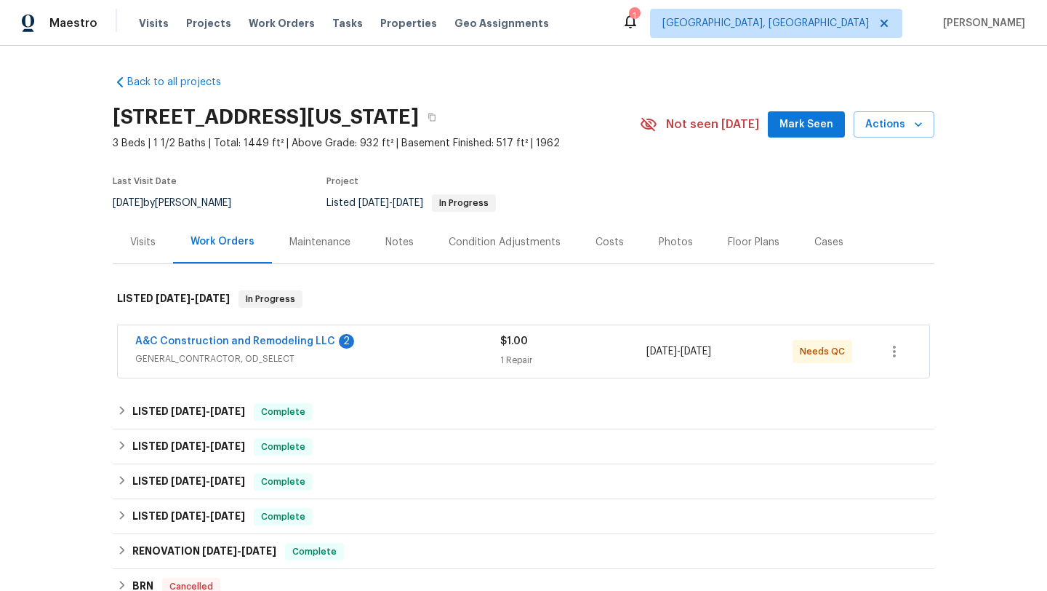
click at [366, 359] on span "GENERAL_CONTRACTOR, OD_SELECT" at bounding box center [317, 358] width 365 height 15
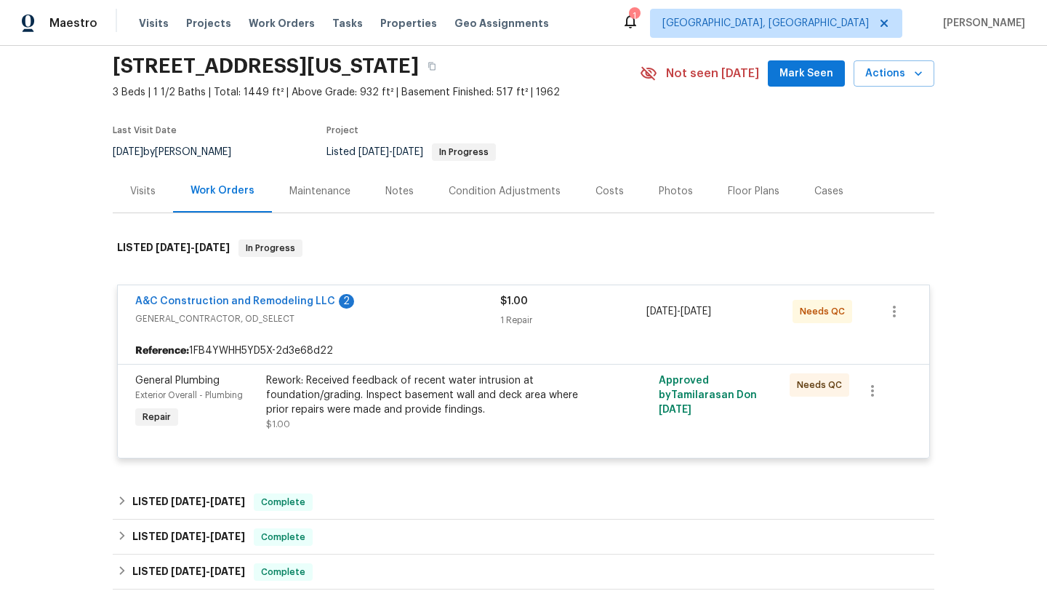
scroll to position [131, 0]
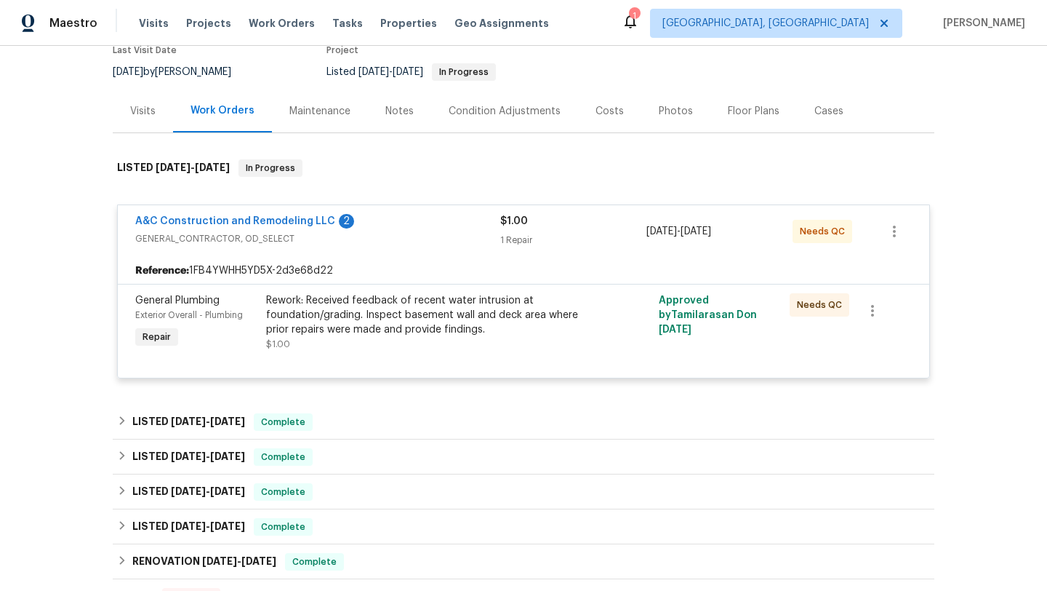
click at [140, 128] on div "Visits" at bounding box center [143, 110] width 60 height 43
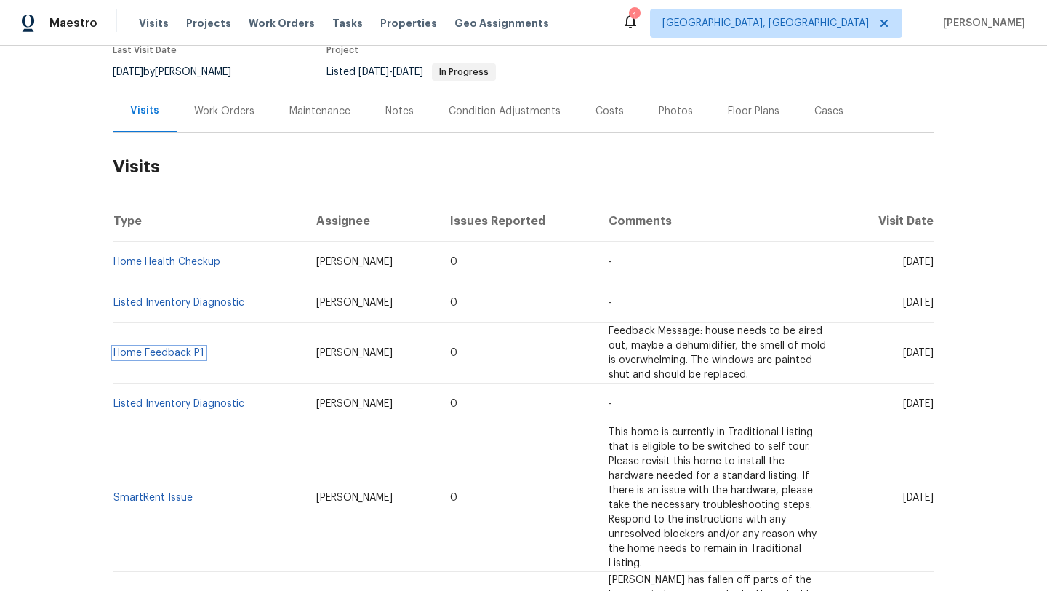
click at [182, 354] on link "Home Feedback P1" at bounding box center [158, 353] width 91 height 10
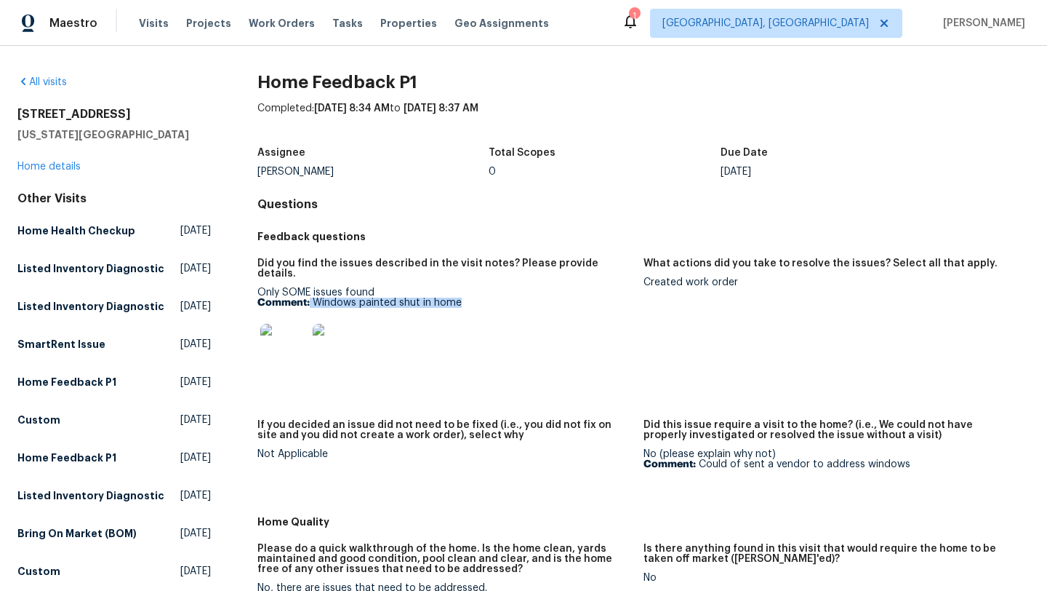
drag, startPoint x: 471, startPoint y: 290, endPoint x: 311, endPoint y: 292, distance: 160.0
click at [311, 297] on p "Comment: Windows painted shut in home" at bounding box center [444, 302] width 375 height 10
copy p "Windows painted shut in home"
drag, startPoint x: 746, startPoint y: 284, endPoint x: 644, endPoint y: 284, distance: 102.6
click at [644, 284] on div "Created work order" at bounding box center [831, 282] width 375 height 10
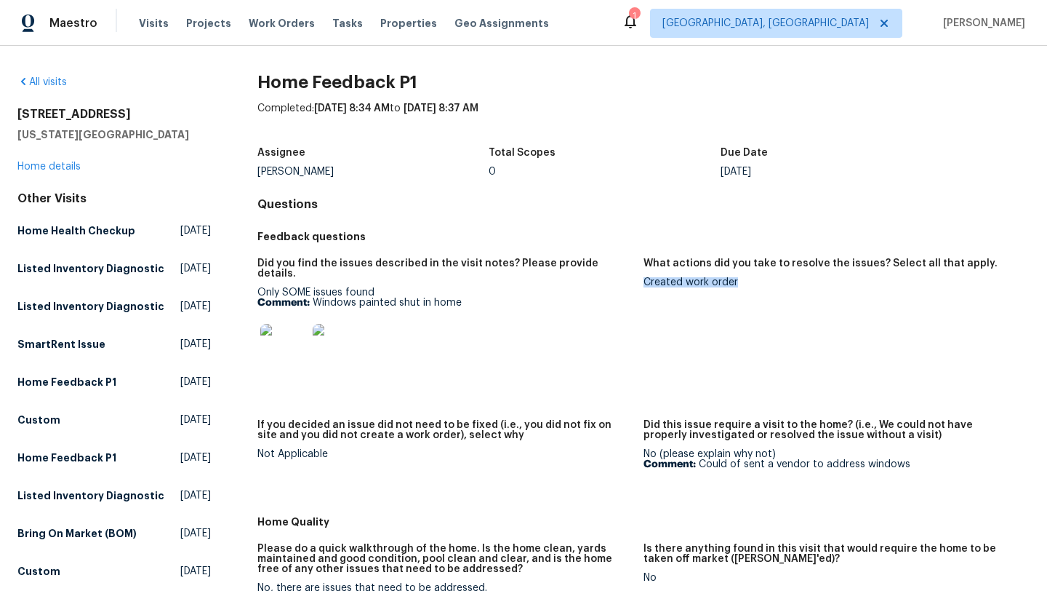
copy div "Created work order"
click at [66, 161] on link "Home details" at bounding box center [48, 166] width 63 height 10
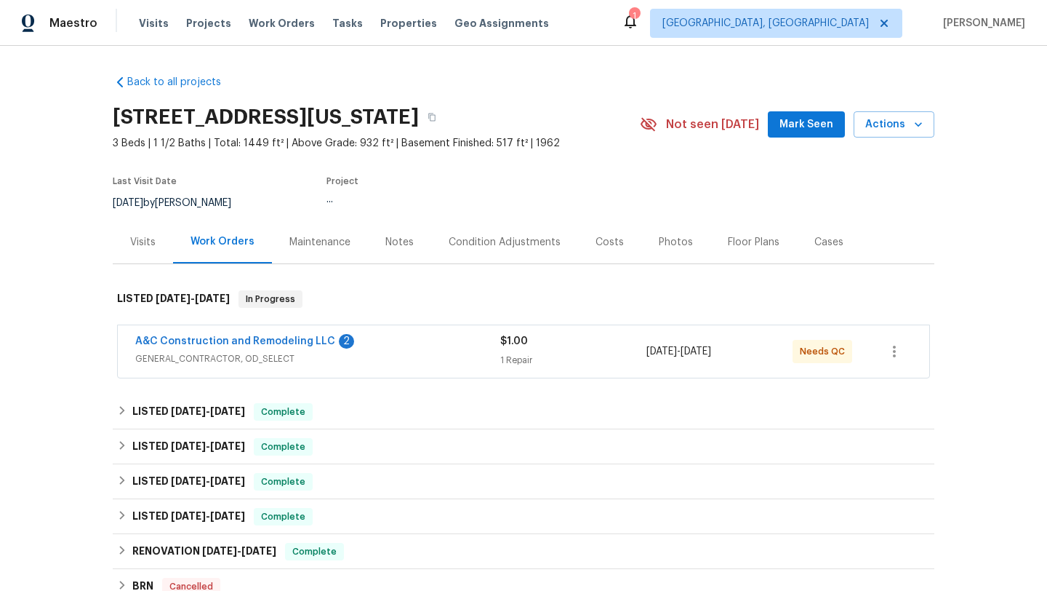
click at [269, 356] on span "GENERAL_CONTRACTOR, OD_SELECT" at bounding box center [317, 358] width 365 height 15
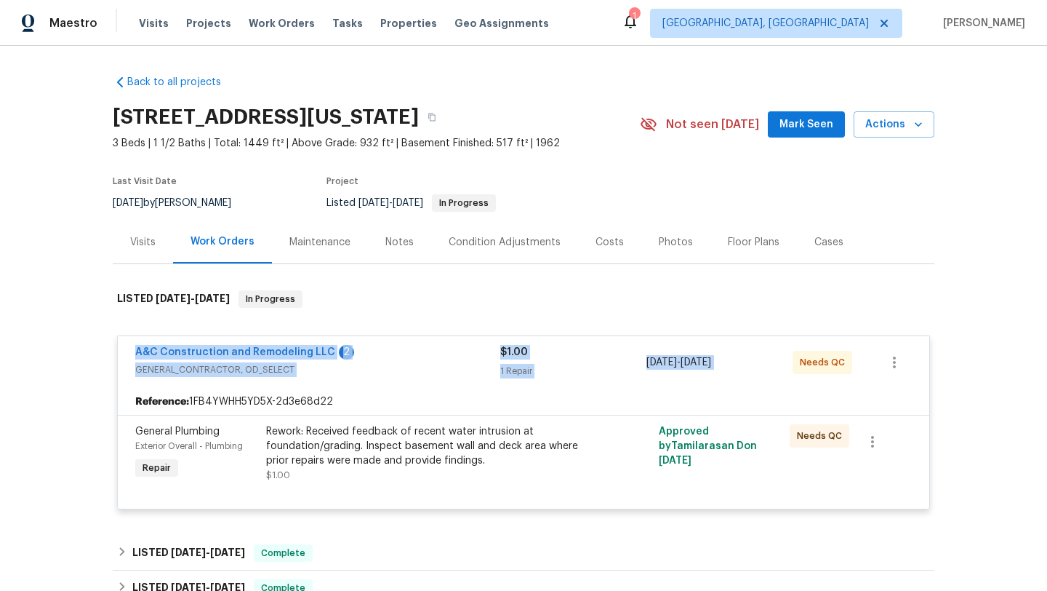
drag, startPoint x: 815, startPoint y: 353, endPoint x: 37, endPoint y: 349, distance: 777.5
click at [38, 349] on div "Back to all projects [STREET_ADDRESS][US_STATE] 3 Beds | 1 1/2 Baths | Total: 1…" at bounding box center [523, 318] width 1047 height 545
copy div "A&C Construction and Remodeling LLC 2 GENERAL_CONTRACTOR, OD_SELECT $1.00 1 Rep…"
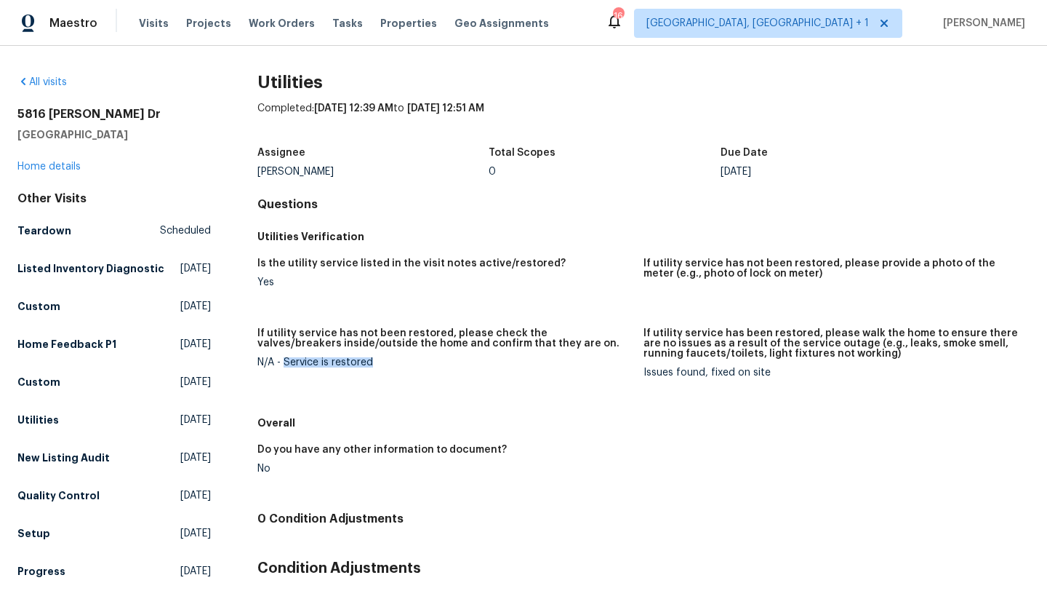
drag, startPoint x: 388, startPoint y: 364, endPoint x: 284, endPoint y: 367, distance: 103.3
click at [284, 367] on div "N/A - Service is restored" at bounding box center [444, 362] width 375 height 10
copy div "Service is restored"
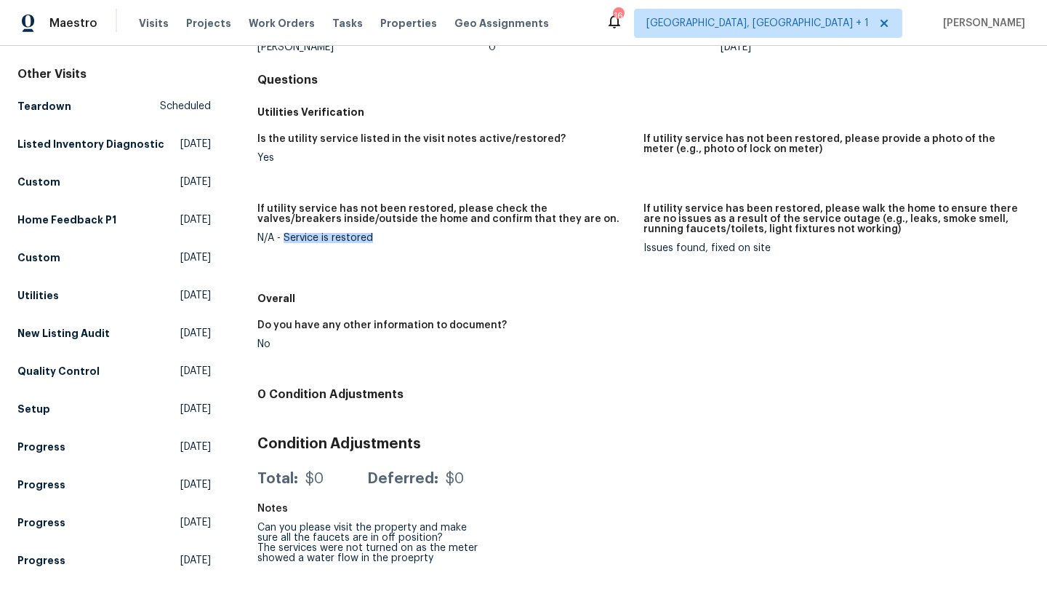
scroll to position [261, 0]
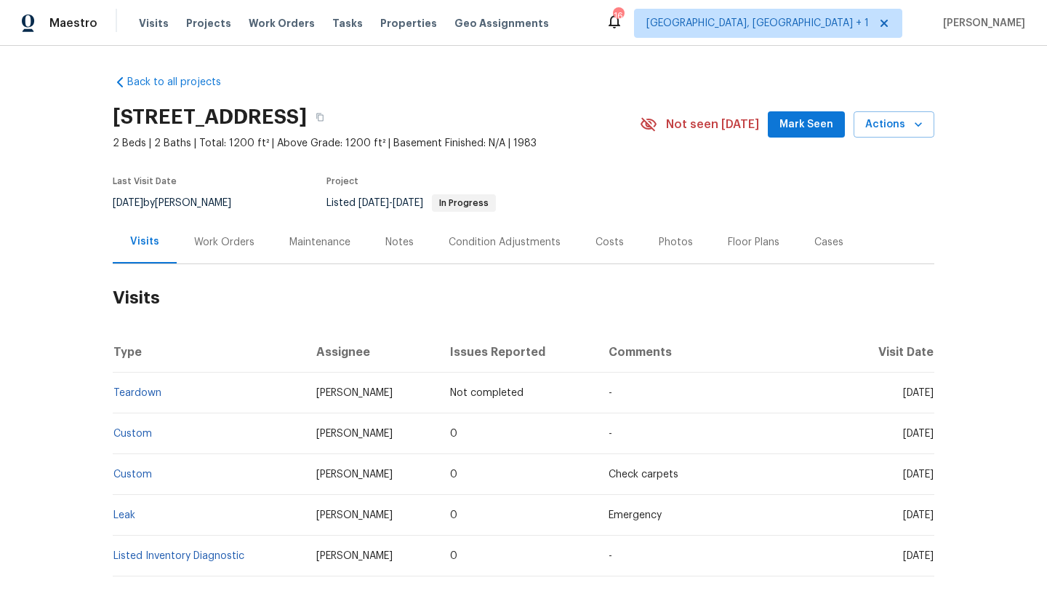
click at [234, 222] on div "Work Orders" at bounding box center [224, 241] width 95 height 43
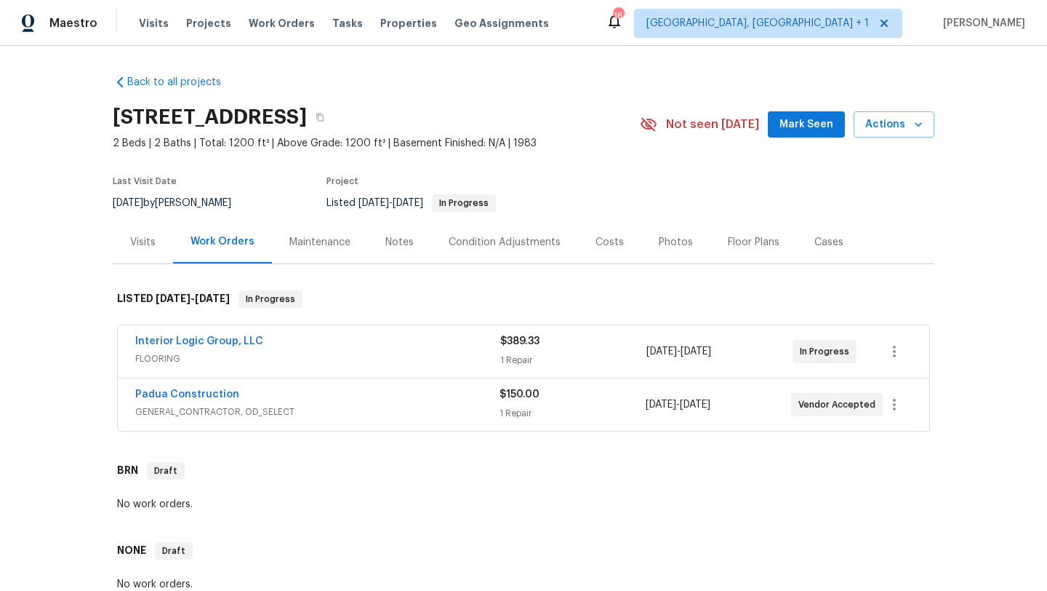
click at [308, 369] on div "Interior Logic Group, LLC FLOORING $389.33 1 Repair [DATE] - [DATE] In Progress" at bounding box center [524, 351] width 812 height 52
click at [333, 356] on span "FLOORING" at bounding box center [317, 358] width 365 height 15
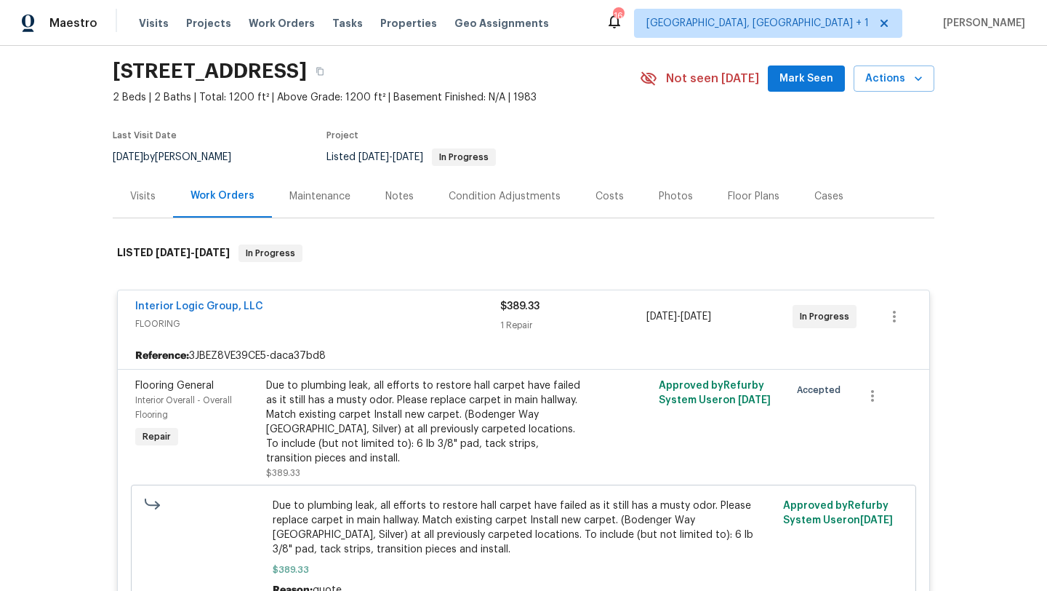
scroll to position [48, 0]
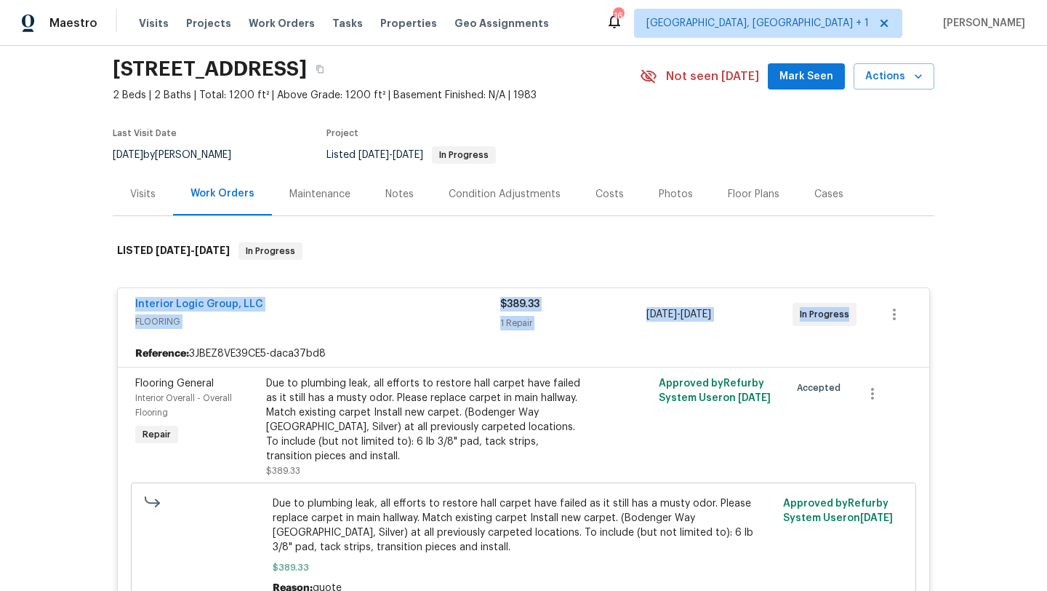
drag, startPoint x: 846, startPoint y: 315, endPoint x: 129, endPoint y: 305, distance: 716.5
click at [129, 305] on div "Interior Logic Group, LLC FLOORING $389.33 1 Repair [DATE] - [DATE] In Progress" at bounding box center [524, 314] width 812 height 52
copy div "Interior Logic Group, LLC FLOORING $389.33 1 Repair [DATE] - [DATE] In Progress"
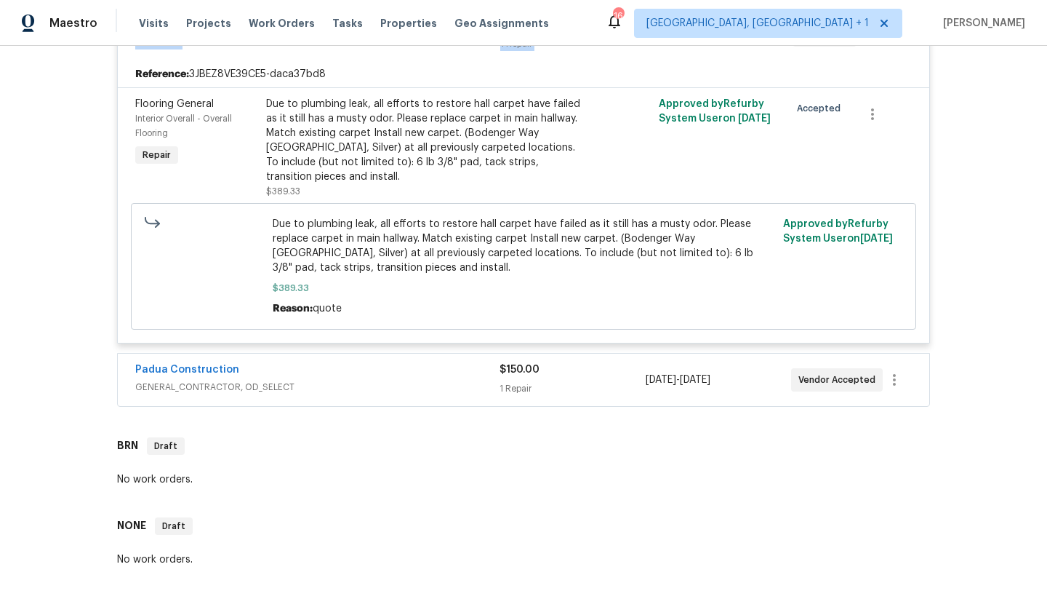
scroll to position [370, 0]
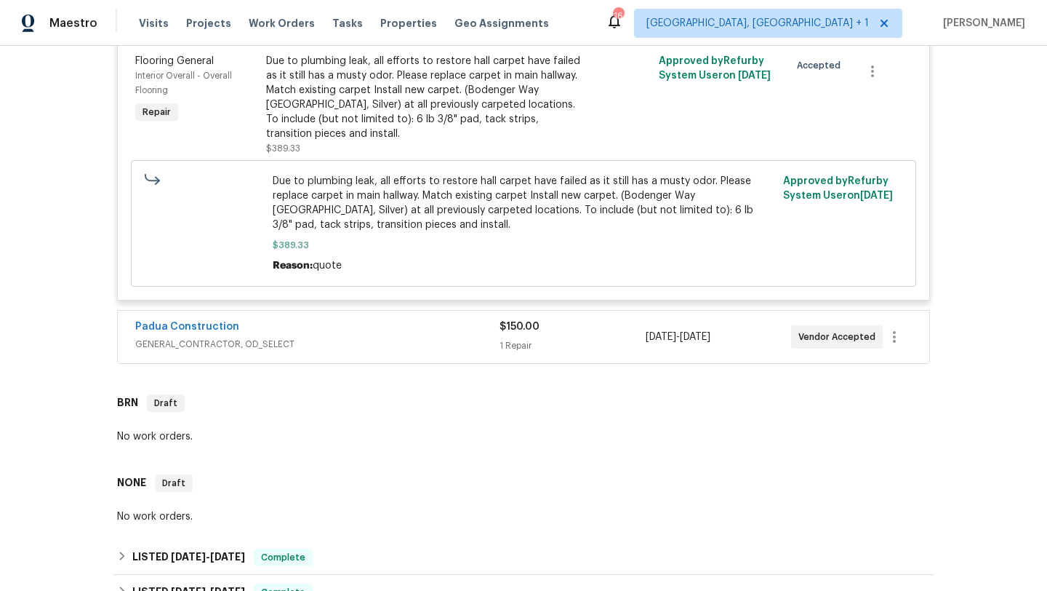
click at [389, 343] on span "GENERAL_CONTRACTOR, OD_SELECT" at bounding box center [317, 344] width 364 height 15
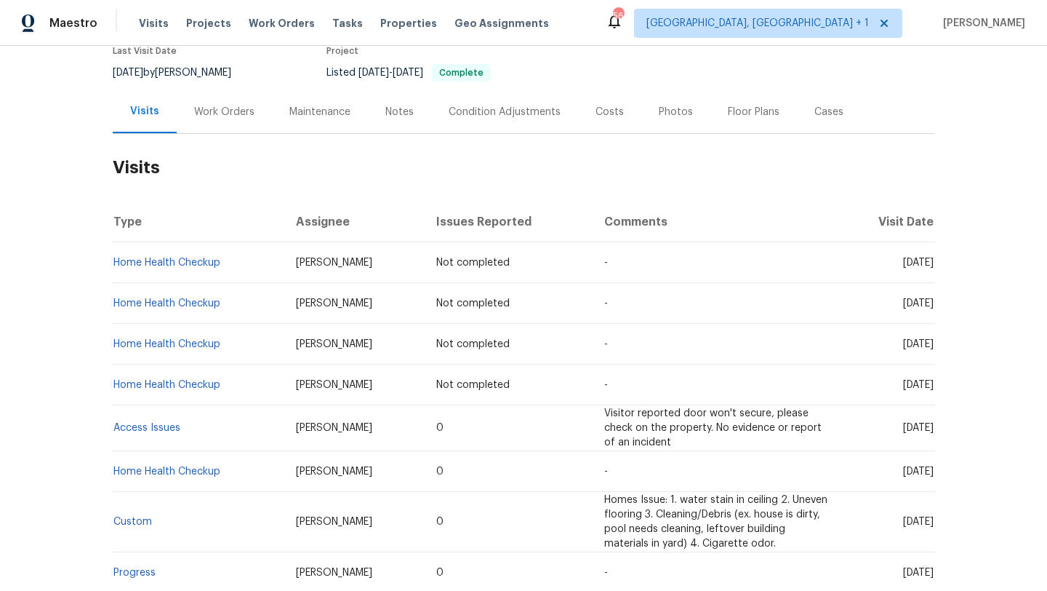
scroll to position [136, 0]
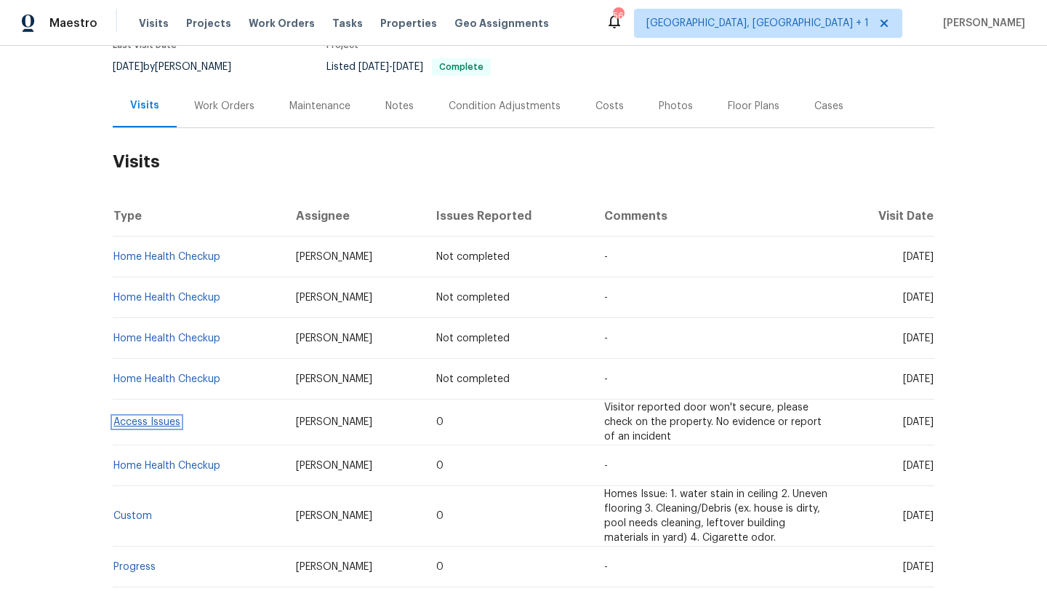
click at [144, 425] on link "Access Issues" at bounding box center [146, 422] width 67 height 10
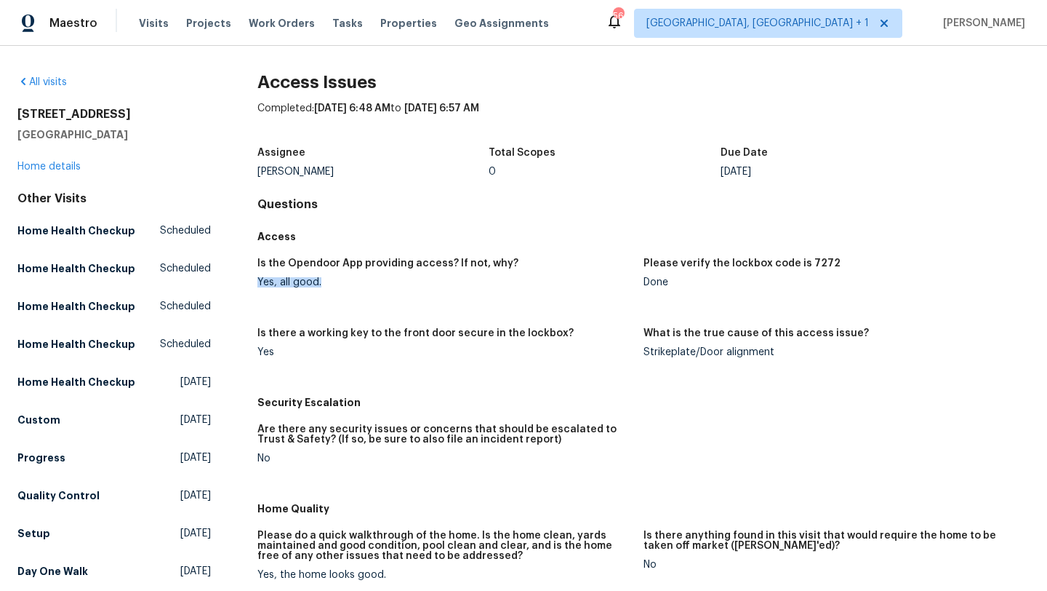
drag, startPoint x: 330, startPoint y: 284, endPoint x: 252, endPoint y: 281, distance: 78.6
click at [252, 281] on div "All visits 6405 Beaver Creek Trl Atlanta, GA 30349 Home details Other Visits Ho…" at bounding box center [523, 532] width 1012 height 915
copy div "Yes, all good."
drag, startPoint x: 837, startPoint y: 262, endPoint x: 726, endPoint y: 265, distance: 111.3
click at [726, 265] on div "Please verify the lockbox code is 7272" at bounding box center [831, 267] width 375 height 19
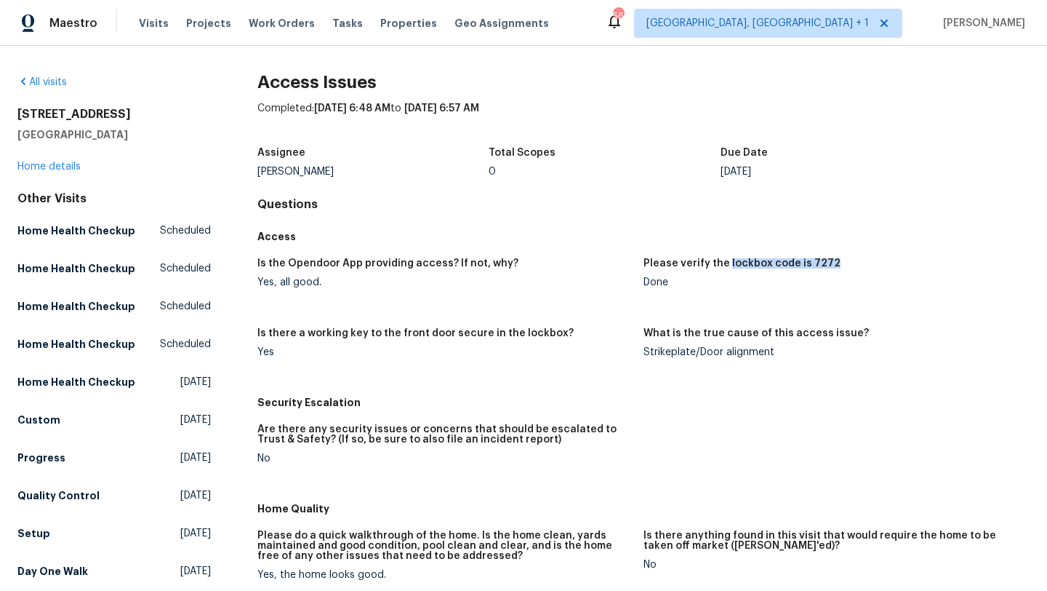
copy h5 "lockbox code is 7272"
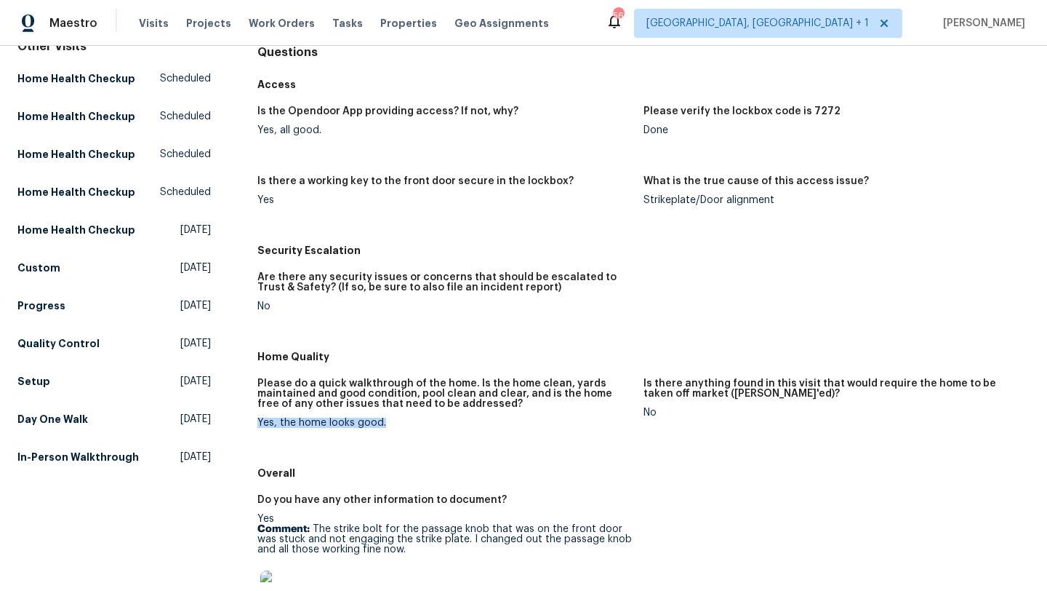
drag, startPoint x: 401, startPoint y: 423, endPoint x: 241, endPoint y: 425, distance: 160.0
click at [241, 425] on div "All visits 6405 Beaver Creek Trl Atlanta, GA 30349 Home details Other Visits Ho…" at bounding box center [523, 380] width 1012 height 915
copy div "Yes, the home looks good."
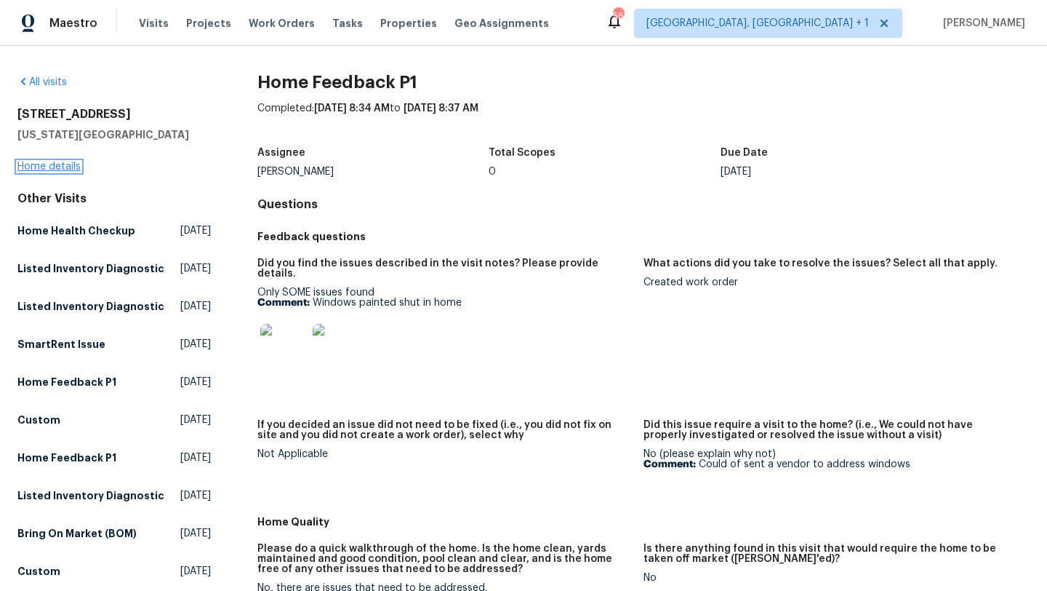
click at [62, 161] on link "Home details" at bounding box center [48, 166] width 63 height 10
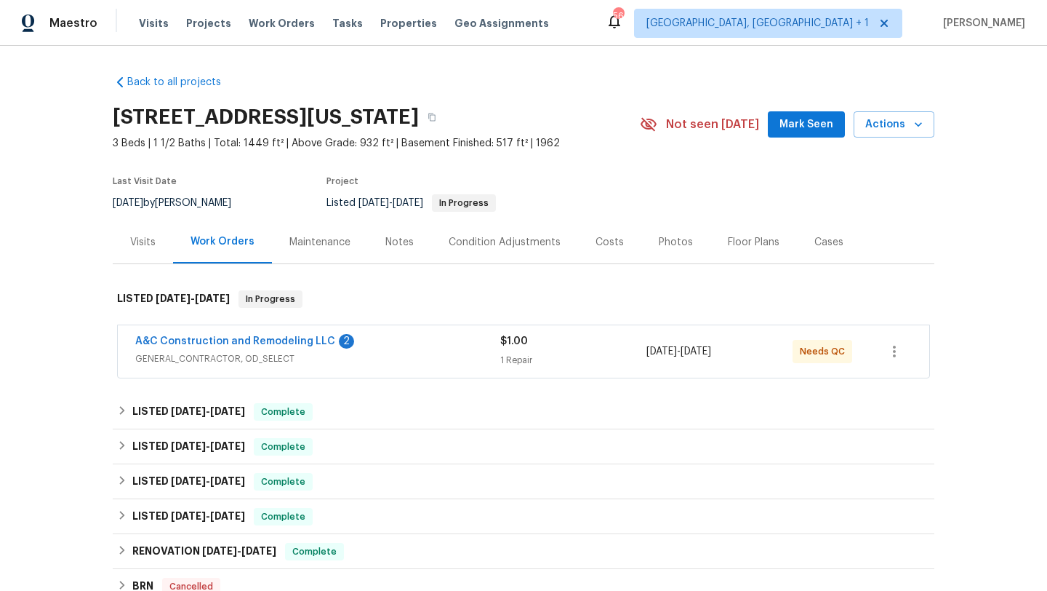
click at [369, 355] on span "GENERAL_CONTRACTOR, OD_SELECT" at bounding box center [317, 358] width 365 height 15
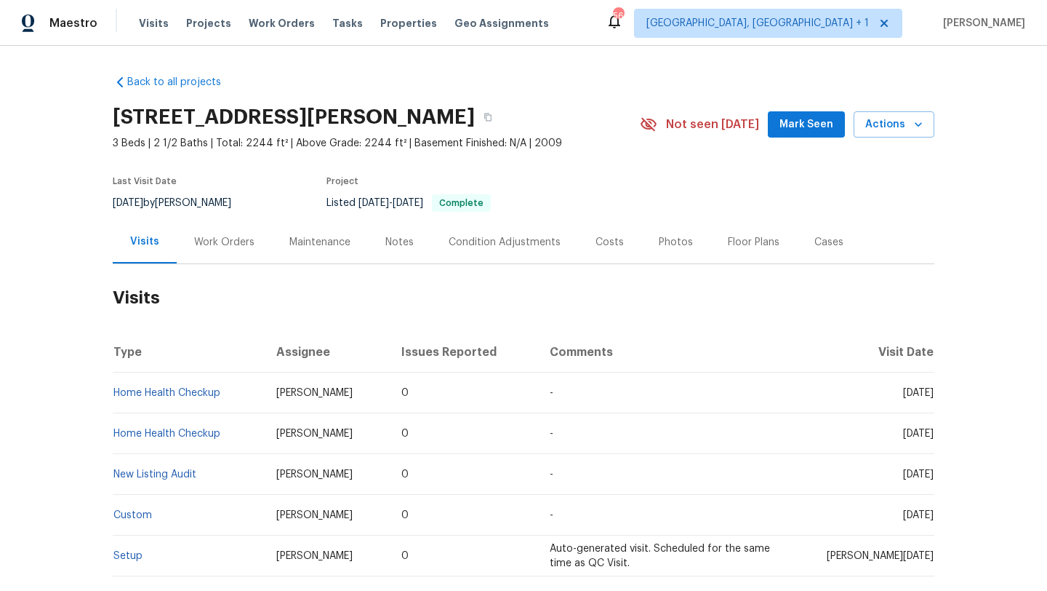
drag, startPoint x: 873, startPoint y: 392, endPoint x: 933, endPoint y: 397, distance: 60.6
click at [933, 397] on span "[DATE]" at bounding box center [918, 393] width 31 height 10
copy span "[DATE]"
click at [221, 242] on div "Work Orders" at bounding box center [224, 242] width 60 height 15
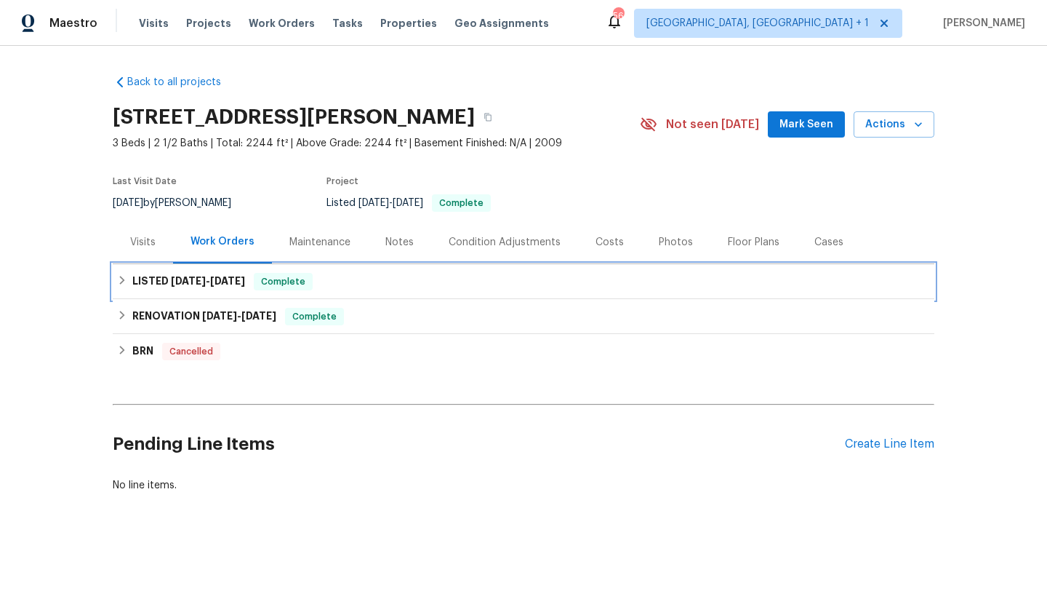
click at [239, 279] on span "[DATE]" at bounding box center [227, 281] width 35 height 10
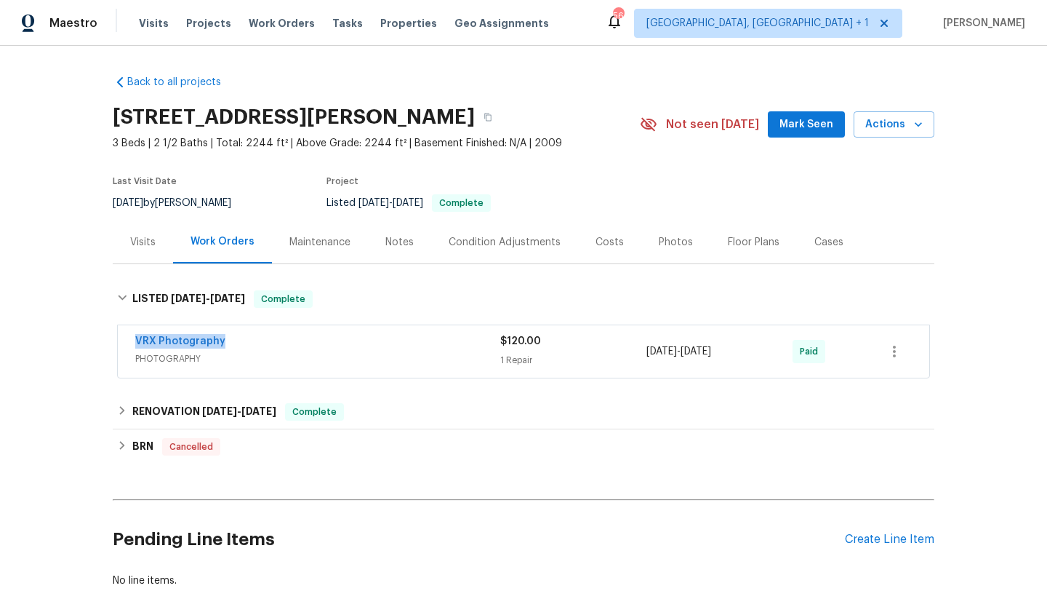
drag, startPoint x: 249, startPoint y: 339, endPoint x: 123, endPoint y: 341, distance: 126.6
click at [123, 341] on div "VRX Photography PHOTOGRAPHY $120.00 1 Repair [DATE] - [DATE] Paid" at bounding box center [524, 351] width 812 height 52
copy link "VRX Photography"
drag, startPoint x: 759, startPoint y: 346, endPoint x: 639, endPoint y: 347, distance: 119.3
click at [639, 347] on div "VRX Photography PHOTOGRAPHY $120.00 1 Repair [DATE] - [DATE] Paid" at bounding box center [506, 351] width 742 height 35
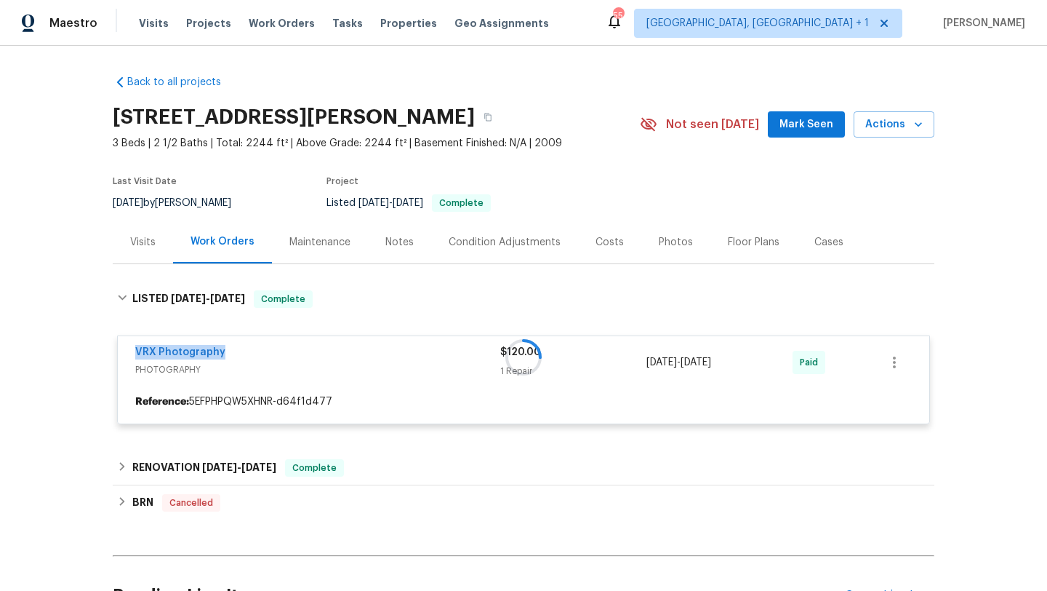
copy div "1 Repair [DATE] - [DATE]"
